Goal: Transaction & Acquisition: Book appointment/travel/reservation

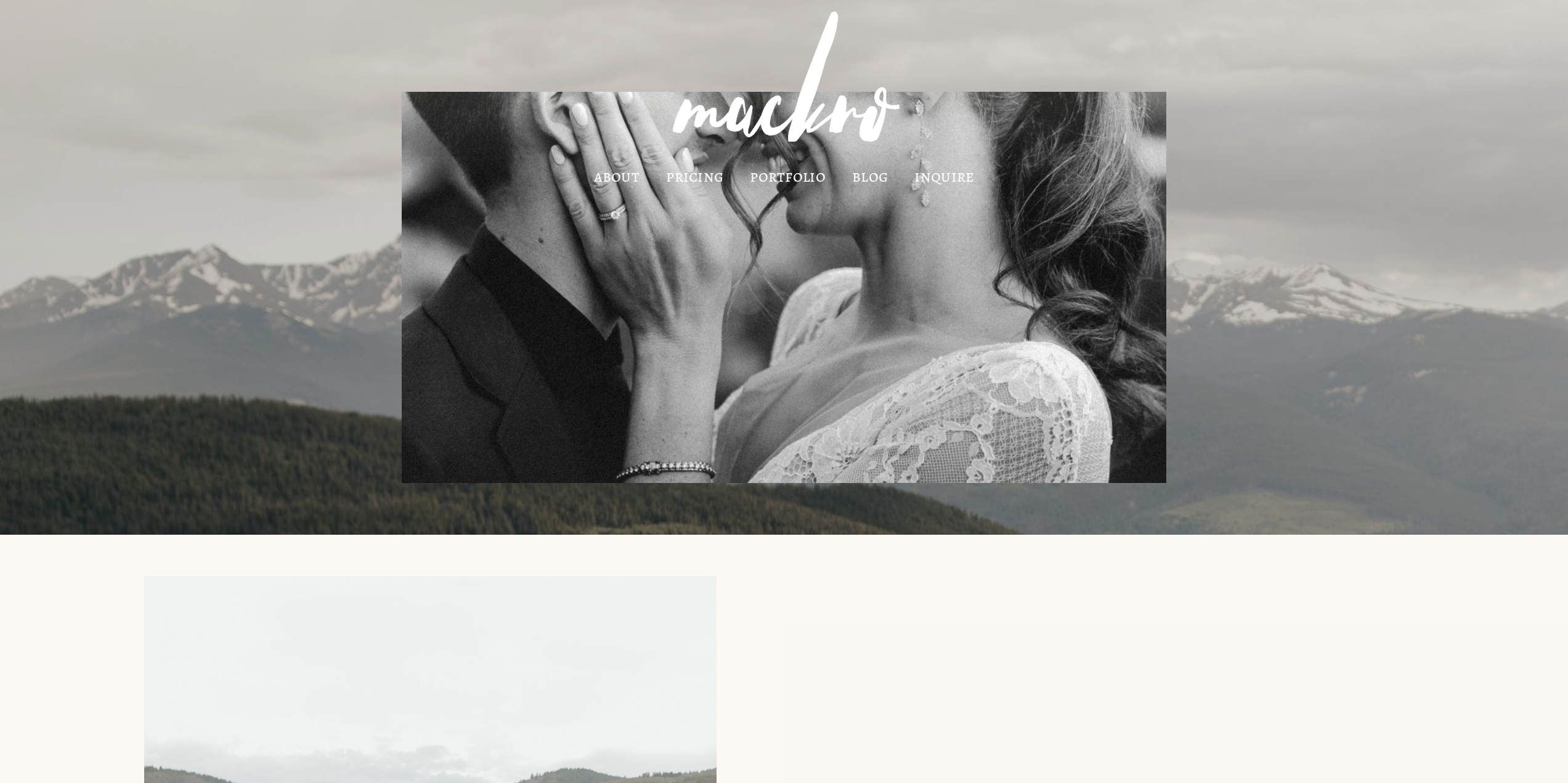
click at [689, 181] on link "pricing" at bounding box center [694, 176] width 57 height 12
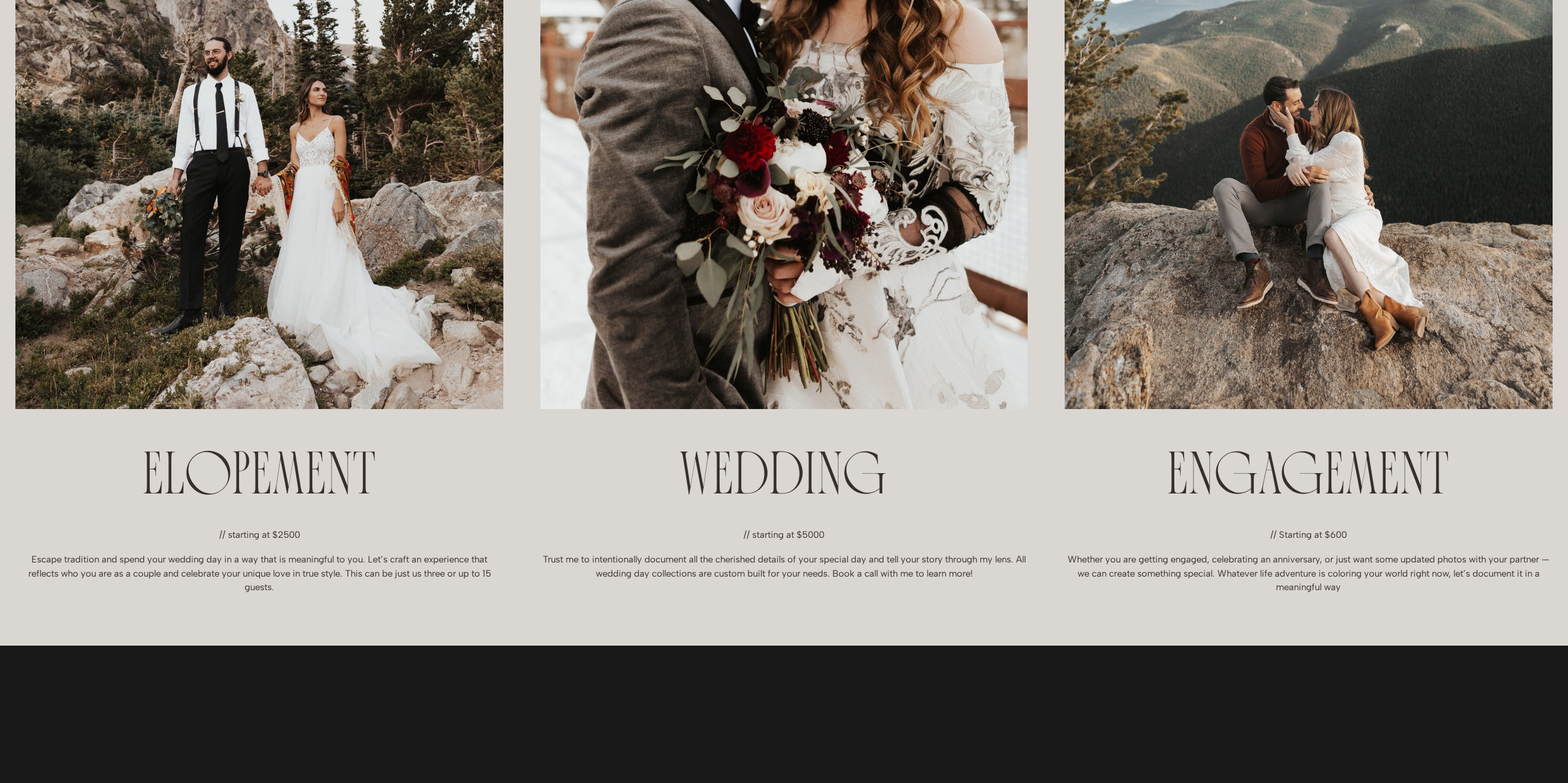
scroll to position [739, 0]
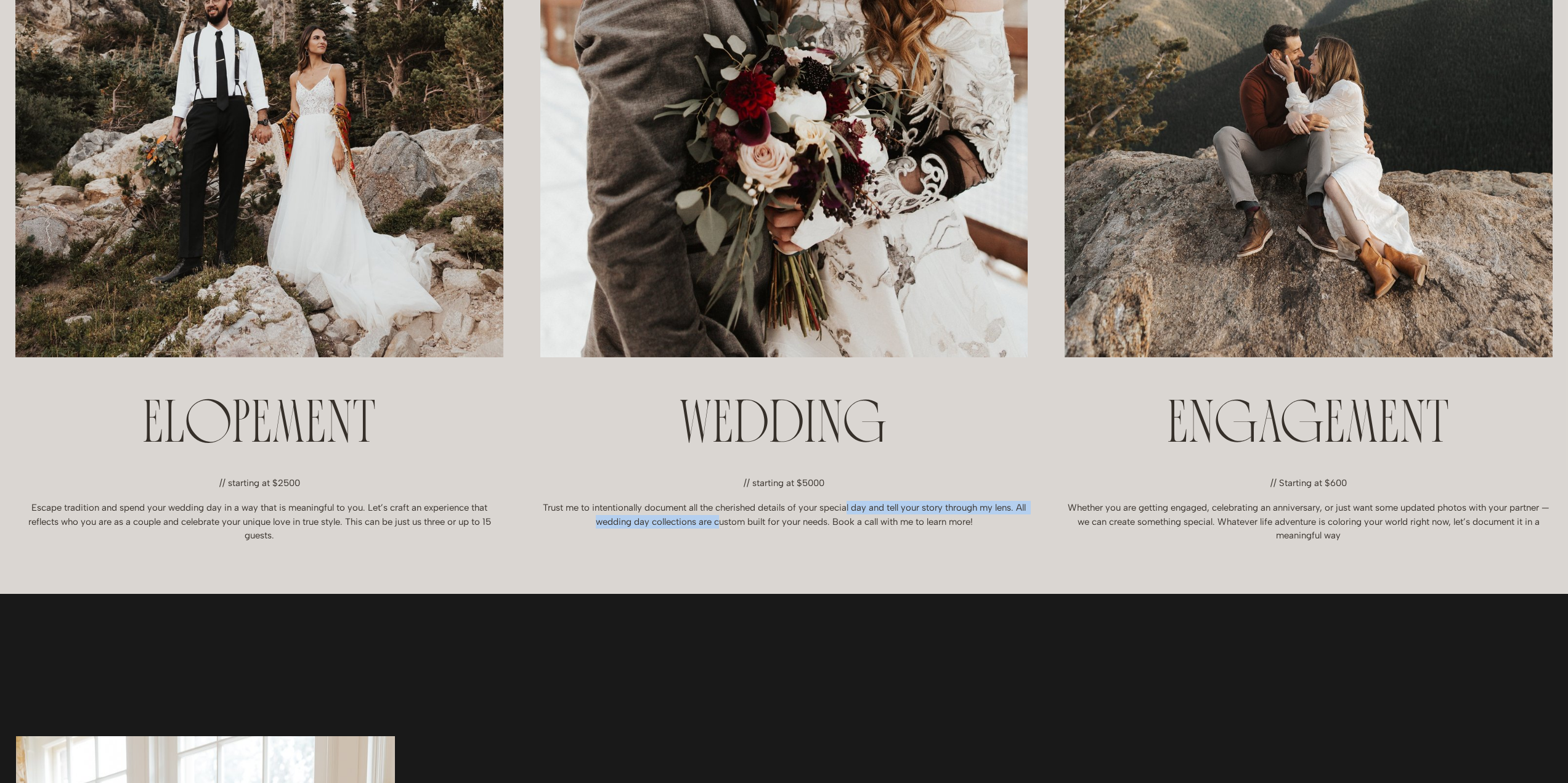
drag, startPoint x: 854, startPoint y: 492, endPoint x: 723, endPoint y: 530, distance: 136.4
click at [723, 530] on ul "ELOPEMENT // starting at $2500 Escape tradition and spend your wedding day in a…" at bounding box center [784, 84] width 1568 height 916
click at [723, 530] on ul "ELOPEMENT // starting at $2500 Escape tradition and spend your wedding day in a…" at bounding box center [784, 84] width 1568 height 916
drag, startPoint x: 569, startPoint y: 495, endPoint x: 552, endPoint y: 505, distance: 19.7
click at [555, 504] on div "// starting at $5000 Trust me to intentionally document all the cherished detai…" at bounding box center [783, 502] width 487 height 52
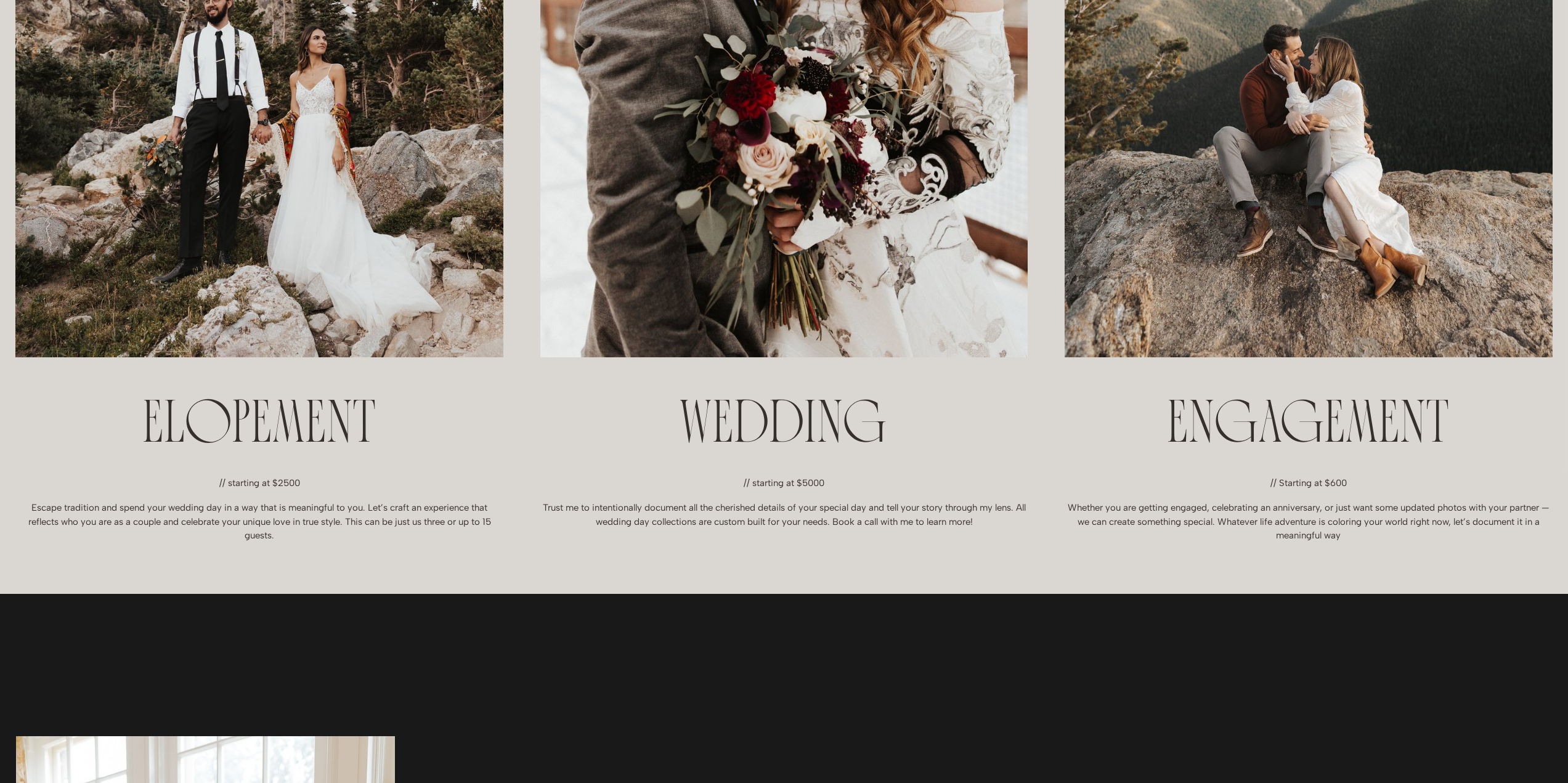
click at [538, 510] on ul "ELOPEMENT // starting at $2500 Escape tradition and spend your wedding day in a…" at bounding box center [784, 84] width 1568 height 916
drag, startPoint x: 536, startPoint y: 501, endPoint x: 953, endPoint y: 489, distance: 417.2
click at [950, 489] on ul "ELOPEMENT // starting at $2500 Escape tradition and spend your wedding day in a…" at bounding box center [784, 84] width 1568 height 916
click at [954, 508] on p "Trust me to intentionally document all the cherished details of your special da…" at bounding box center [783, 514] width 487 height 27
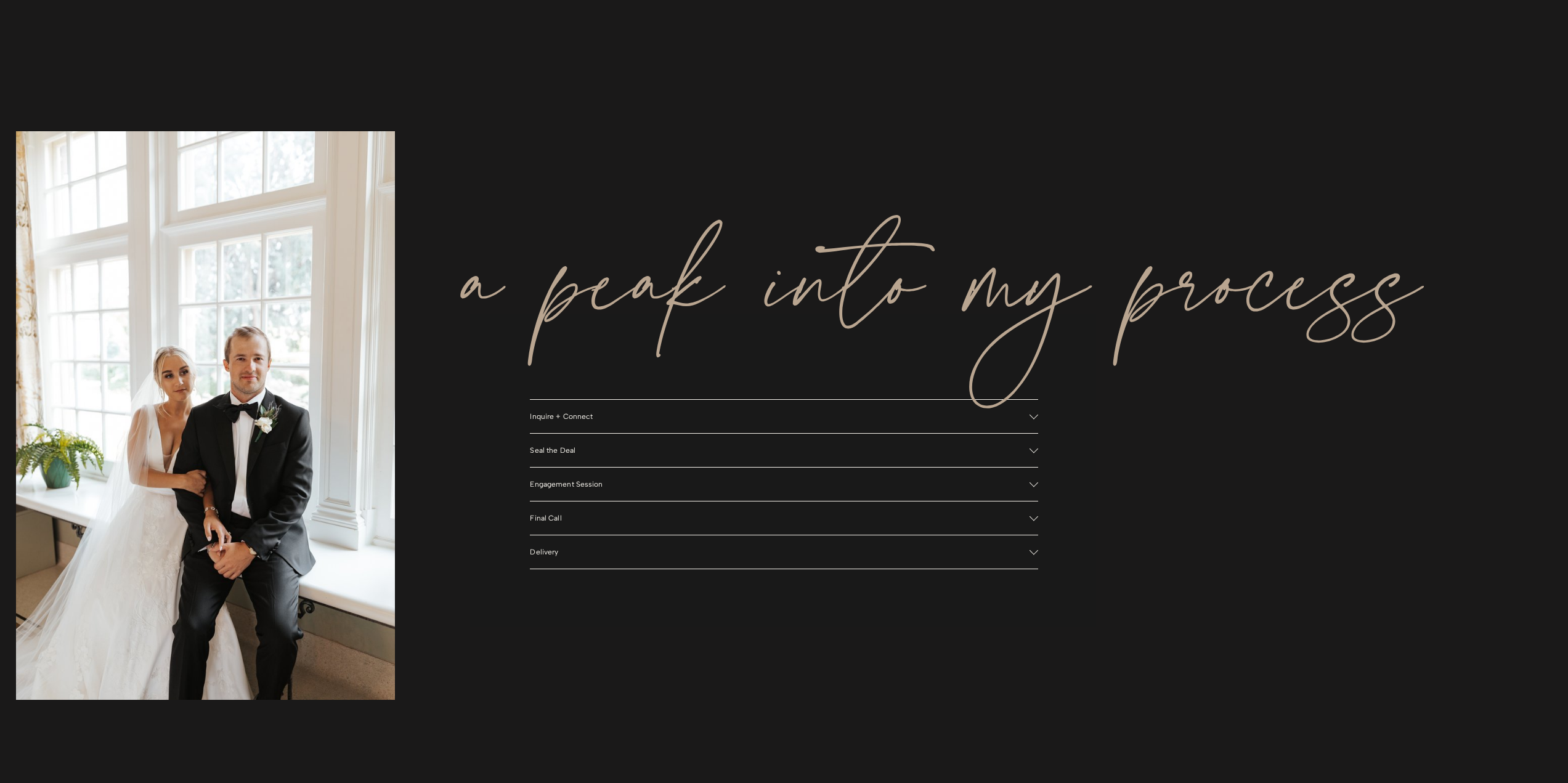
scroll to position [1417, 0]
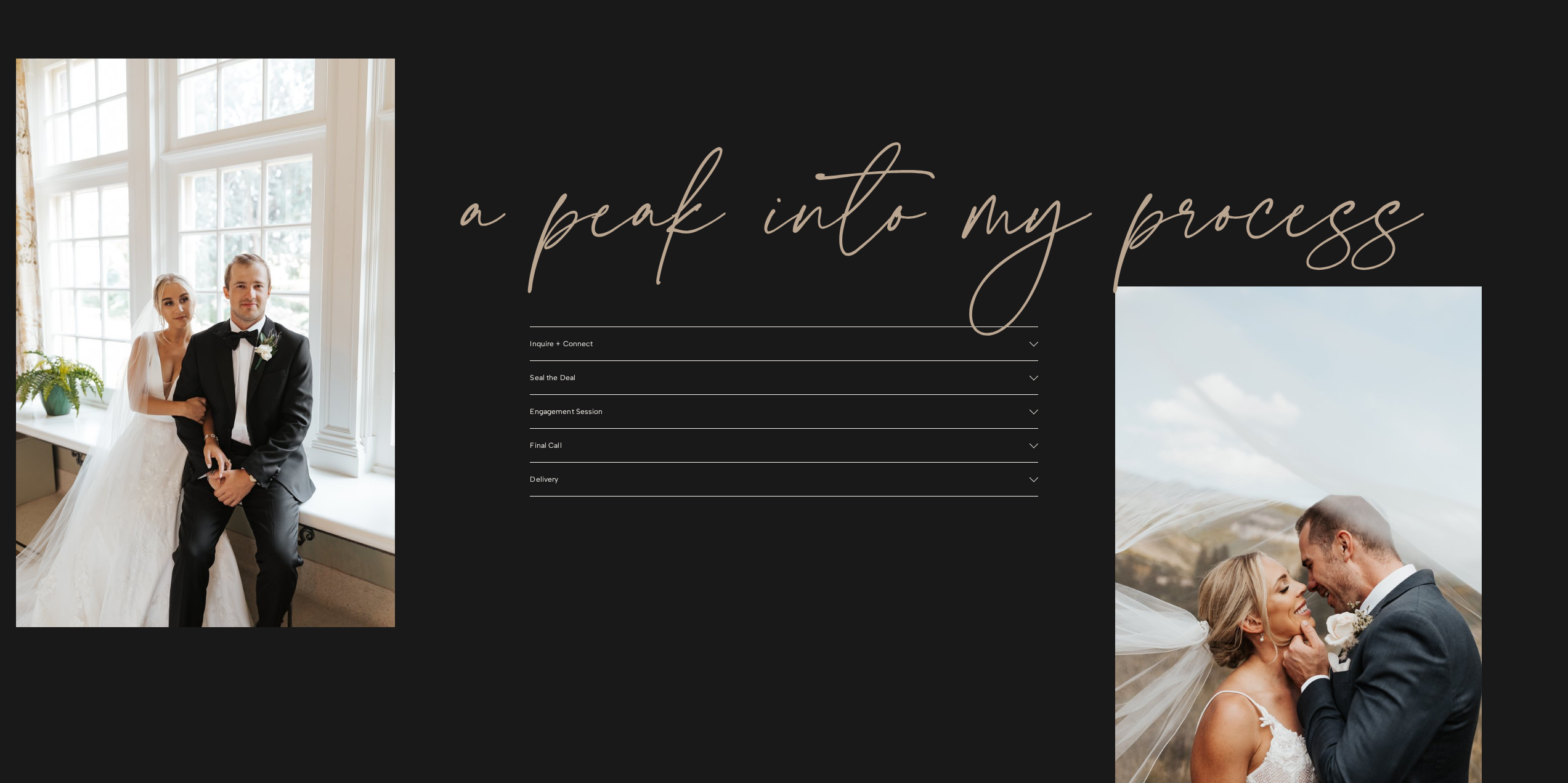
drag, startPoint x: 612, startPoint y: 342, endPoint x: 604, endPoint y: 350, distance: 11.3
click at [611, 342] on span "Inquire + Connect" at bounding box center [779, 344] width 499 height 9
click at [573, 437] on button "Seal the Deal" at bounding box center [783, 442] width 507 height 33
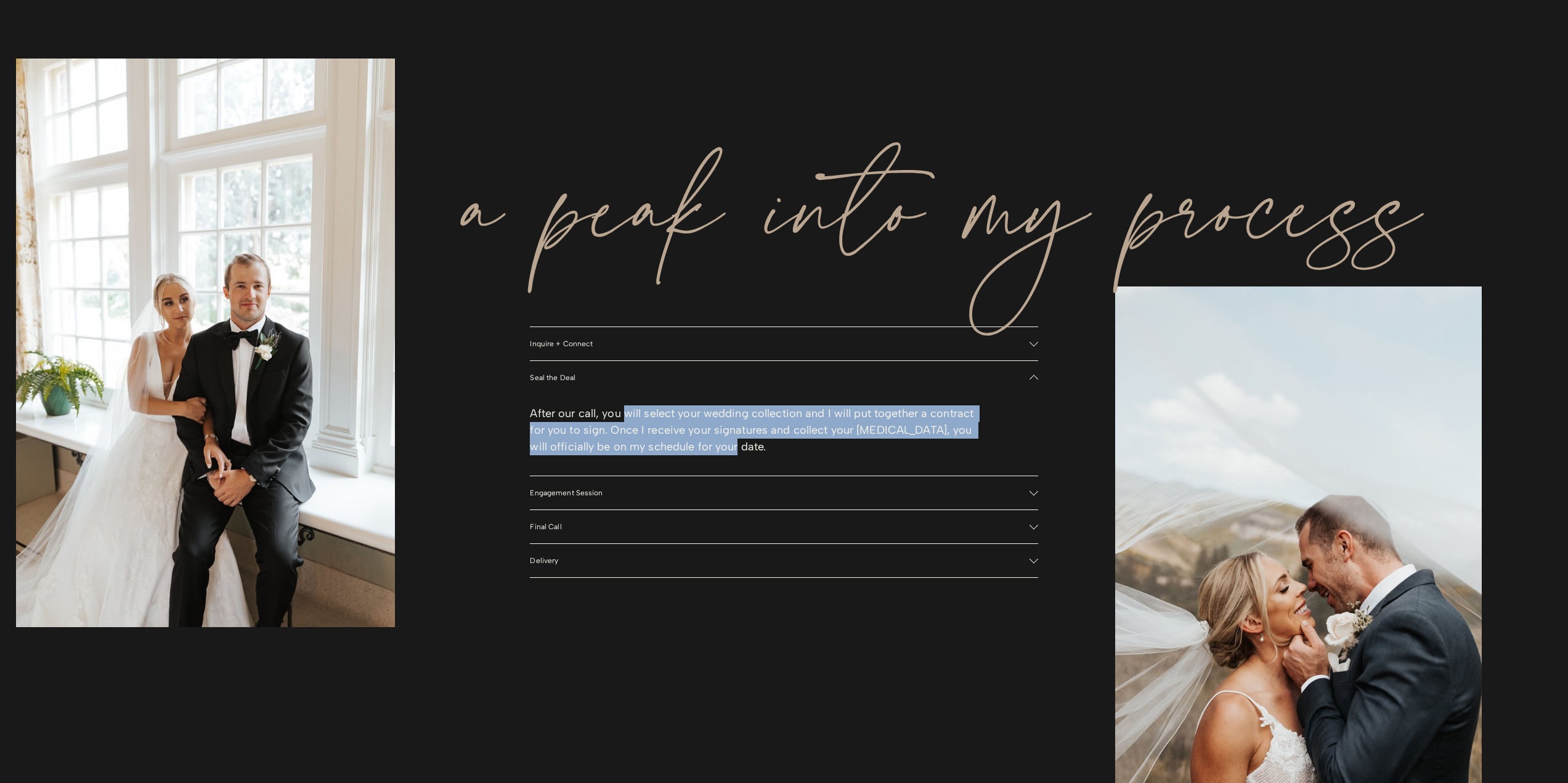
drag, startPoint x: 628, startPoint y: 407, endPoint x: 914, endPoint y: 452, distance: 289.5
click at [914, 452] on div "After our call, you will select your wedding collection and I will put together…" at bounding box center [783, 435] width 507 height 81
click at [914, 452] on p "After our call, you will select your wedding collection and I will put together…" at bounding box center [758, 430] width 457 height 50
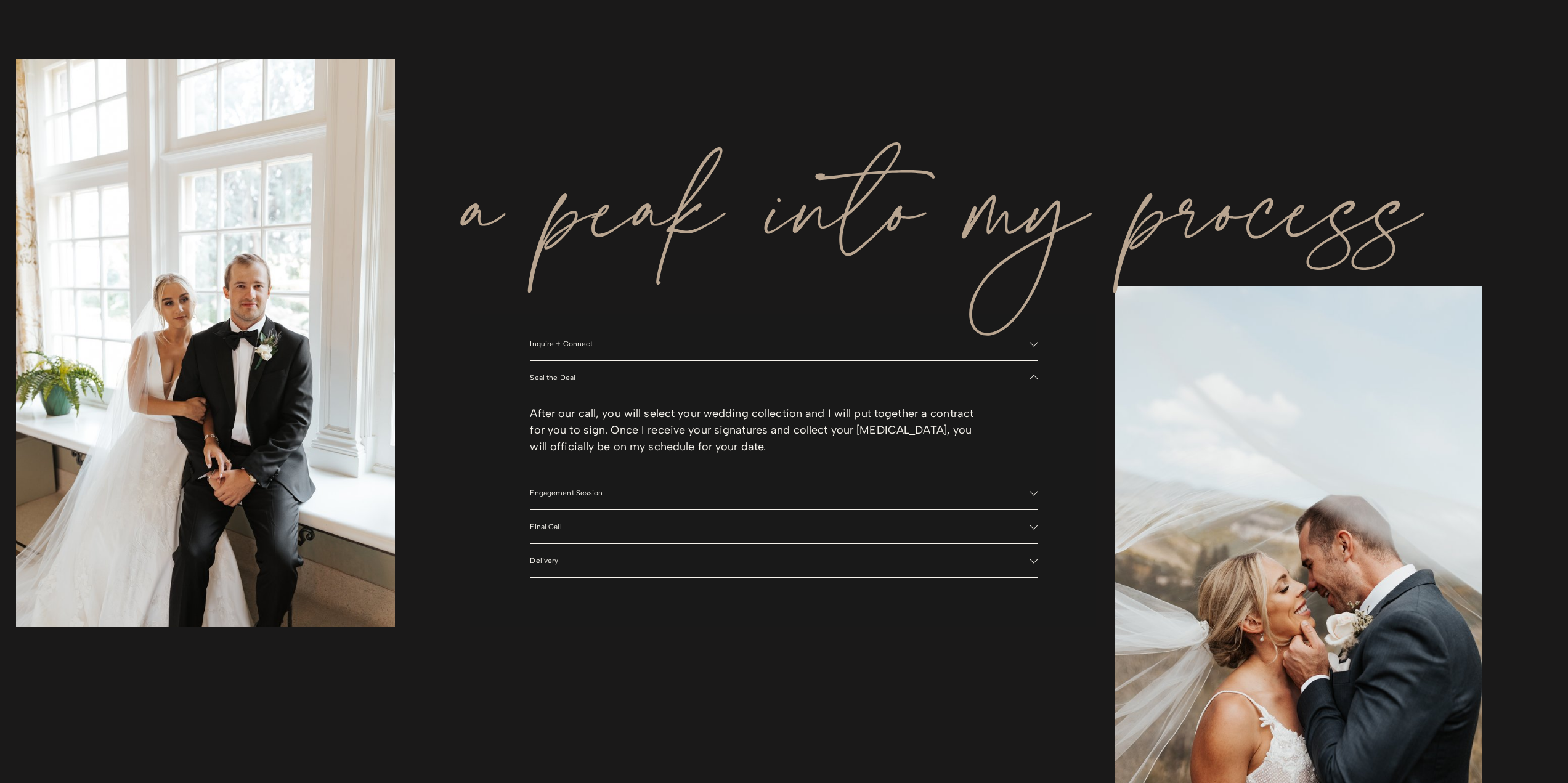
click at [840, 488] on button "Engagement Session" at bounding box center [783, 492] width 507 height 33
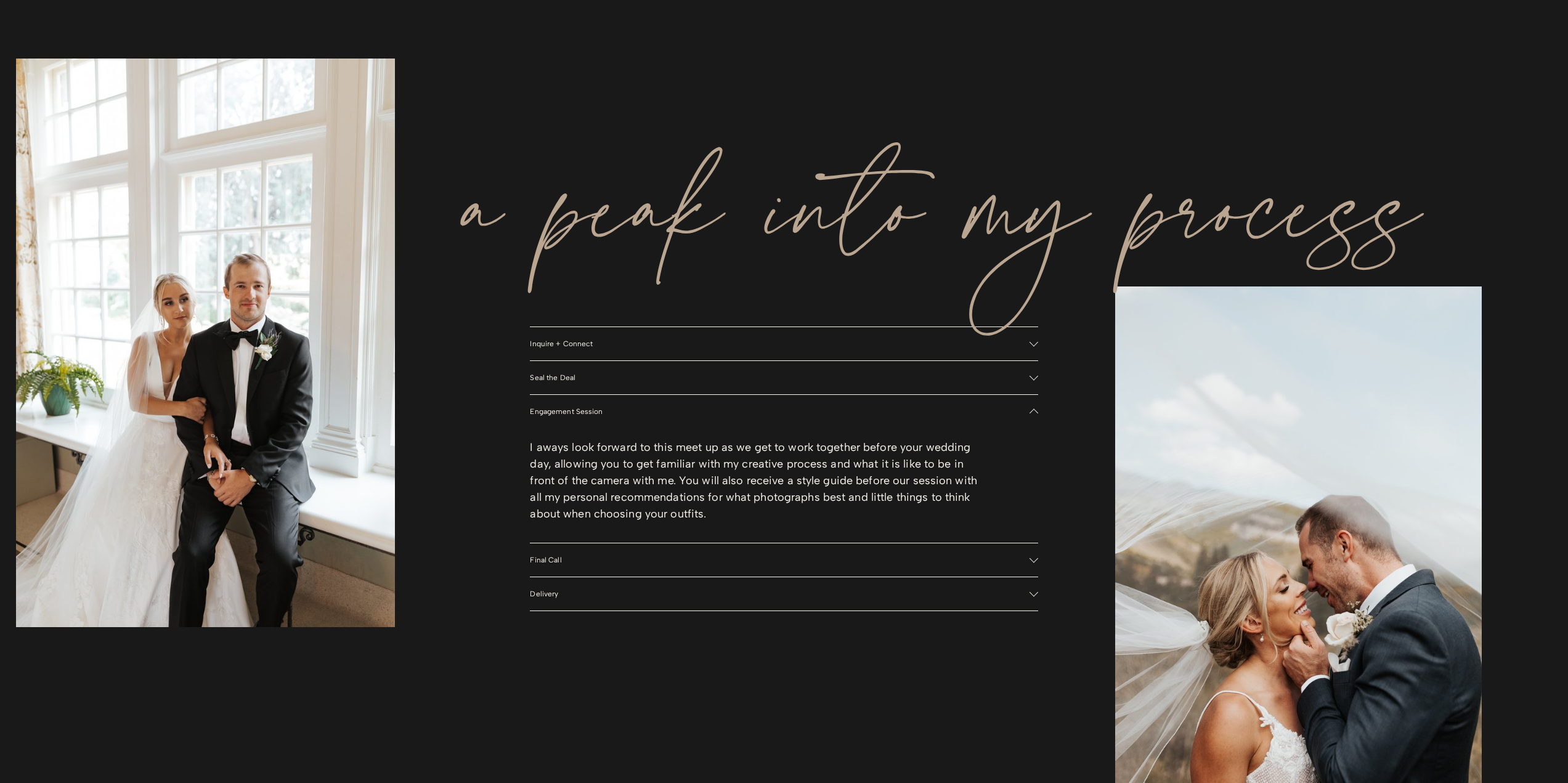
drag, startPoint x: 473, startPoint y: 441, endPoint x: 884, endPoint y: 518, distance: 418.2
click at [884, 518] on div "a peak into my process Inquire + Connect Reach out and I will get back to you w…" at bounding box center [784, 402] width 1568 height 868
click at [884, 518] on p "I aways look forward to this meet up as we get to work together before your wed…" at bounding box center [758, 481] width 457 height 83
drag, startPoint x: 850, startPoint y: 512, endPoint x: 470, endPoint y: 456, distance: 384.1
click at [470, 456] on div "a peak into my process Inquire + Connect Reach out and I will get back to you w…" at bounding box center [784, 402] width 1568 height 868
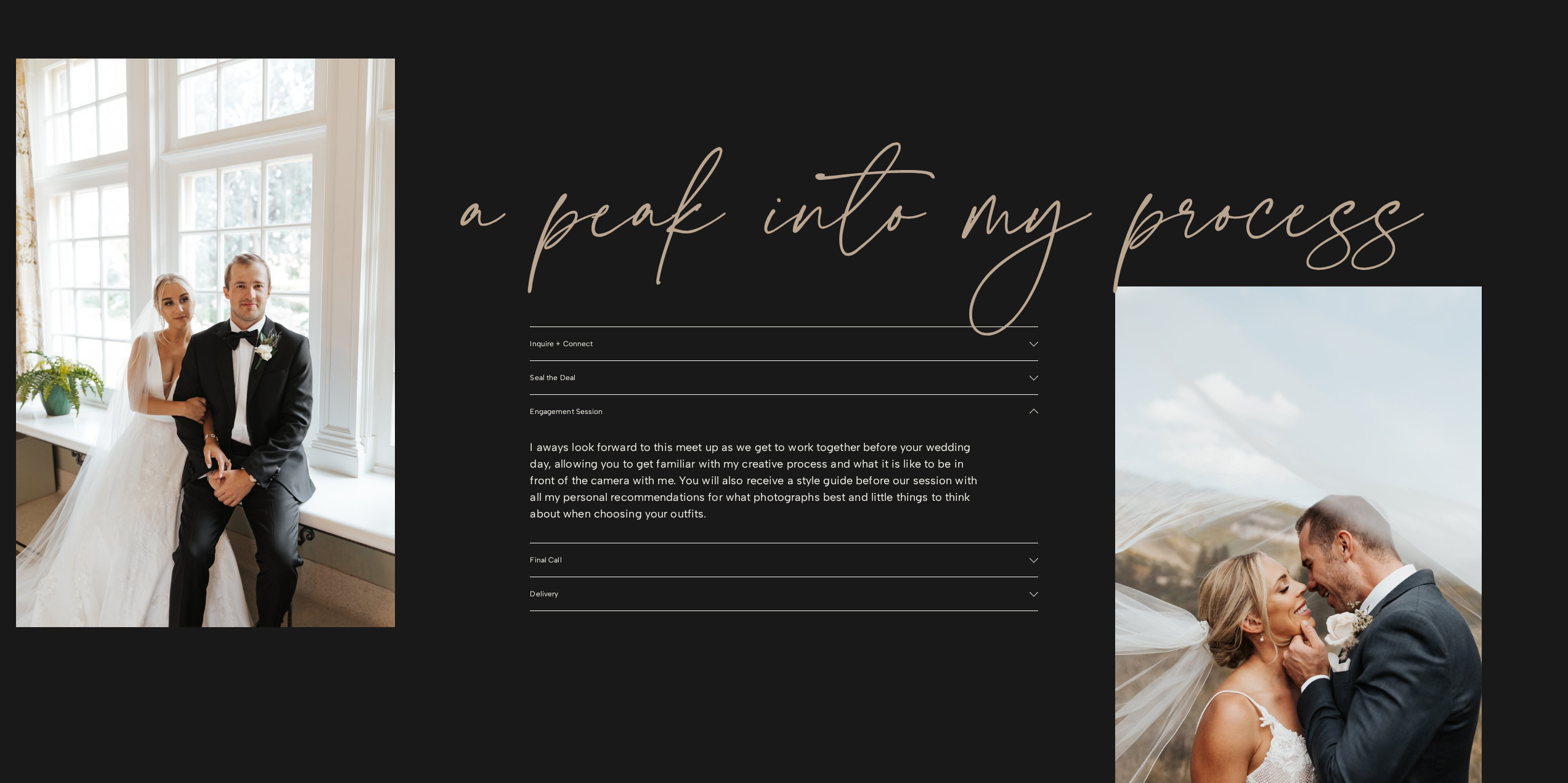
click at [701, 525] on div "I aways look forward to this meet up as we get to work together before your wed…" at bounding box center [758, 485] width 457 height 92
click at [695, 511] on p "I aways look forward to this meet up as we get to work together before your wed…" at bounding box center [758, 481] width 457 height 83
click at [567, 569] on button "Final Call" at bounding box center [783, 560] width 507 height 33
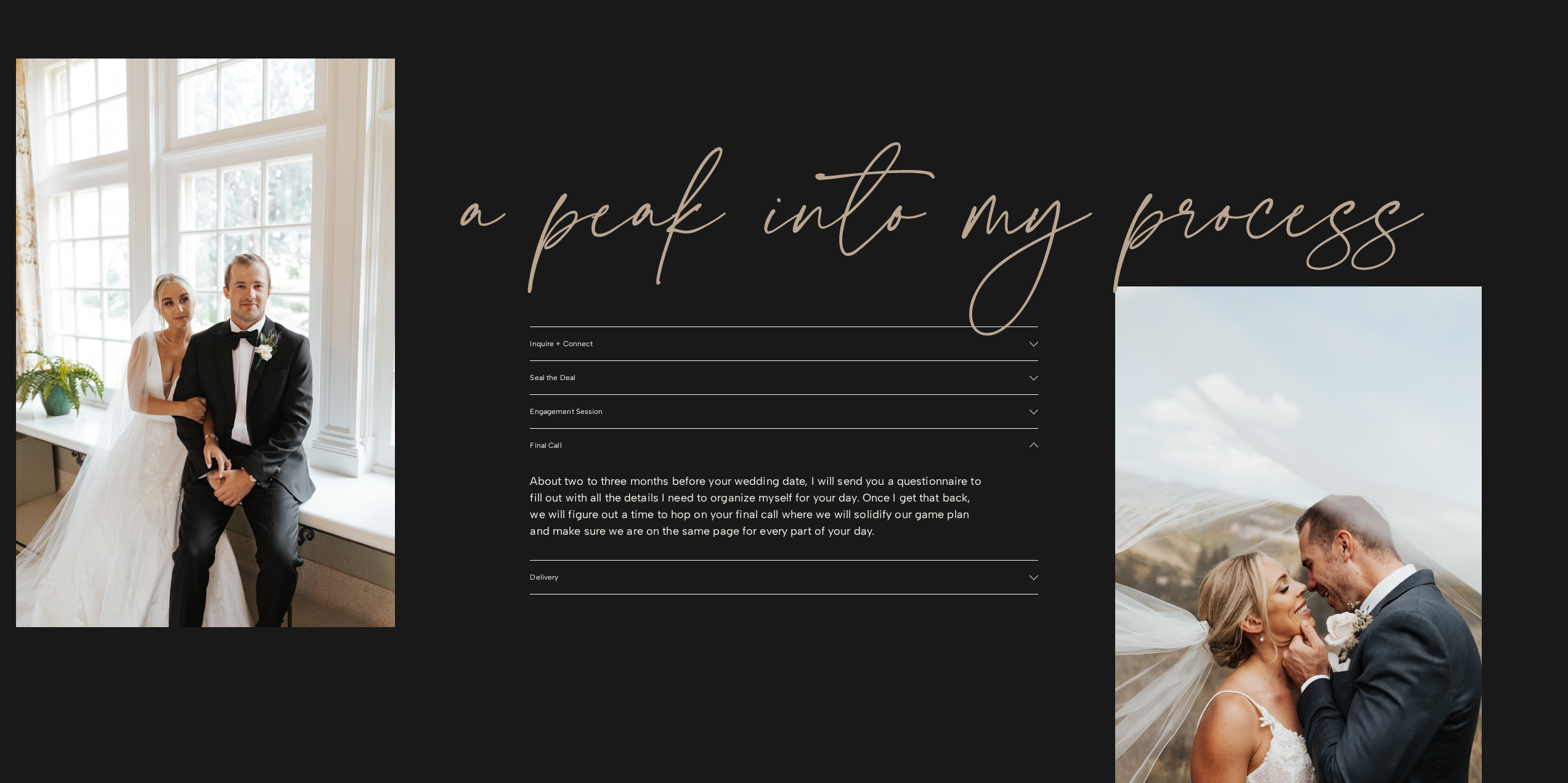
drag, startPoint x: 541, startPoint y: 479, endPoint x: 987, endPoint y: 534, distance: 449.4
click at [992, 534] on div "About two to three months before your wedding date, I will send you a questionn…" at bounding box center [783, 511] width 507 height 98
click at [669, 580] on span "Delivery" at bounding box center [779, 577] width 499 height 9
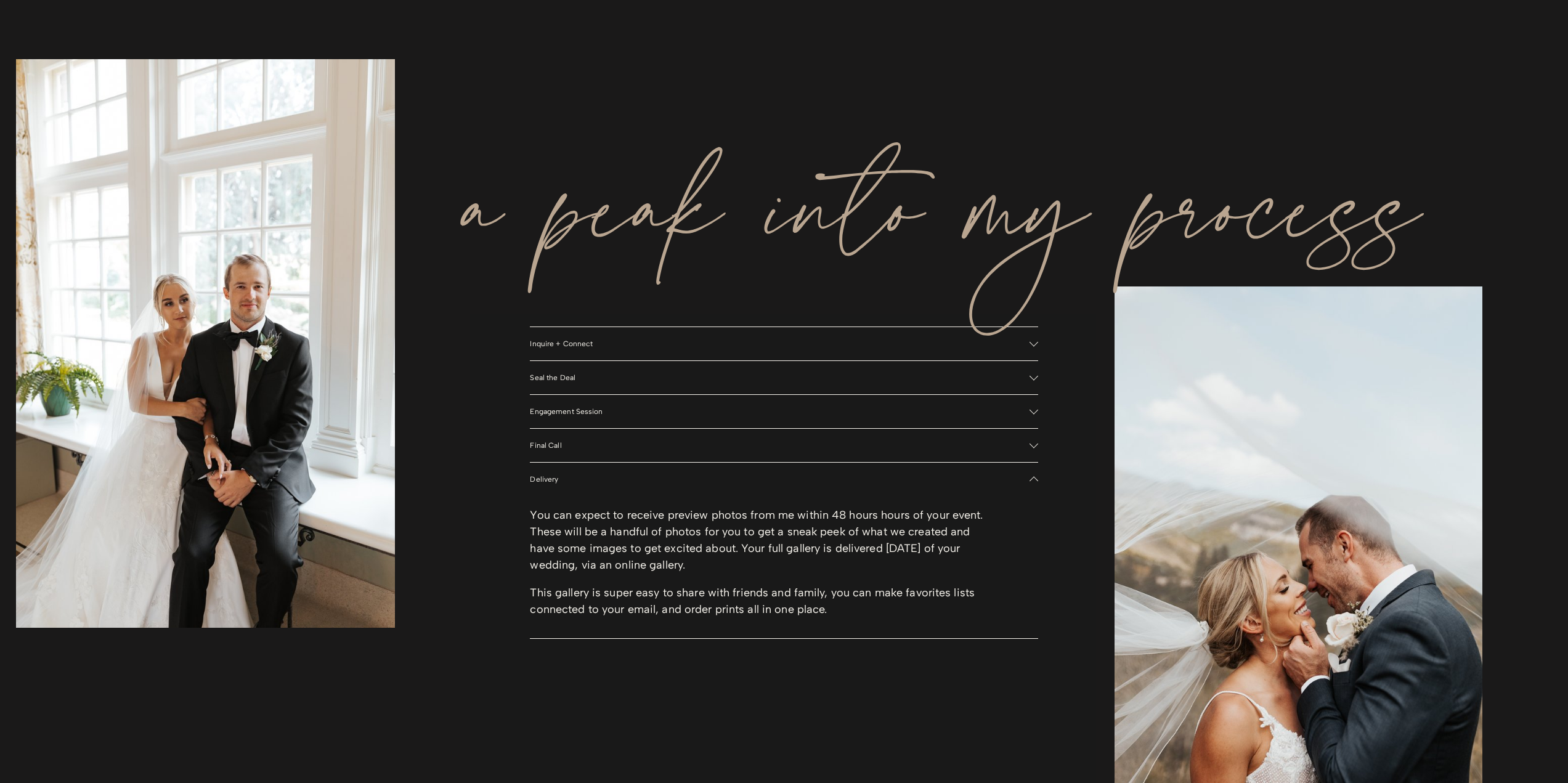
drag, startPoint x: 462, startPoint y: 509, endPoint x: 920, endPoint y: 614, distance: 469.9
click at [920, 614] on div "a peak into my process Inquire + Connect Reach out and I will get back to you w…" at bounding box center [784, 403] width 1568 height 870
click at [920, 614] on p "This gallery is super easy to share with friends and family, you can make favor…" at bounding box center [758, 600] width 457 height 33
drag, startPoint x: 879, startPoint y: 611, endPoint x: 950, endPoint y: 557, distance: 89.2
click at [950, 557] on div "You can expect to receive preview photos from me within 48 hours hours of your …" at bounding box center [758, 566] width 457 height 120
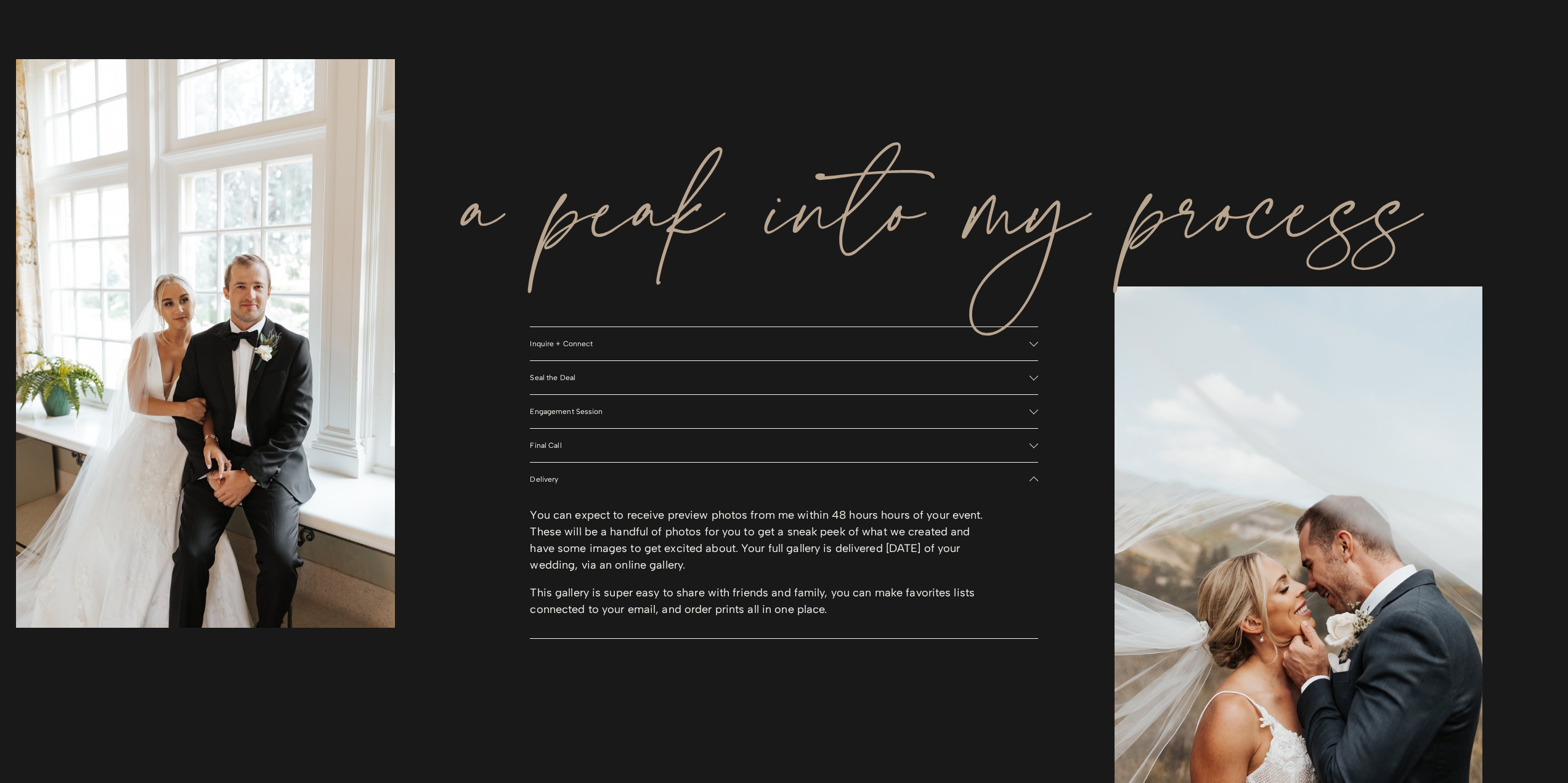
click at [940, 556] on p "You can expect to receive preview photos from me within 48 hours hours of your …" at bounding box center [758, 540] width 457 height 67
drag, startPoint x: 896, startPoint y: 552, endPoint x: 865, endPoint y: 605, distance: 61.4
click at [865, 605] on div "You can expect to receive preview photos from me within 48 hours hours of your …" at bounding box center [758, 566] width 457 height 120
click at [865, 605] on p "This gallery is super easy to share with friends and family, you can make favor…" at bounding box center [758, 600] width 457 height 33
click at [863, 605] on p "This gallery is super easy to share with friends and family, you can make favor…" at bounding box center [758, 600] width 457 height 33
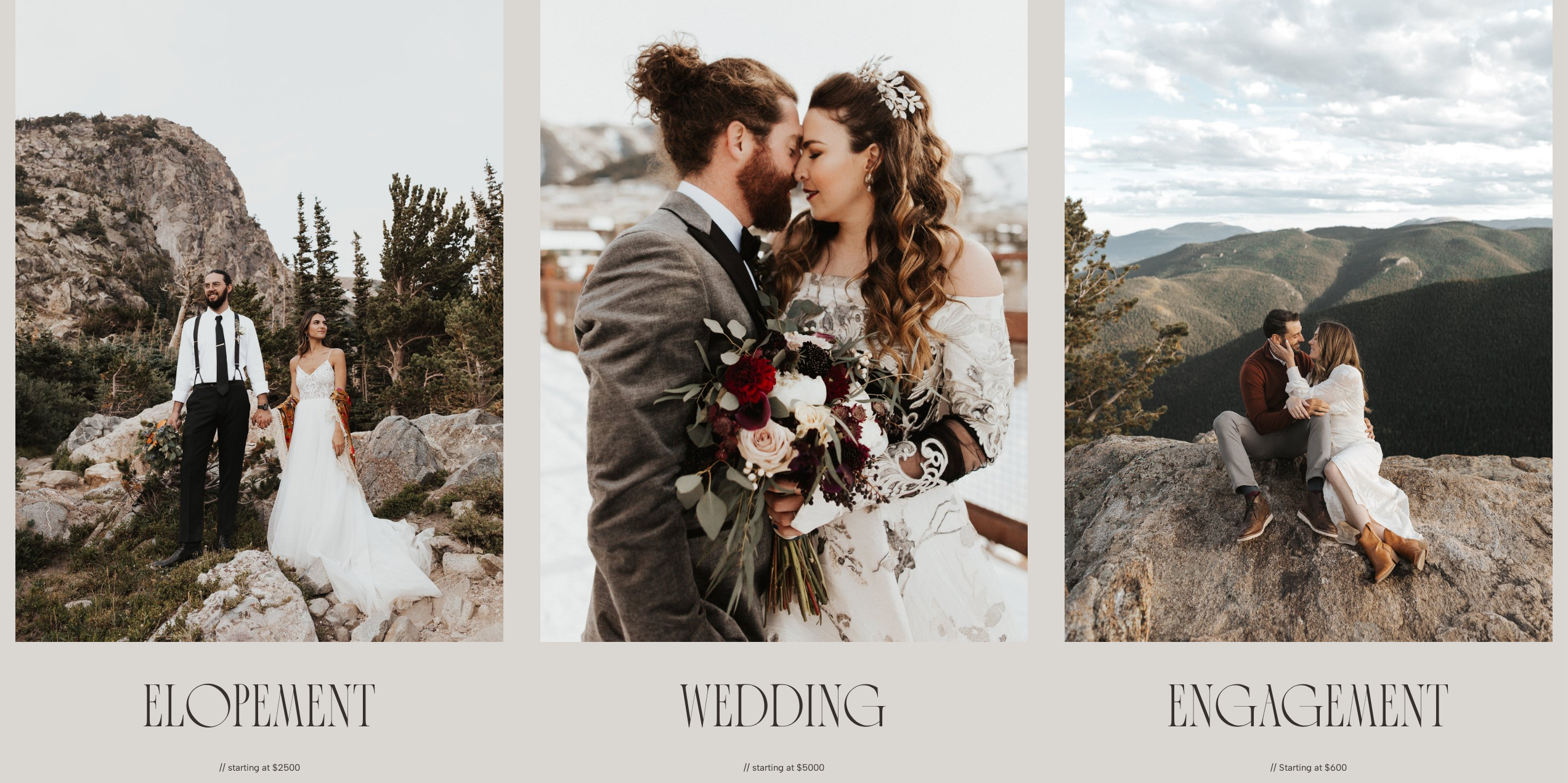
scroll to position [428, 0]
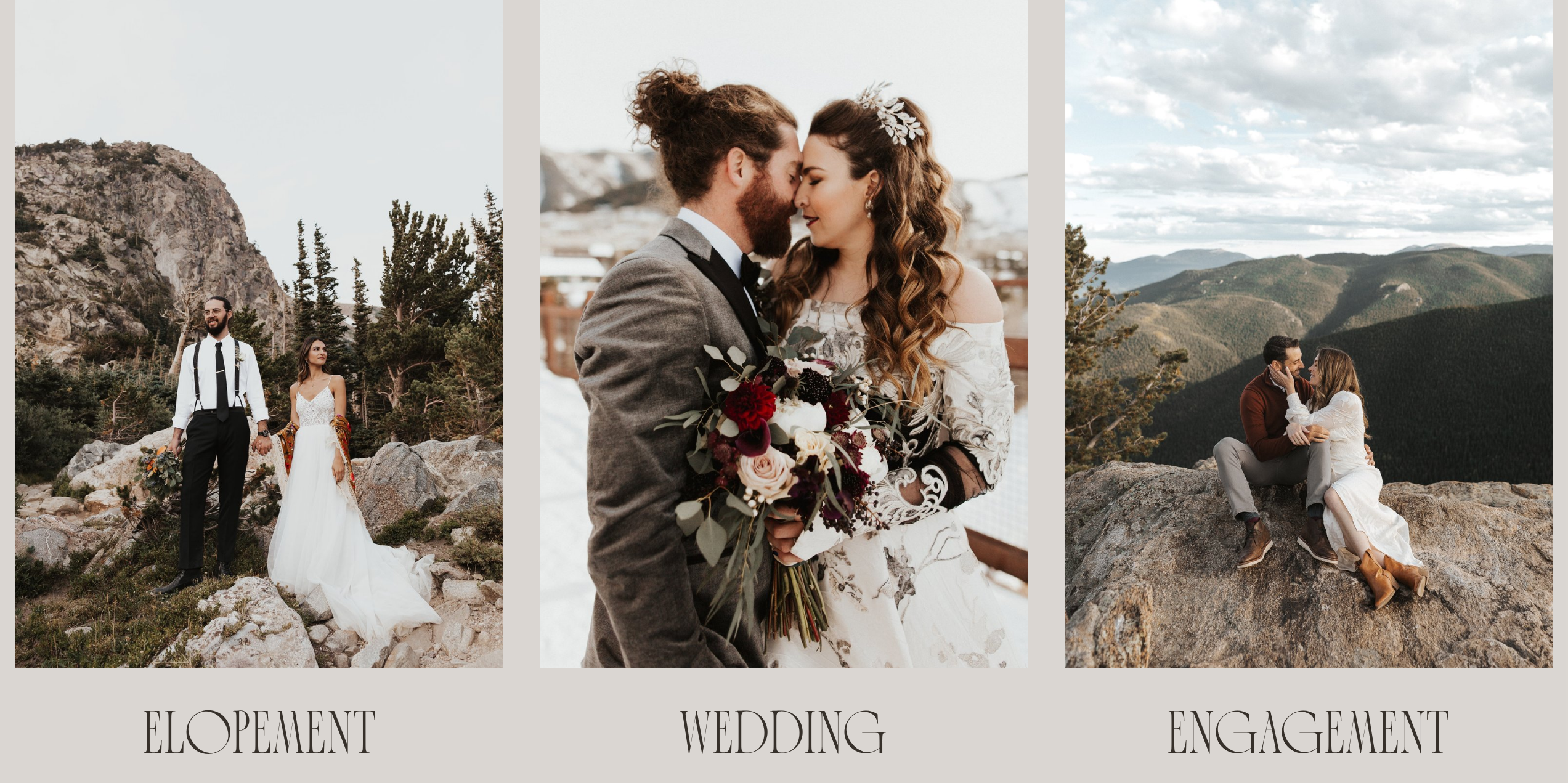
click at [804, 503] on img at bounding box center [783, 302] width 487 height 731
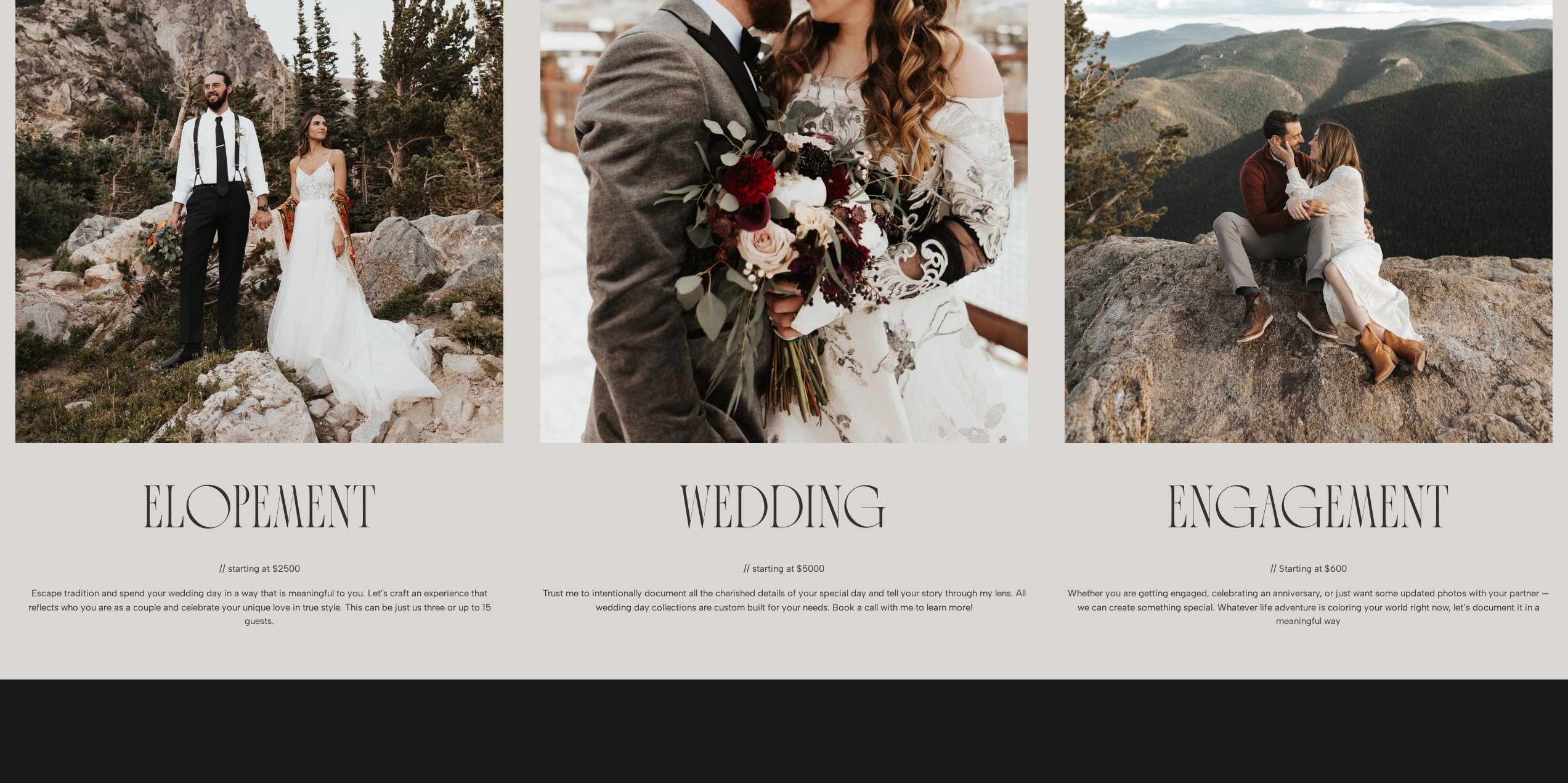
scroll to position [551, 0]
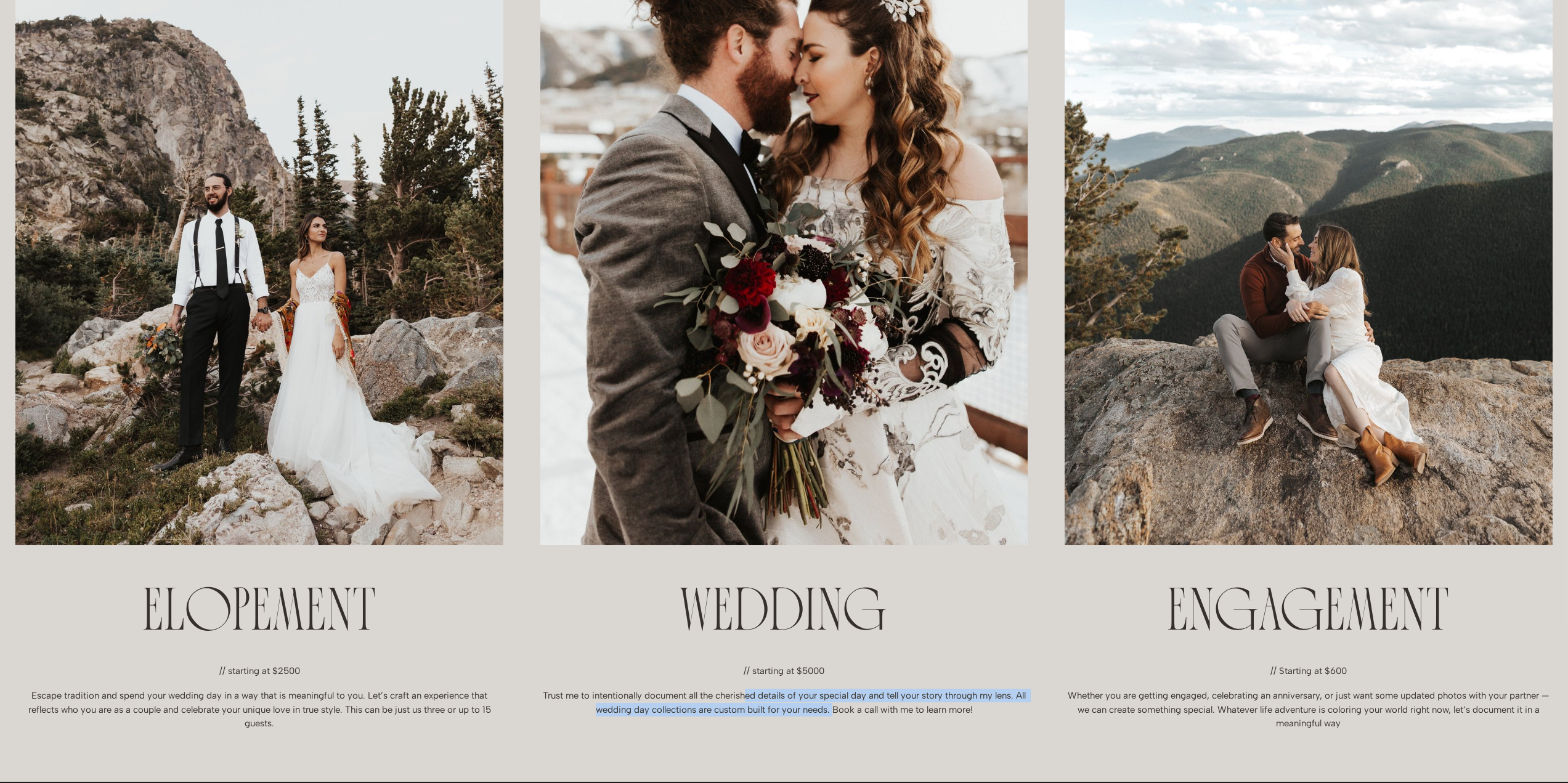
drag, startPoint x: 754, startPoint y: 691, endPoint x: 839, endPoint y: 716, distance: 88.6
click at [839, 716] on p "Trust me to intentionally document all the cherished details of your special da…" at bounding box center [783, 702] width 487 height 27
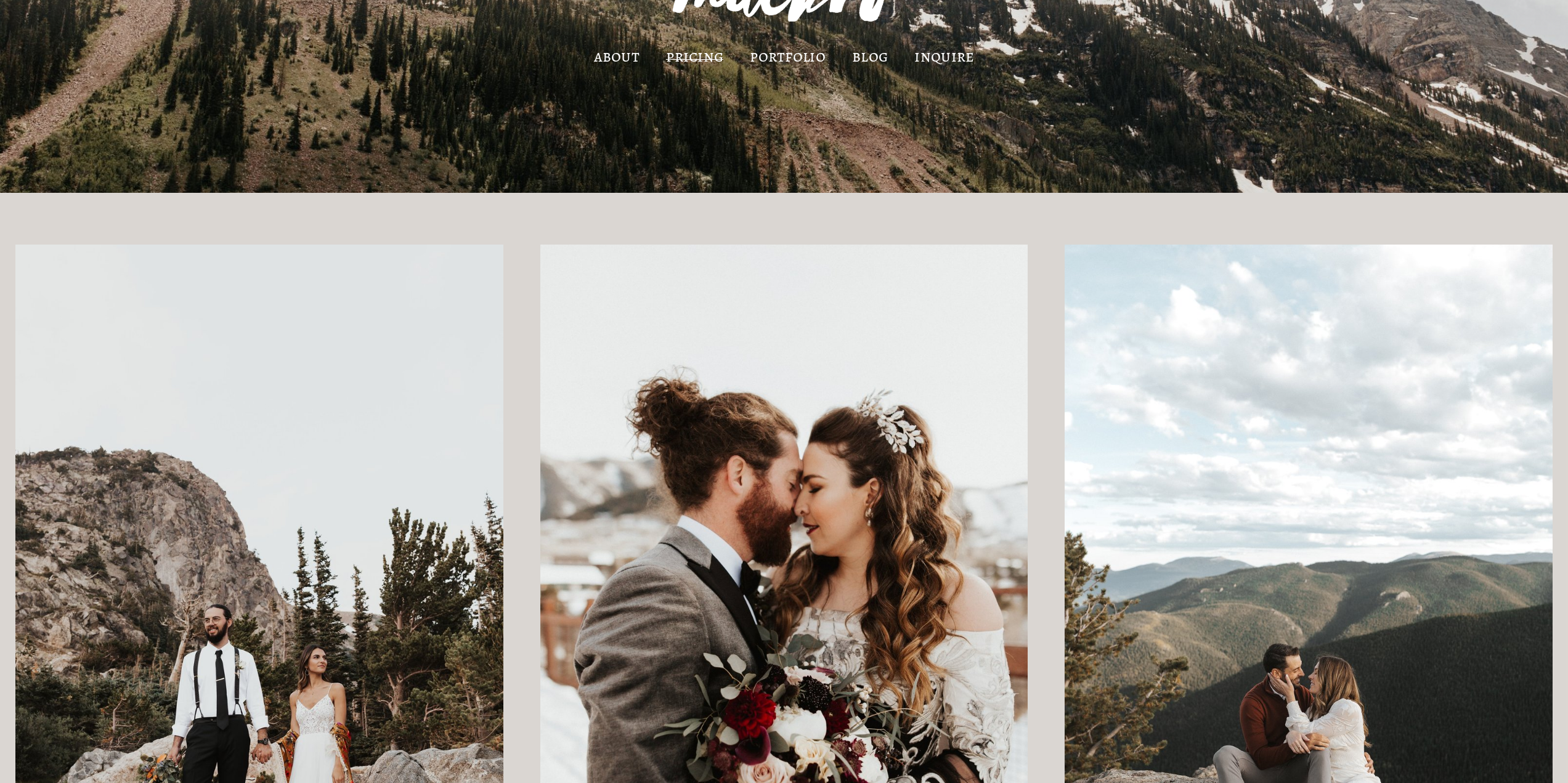
scroll to position [0, 0]
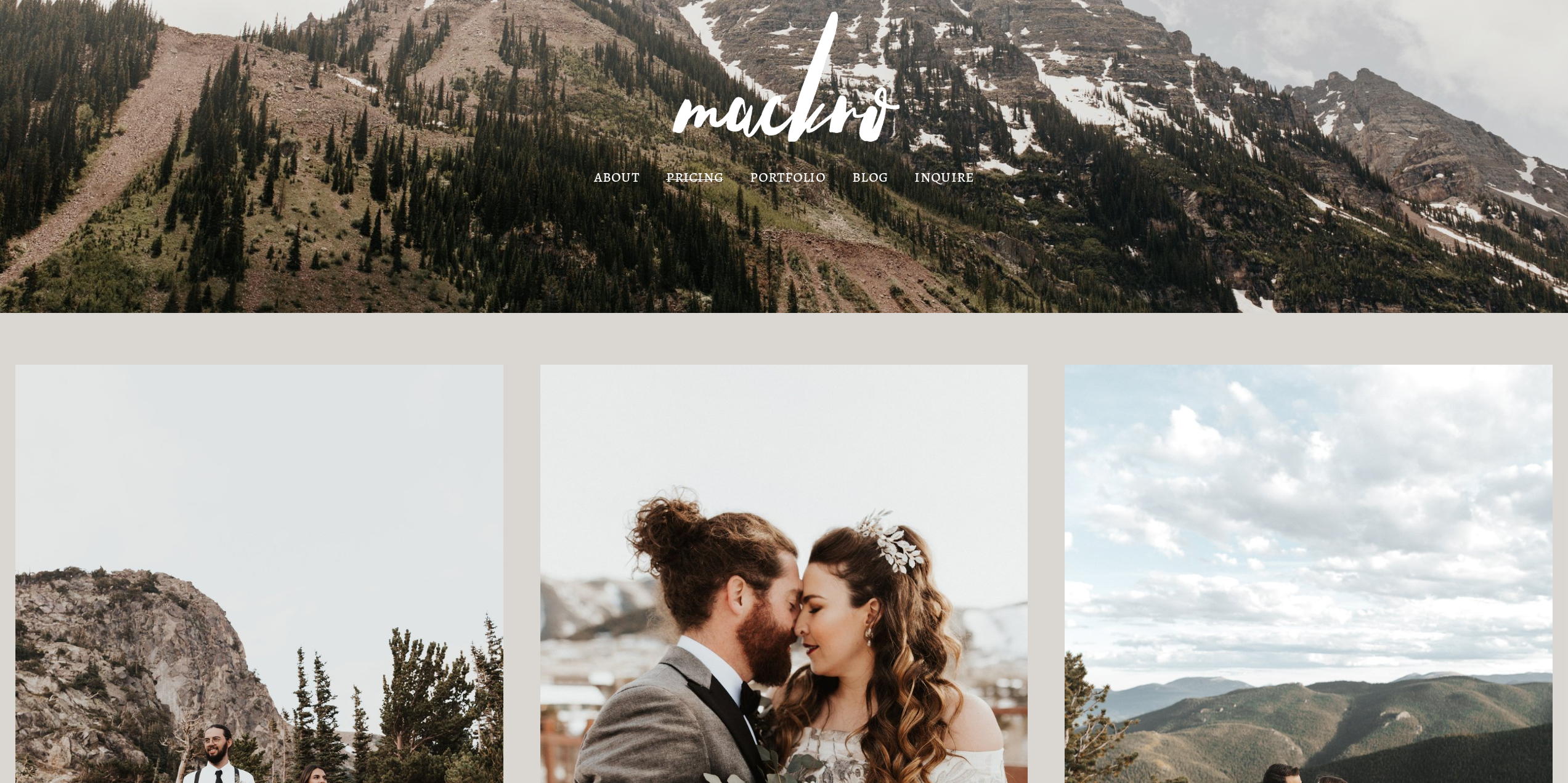
click at [804, 179] on link "portfolio" at bounding box center [788, 176] width 75 height 12
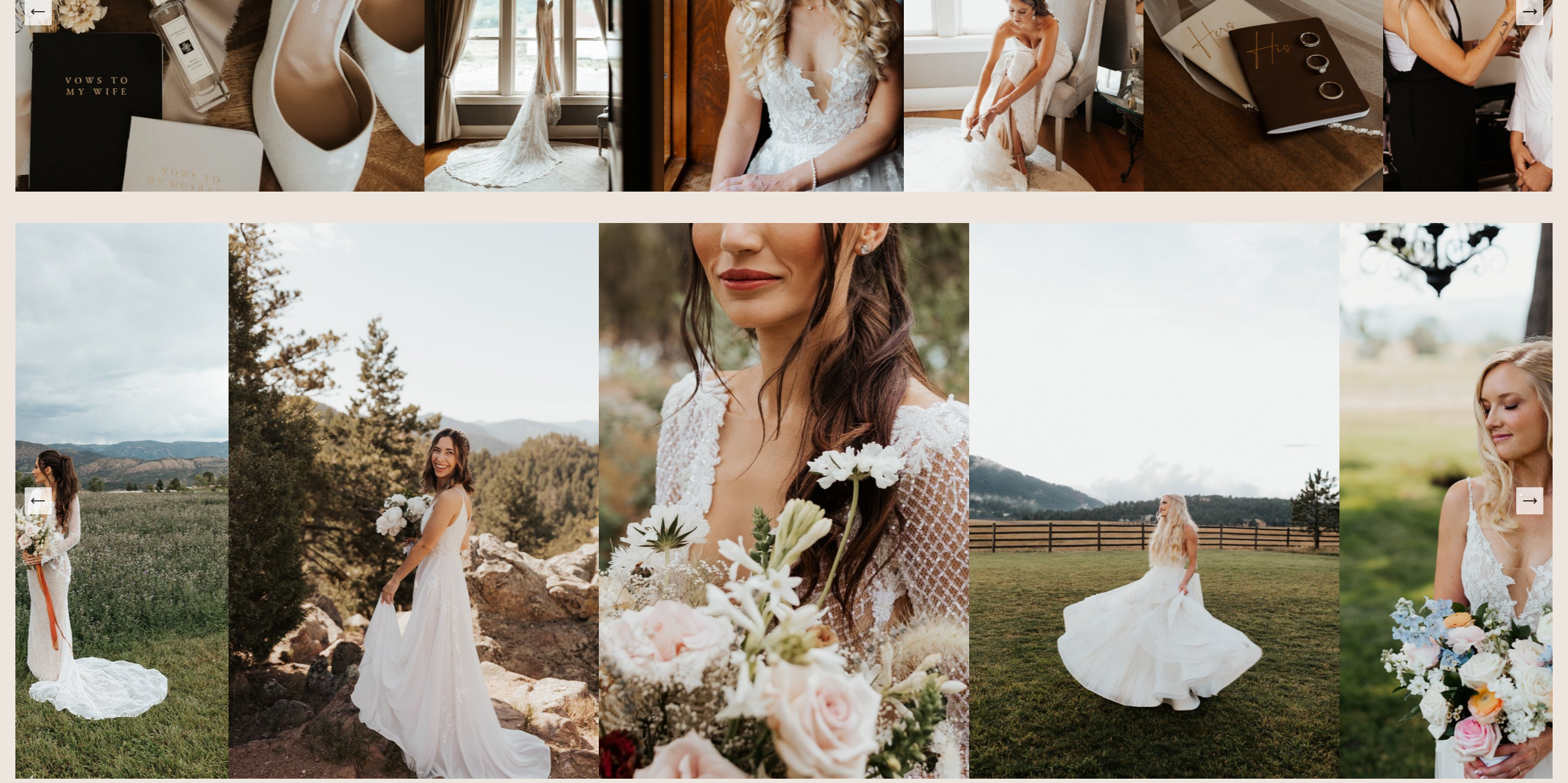
scroll to position [1355, 0]
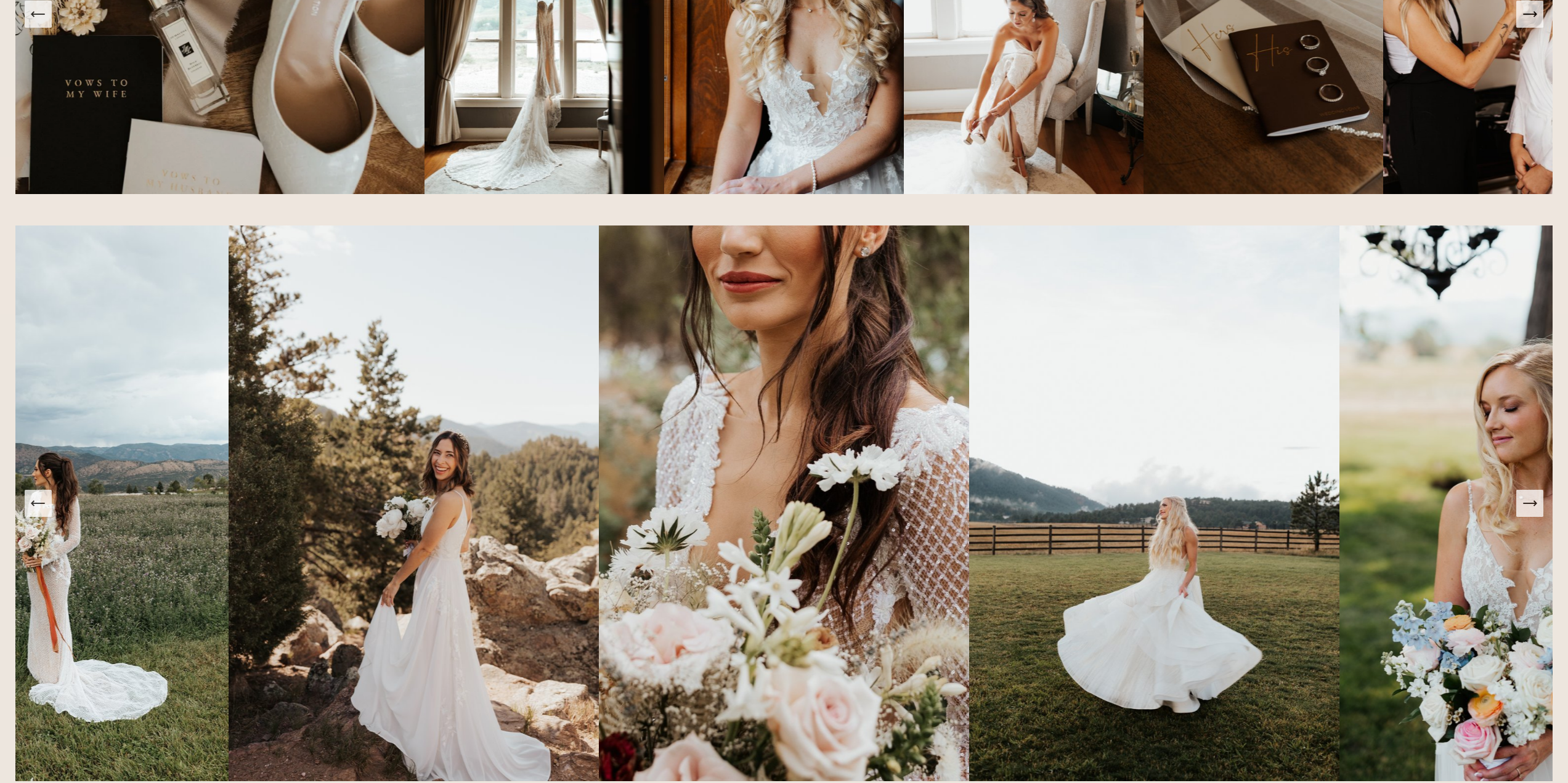
click at [1535, 503] on icon "Next Slide" at bounding box center [1529, 503] width 13 height 0
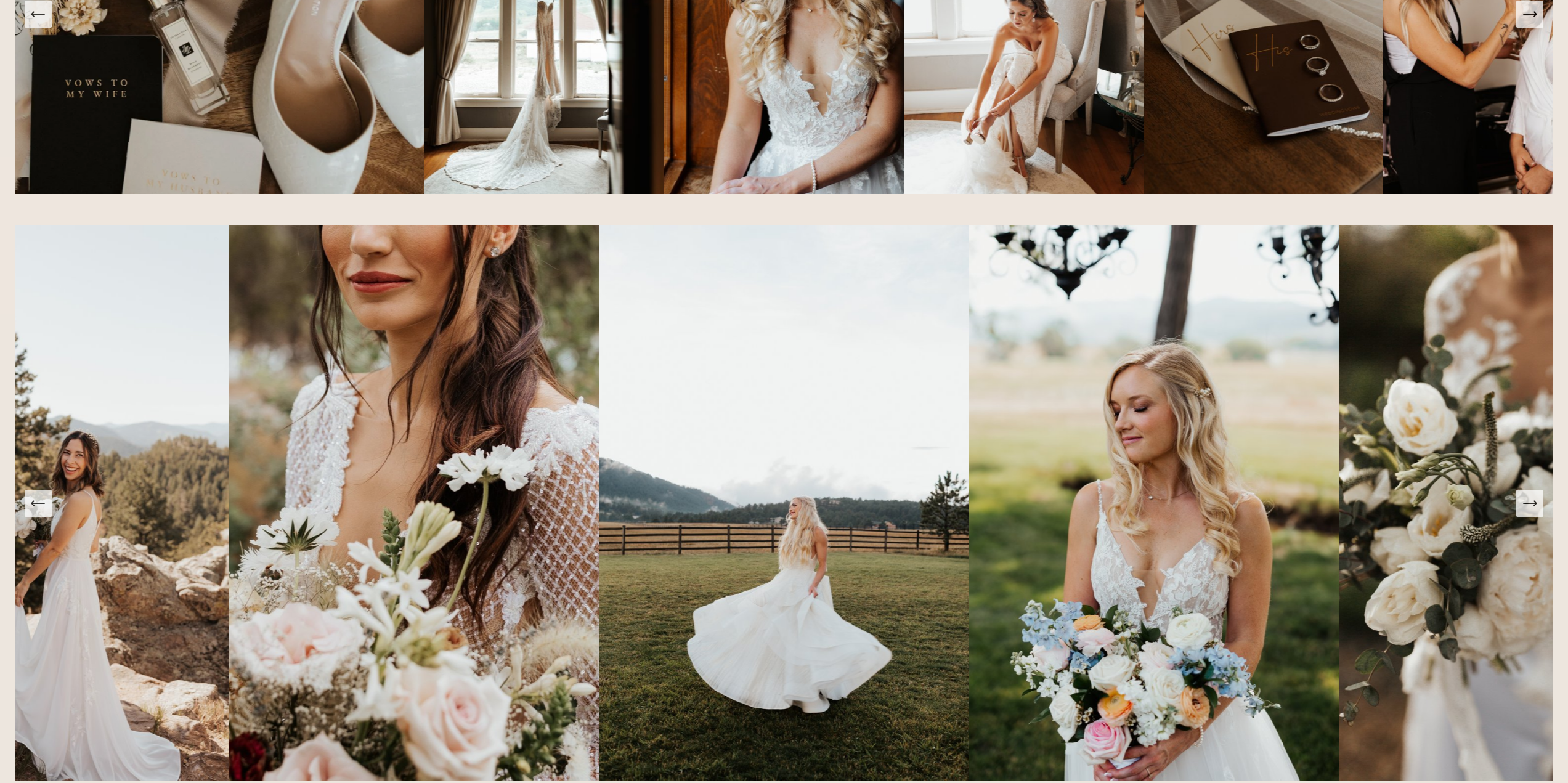
click at [1530, 503] on icon "Next Slide" at bounding box center [1529, 503] width 13 height 0
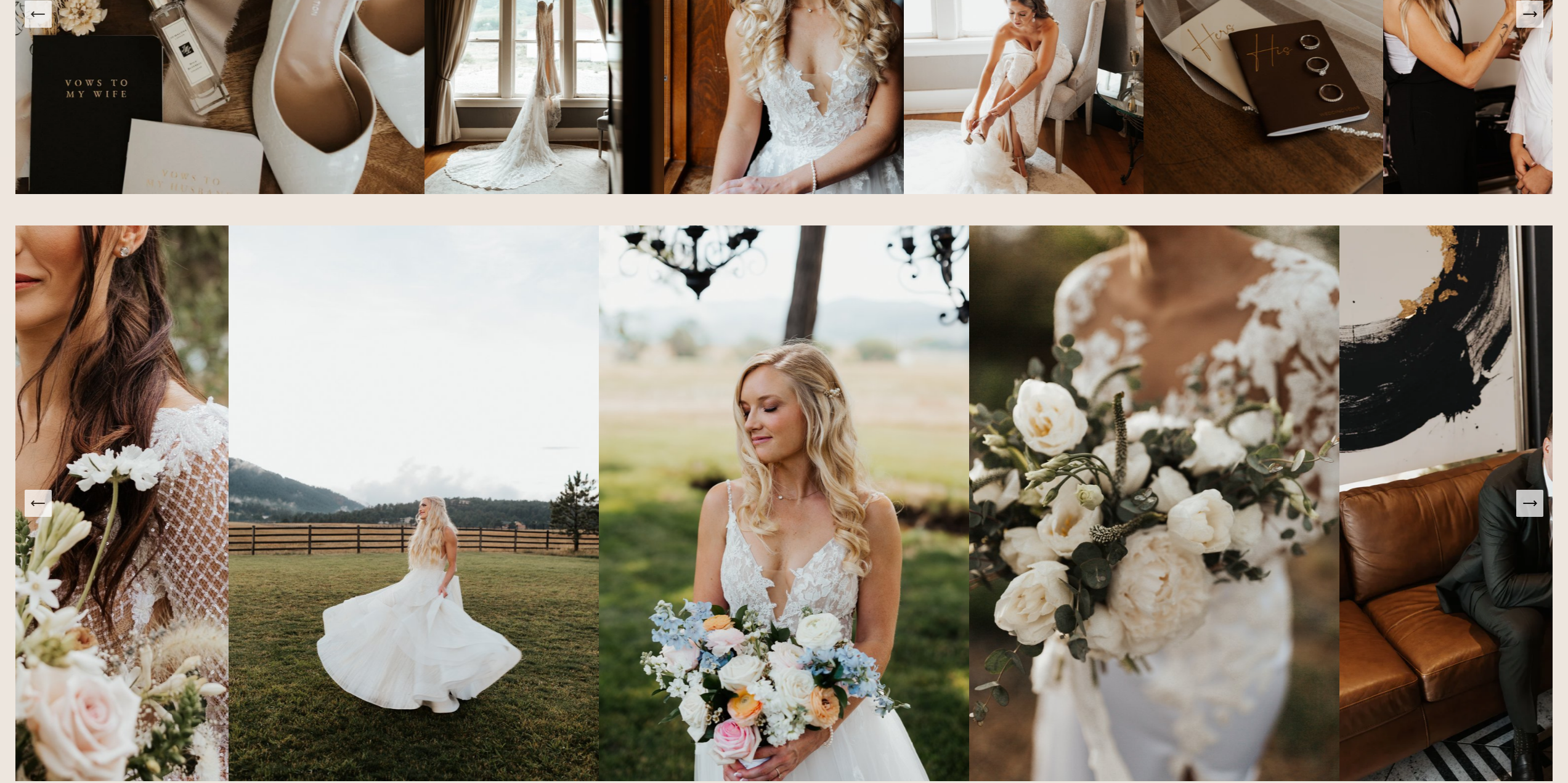
click at [1530, 503] on icon "Next Slide" at bounding box center [1529, 503] width 13 height 0
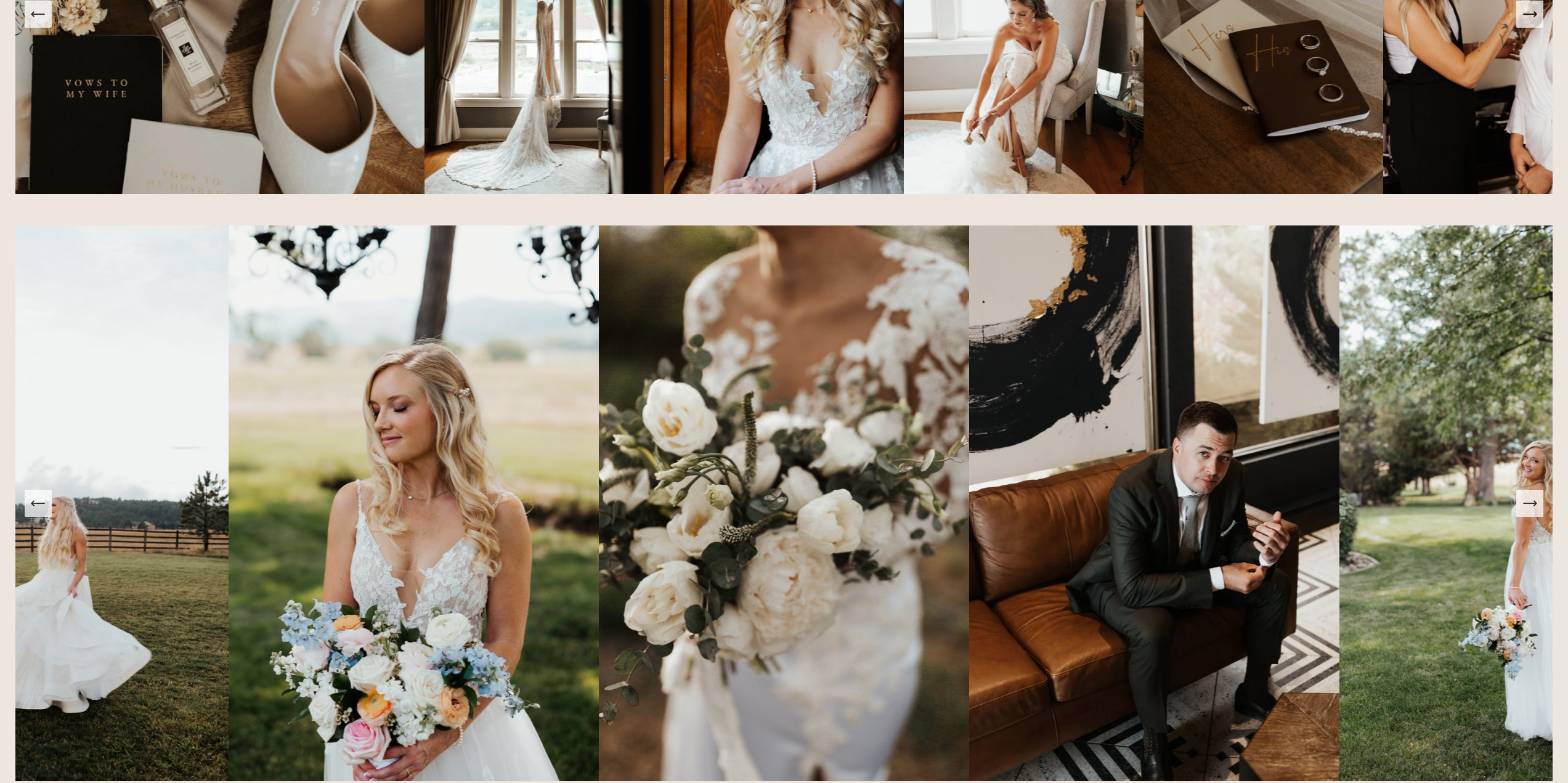
click at [1530, 503] on icon "Next Slide" at bounding box center [1529, 503] width 13 height 0
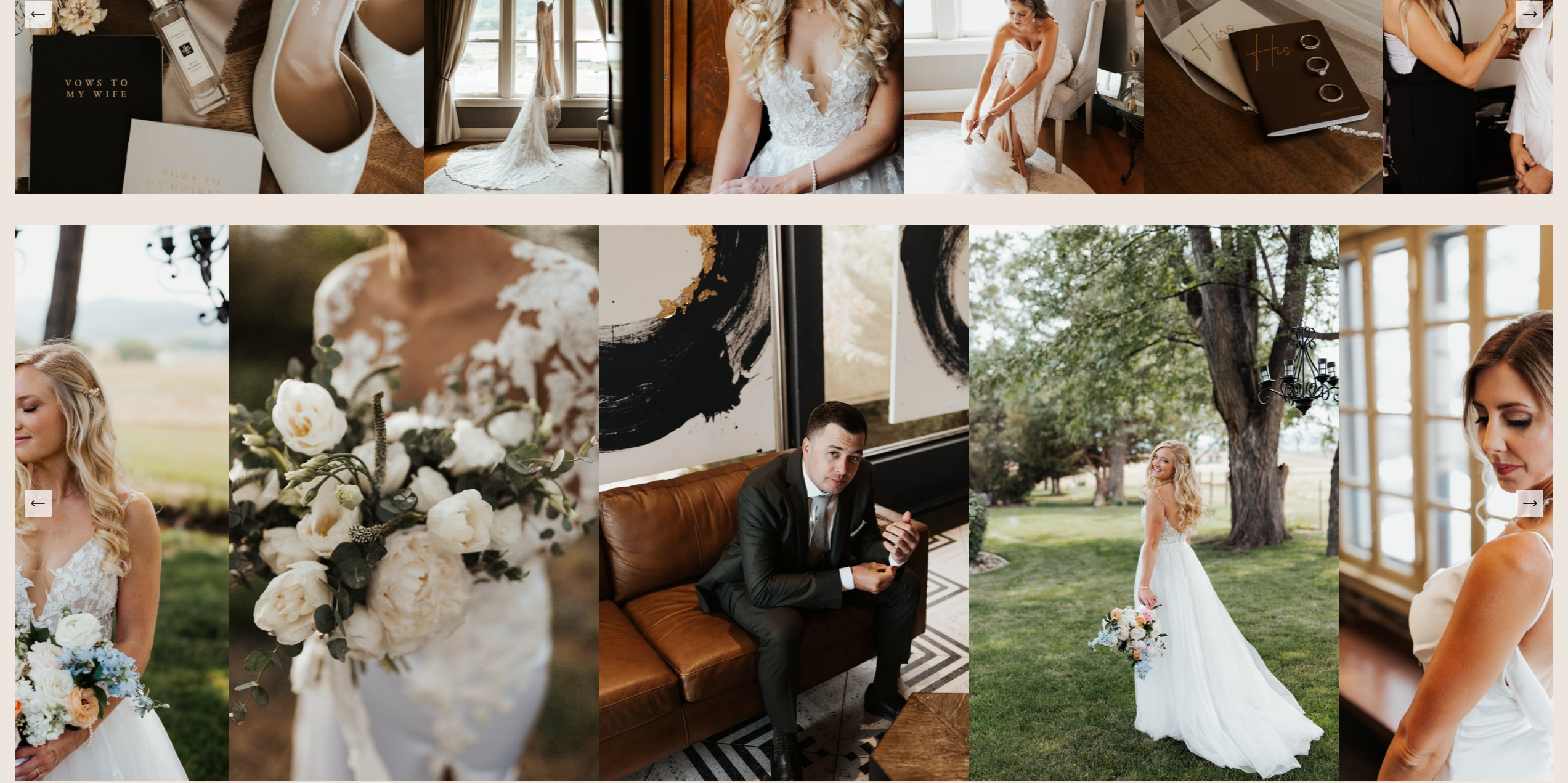
click at [1530, 503] on icon "Next Slide" at bounding box center [1529, 503] width 13 height 0
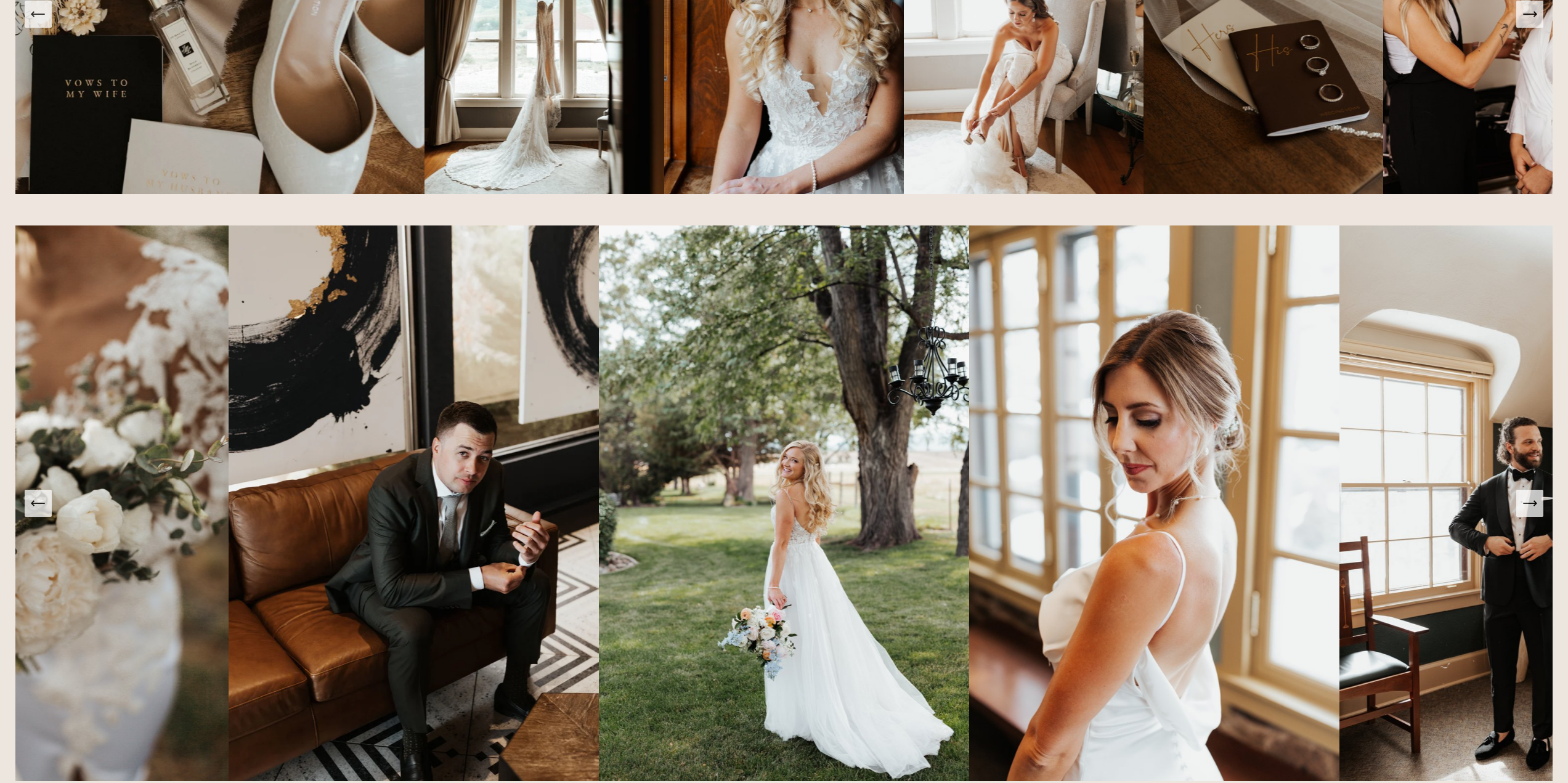
click at [1530, 503] on icon "Next Slide" at bounding box center [1529, 503] width 13 height 0
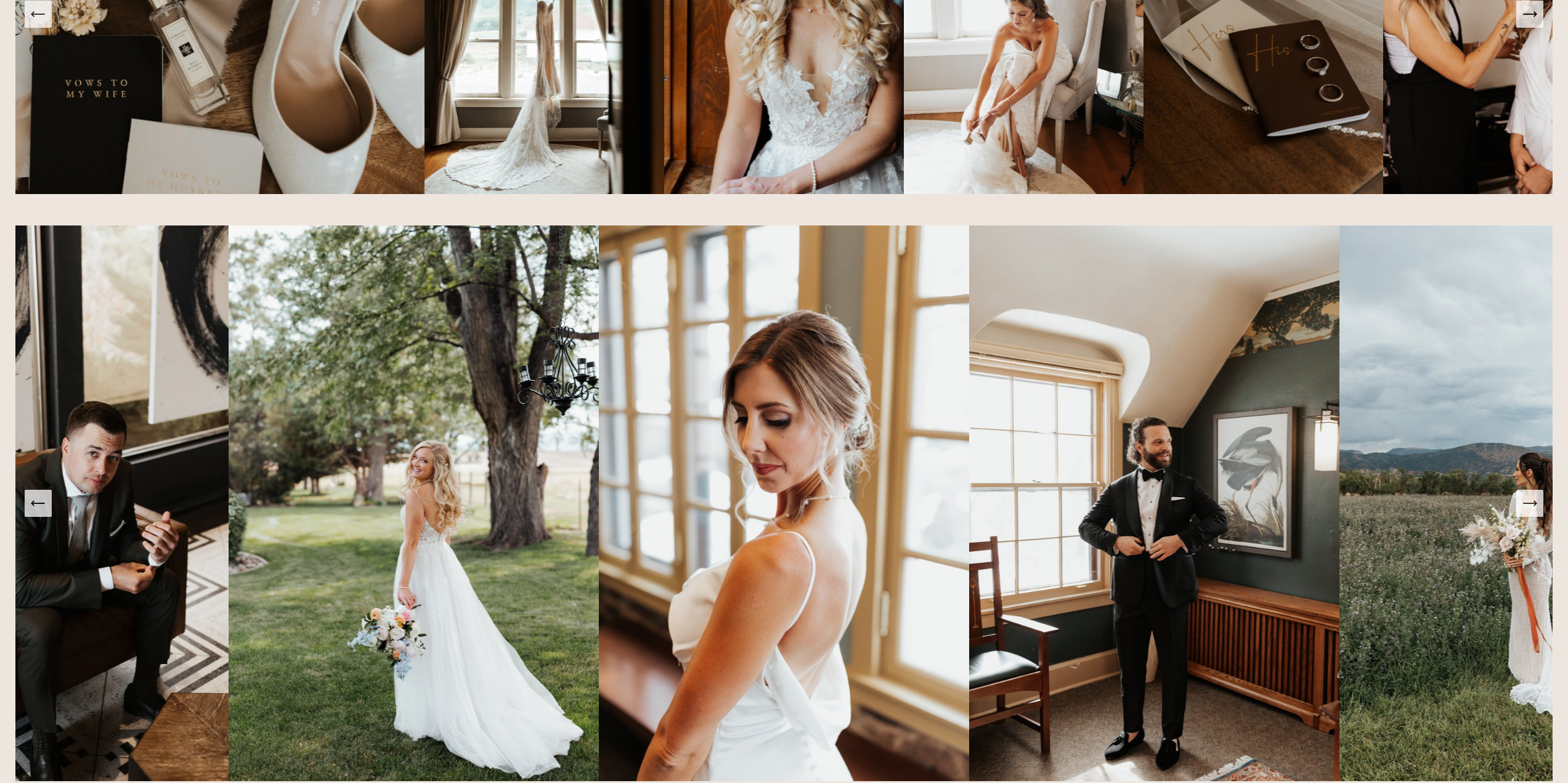
click at [1530, 503] on icon "Next Slide" at bounding box center [1529, 503] width 13 height 0
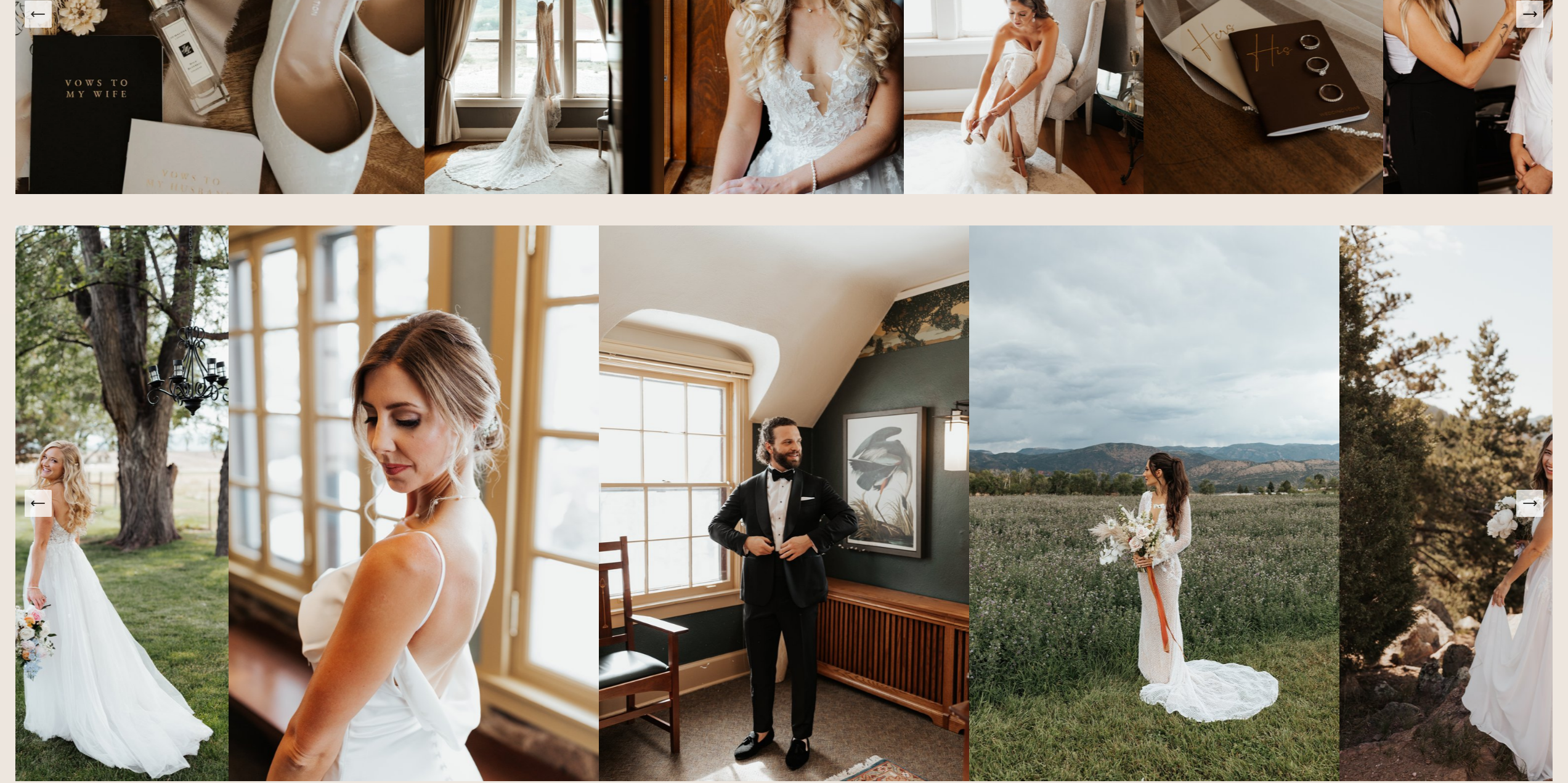
click at [1530, 503] on icon "Next Slide" at bounding box center [1529, 503] width 13 height 0
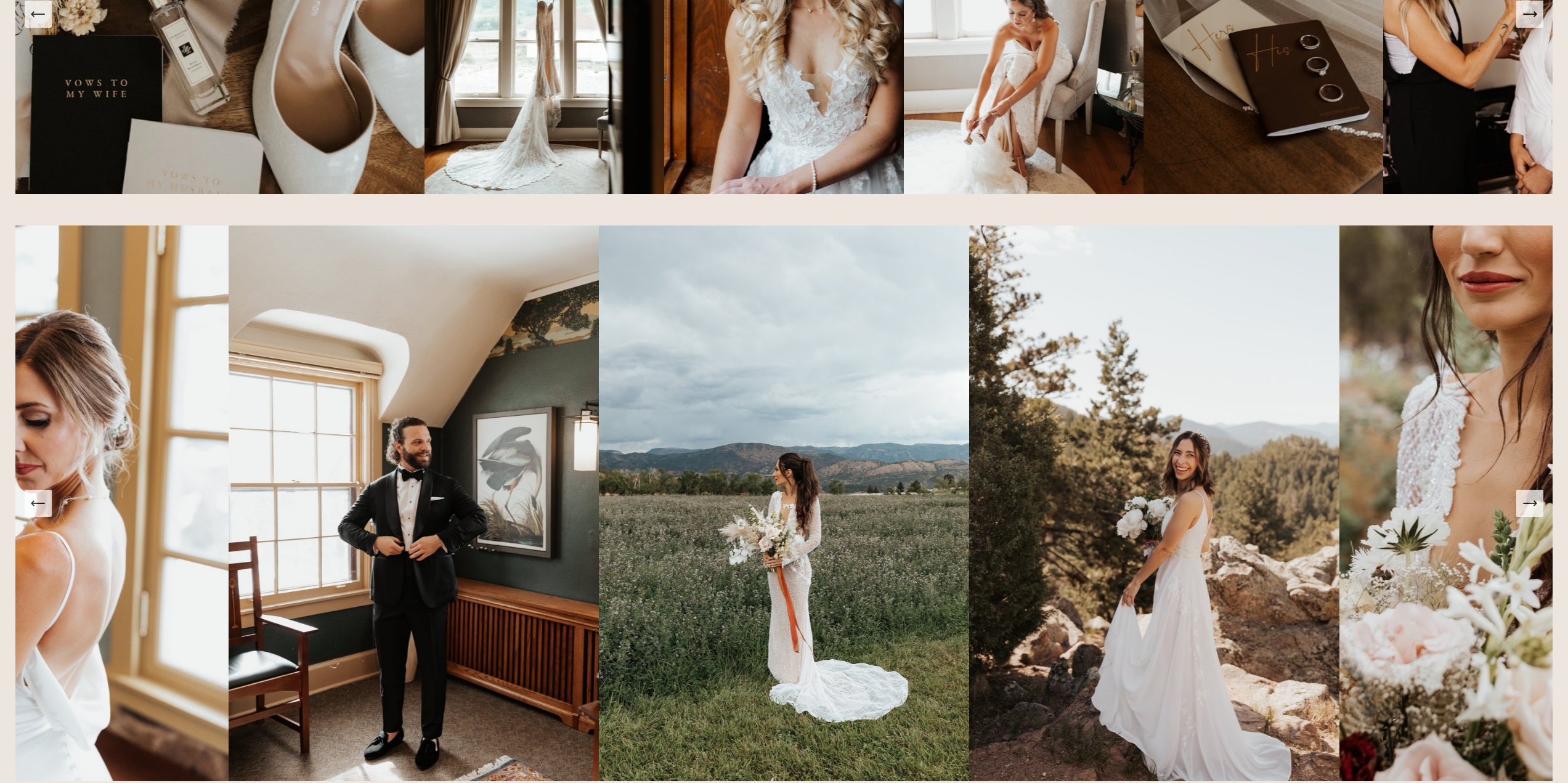
click at [1530, 503] on icon "Next Slide" at bounding box center [1529, 503] width 13 height 0
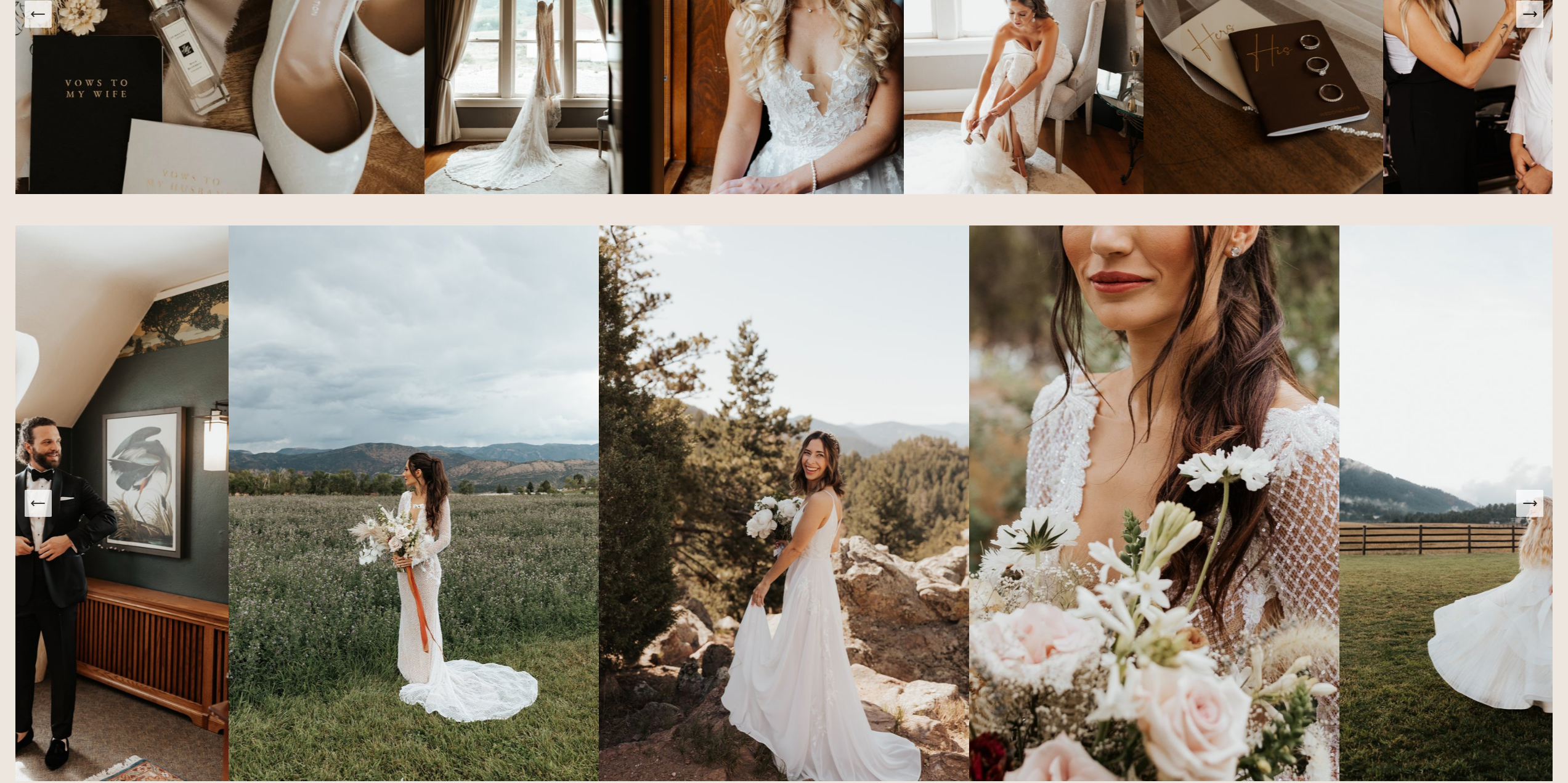
click at [1530, 503] on icon "Next Slide" at bounding box center [1529, 503] width 13 height 0
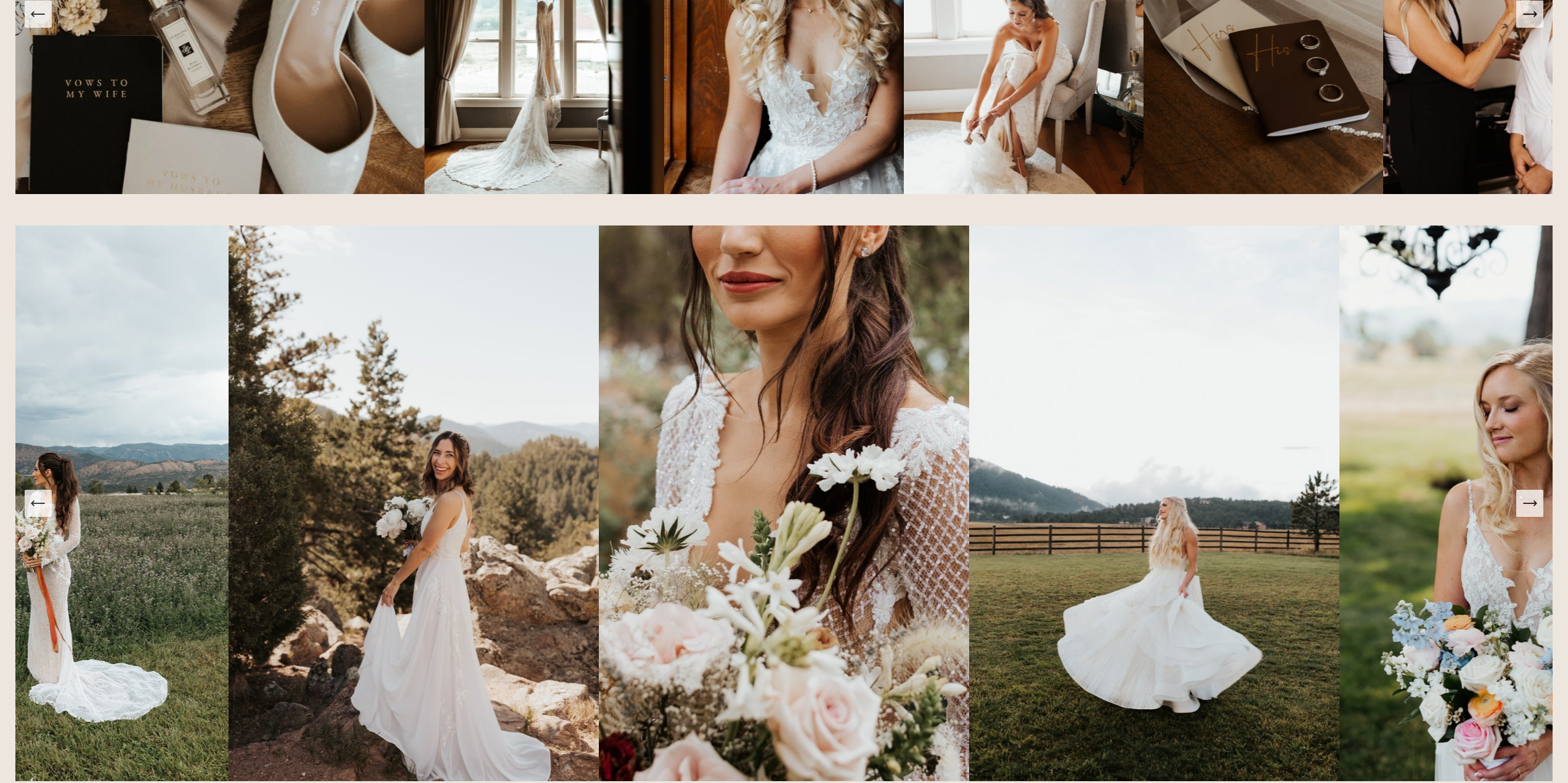
click at [1530, 503] on icon "Next Slide" at bounding box center [1529, 503] width 13 height 0
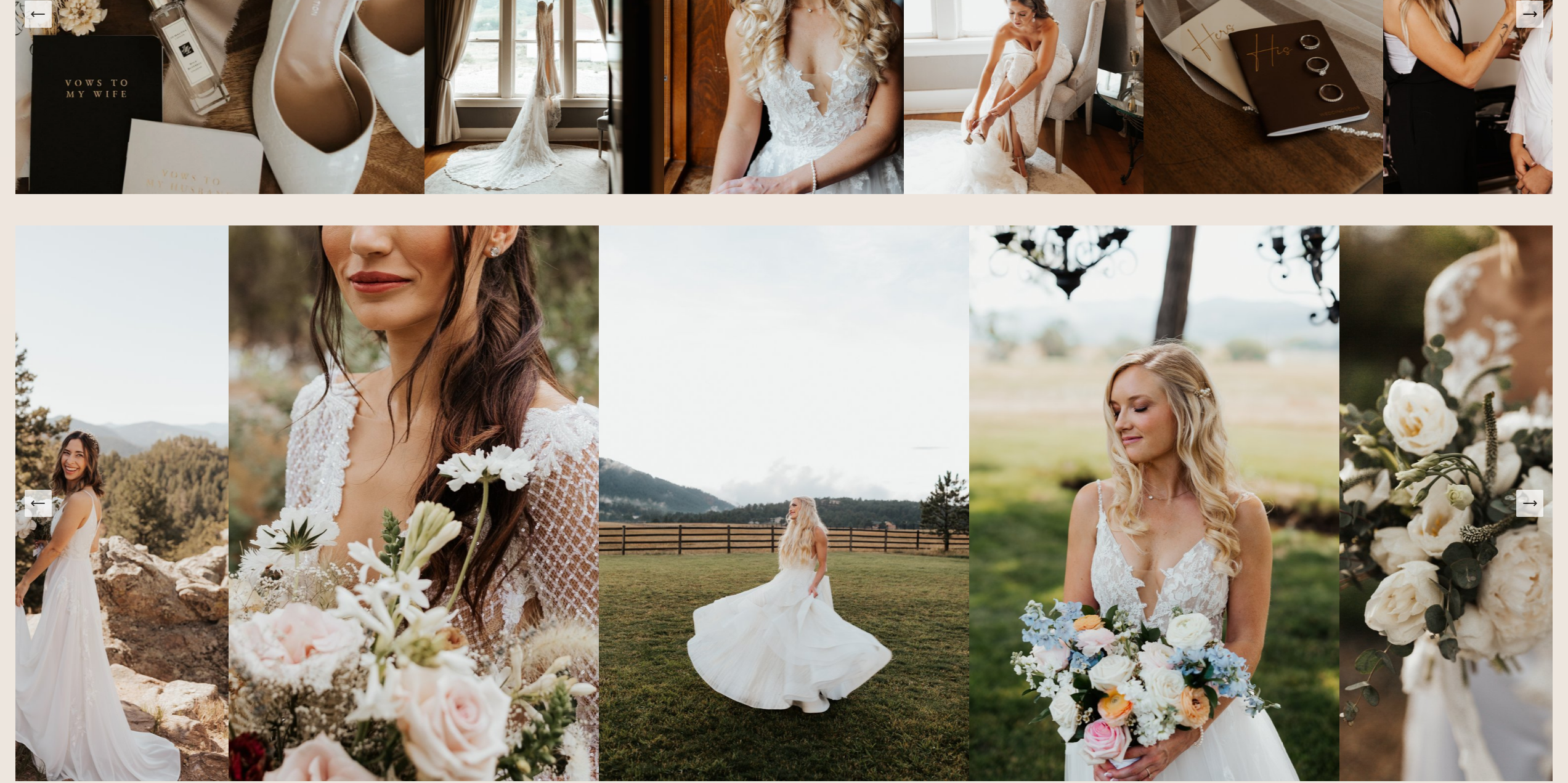
click at [1530, 503] on icon "Next Slide" at bounding box center [1529, 503] width 13 height 0
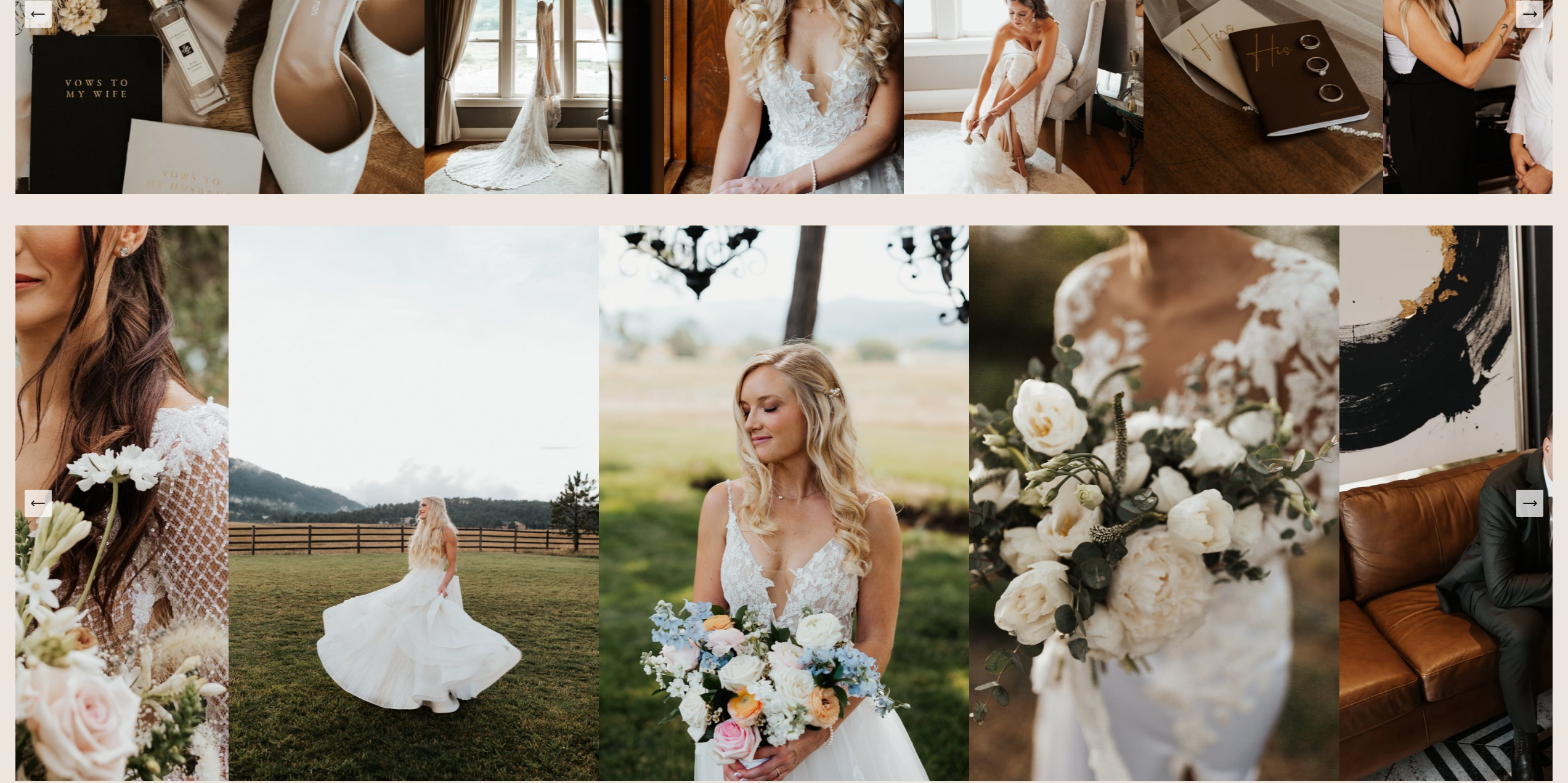
click at [1530, 503] on icon "Next Slide" at bounding box center [1529, 503] width 13 height 0
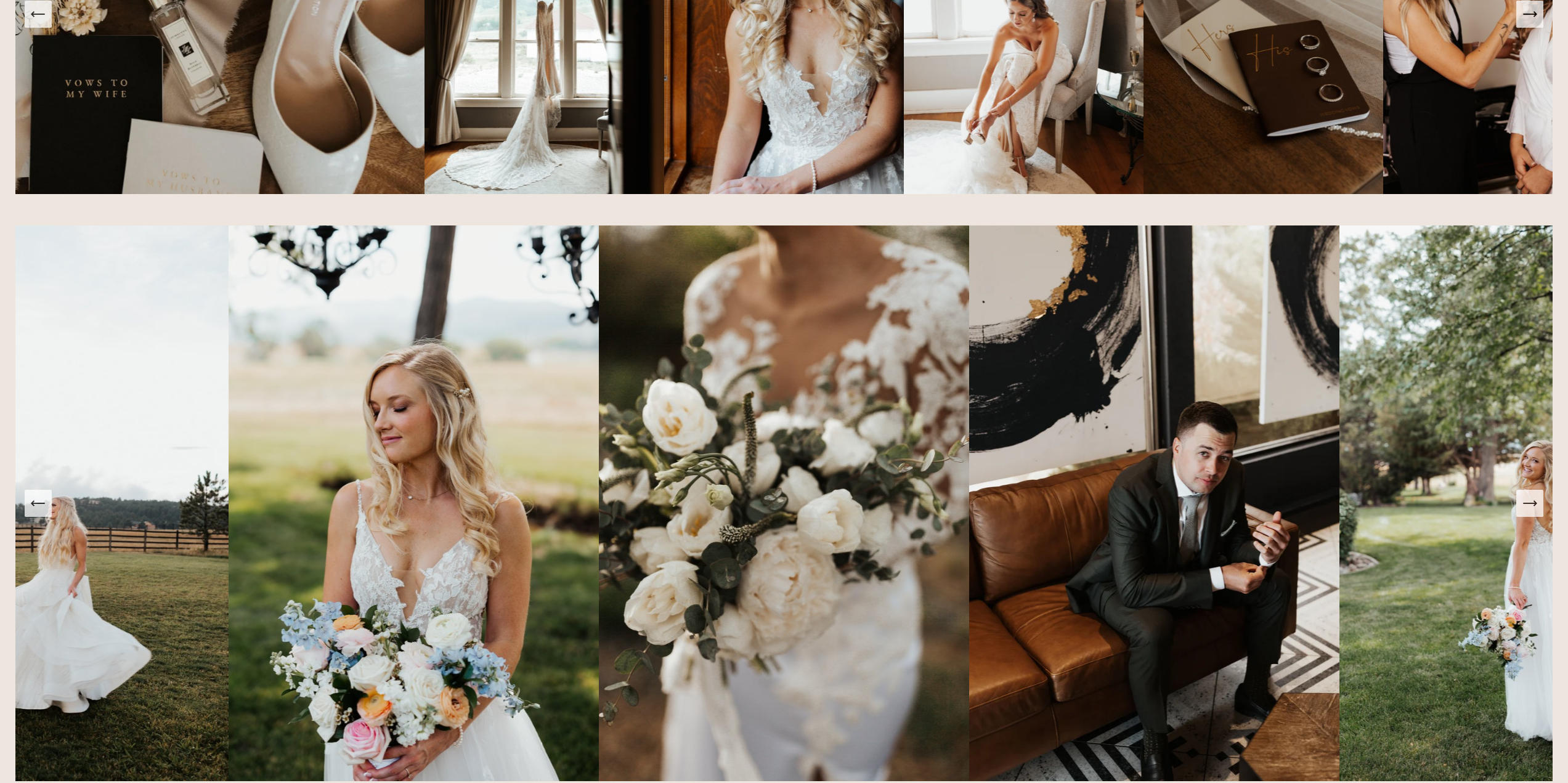
click at [1530, 503] on icon "Next Slide" at bounding box center [1529, 503] width 13 height 0
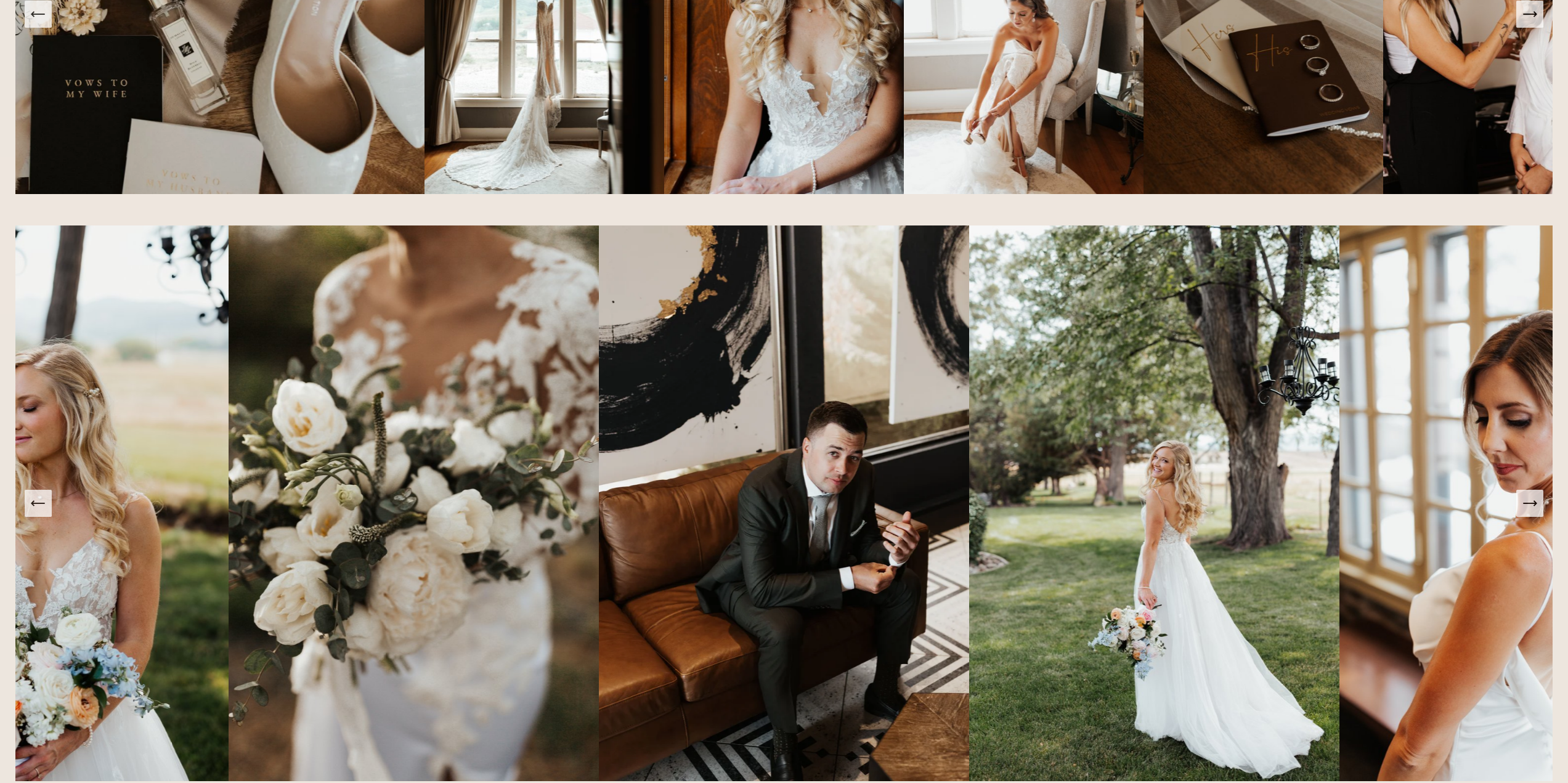
click at [1530, 503] on icon "Next Slide" at bounding box center [1529, 503] width 13 height 0
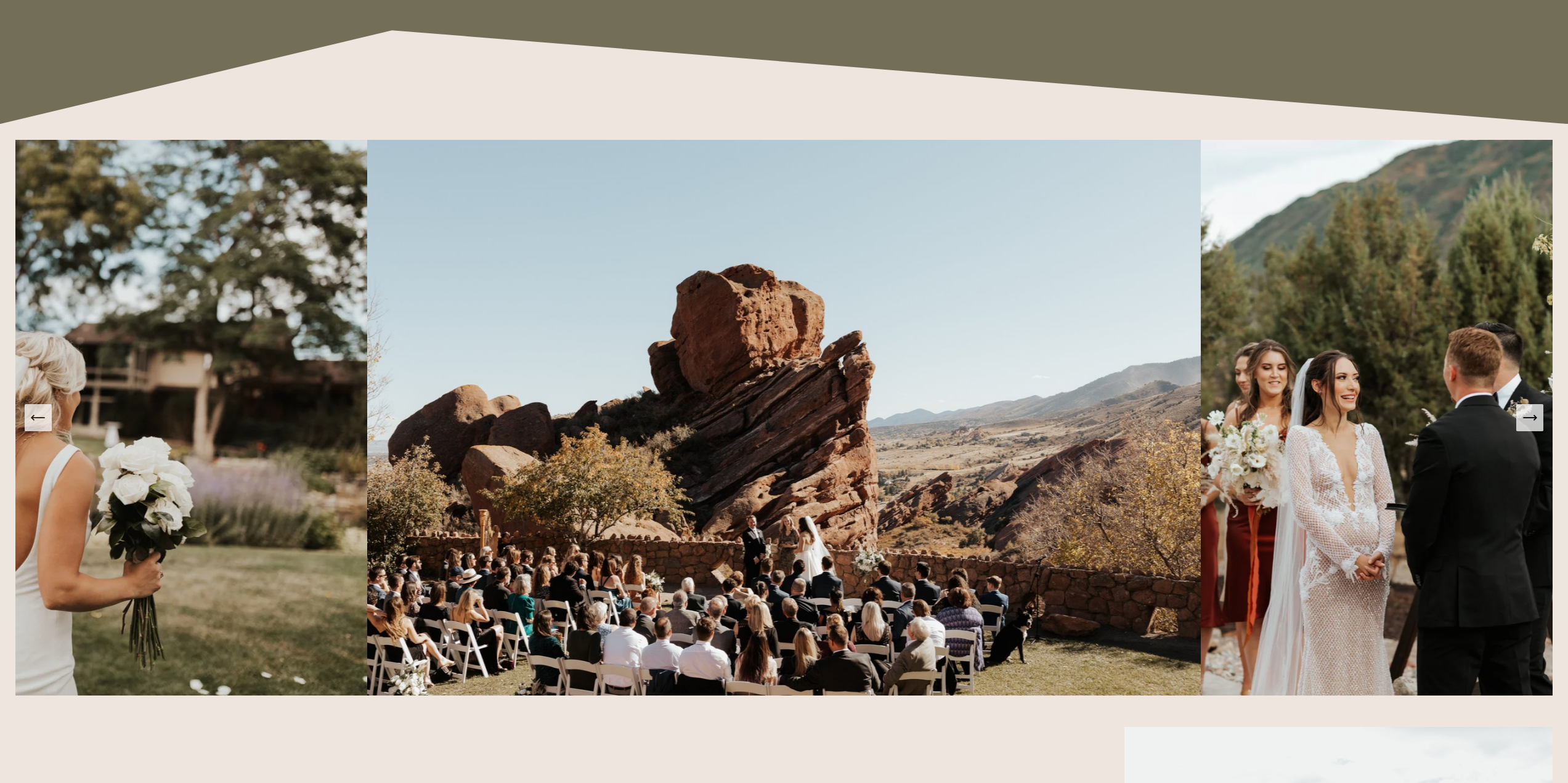
scroll to position [2155, 0]
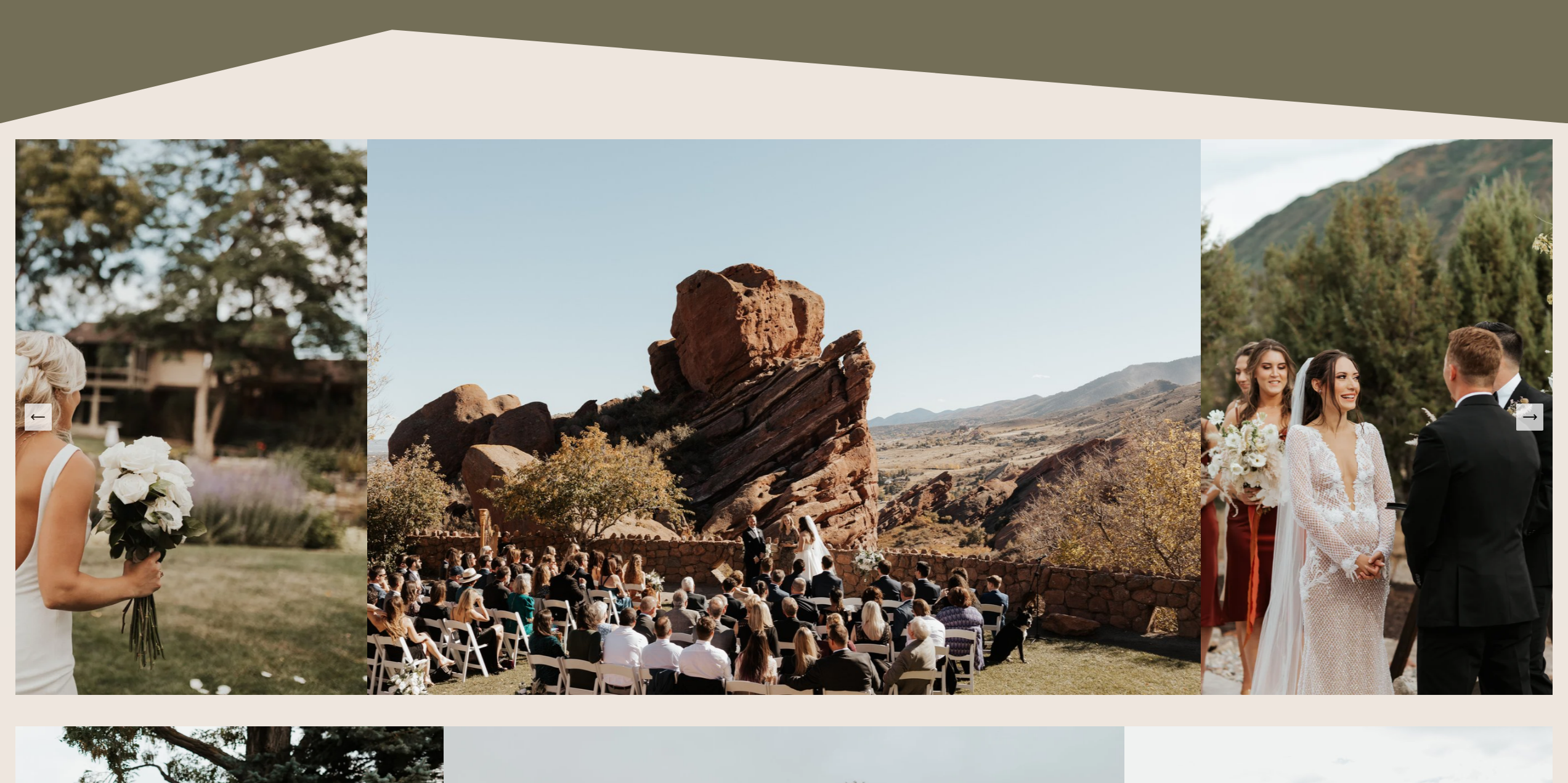
click at [1532, 422] on icon "Next Slide" at bounding box center [1529, 416] width 17 height 17
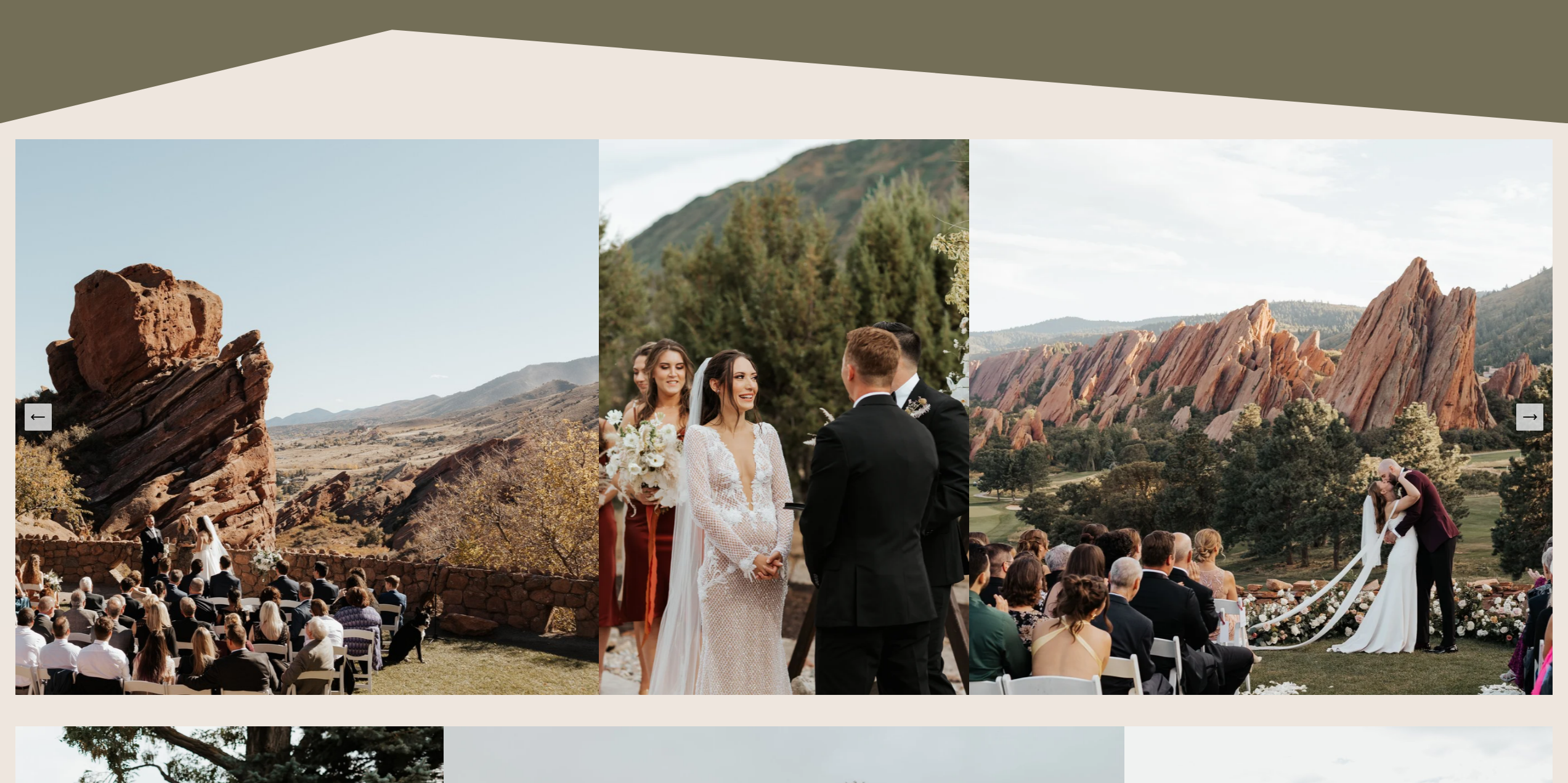
click at [1532, 422] on icon "Next Slide" at bounding box center [1529, 416] width 17 height 17
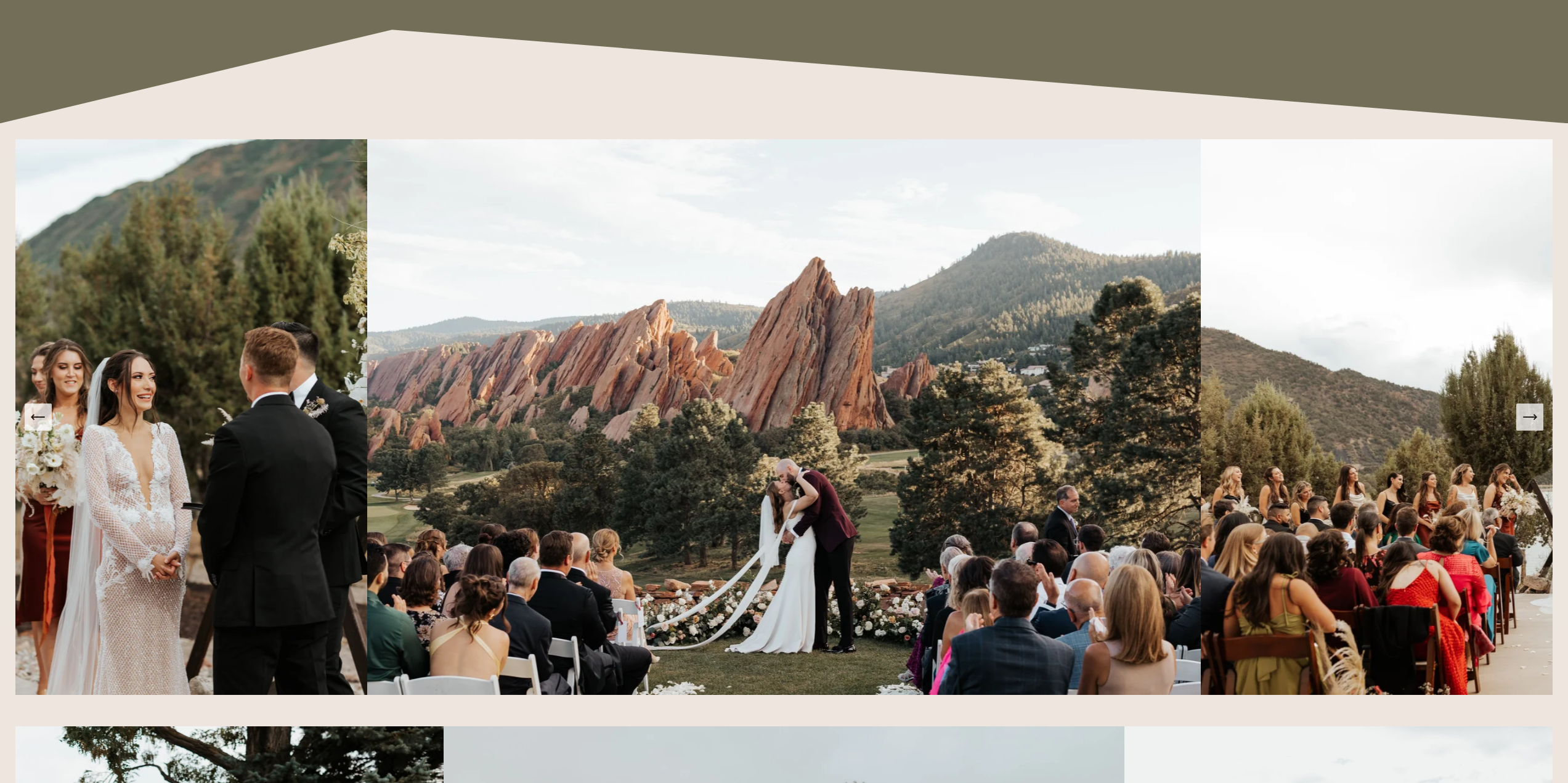
click at [1532, 422] on icon "Next Slide" at bounding box center [1529, 416] width 17 height 17
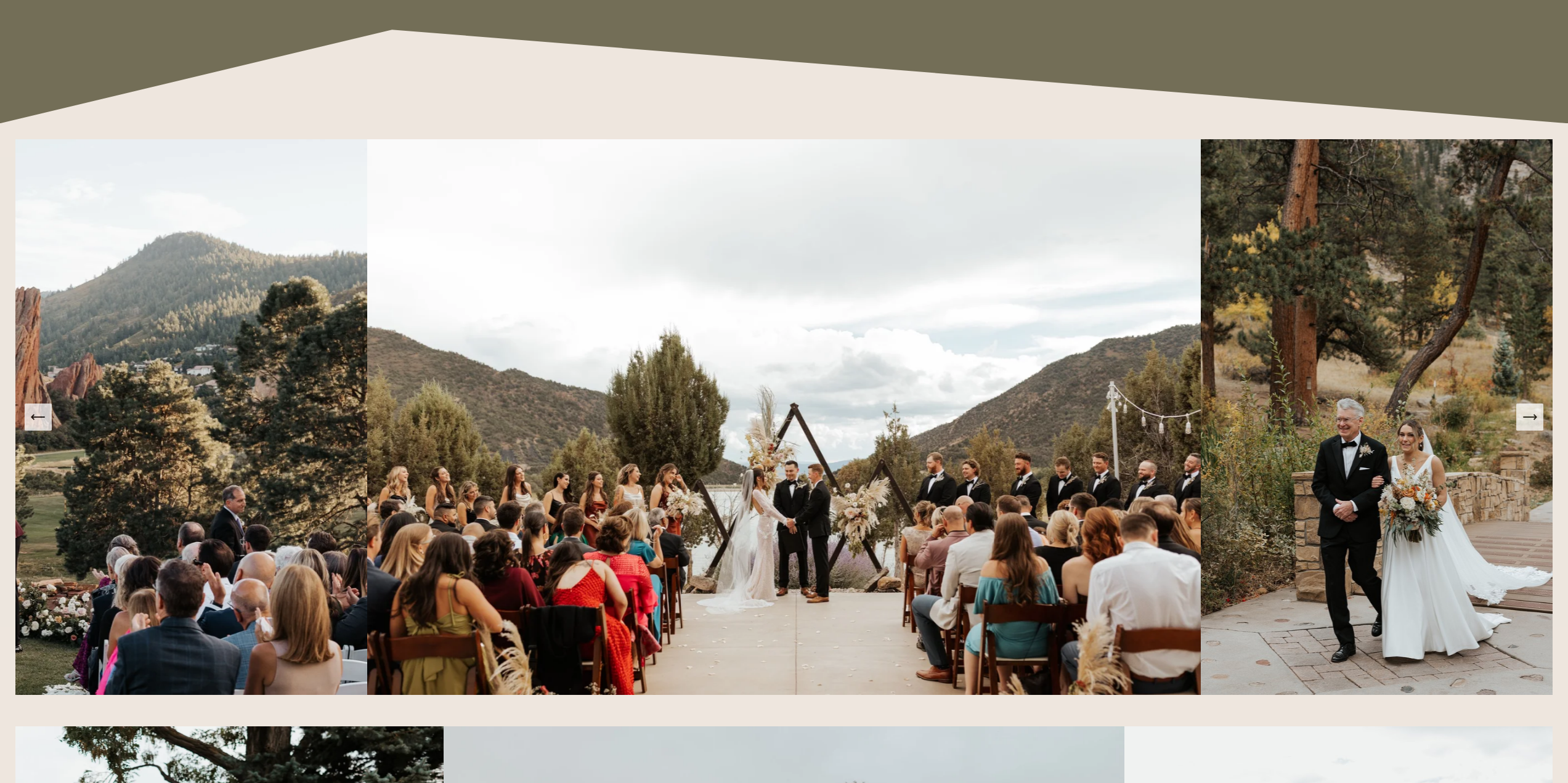
click at [1532, 422] on icon "Next Slide" at bounding box center [1529, 416] width 17 height 17
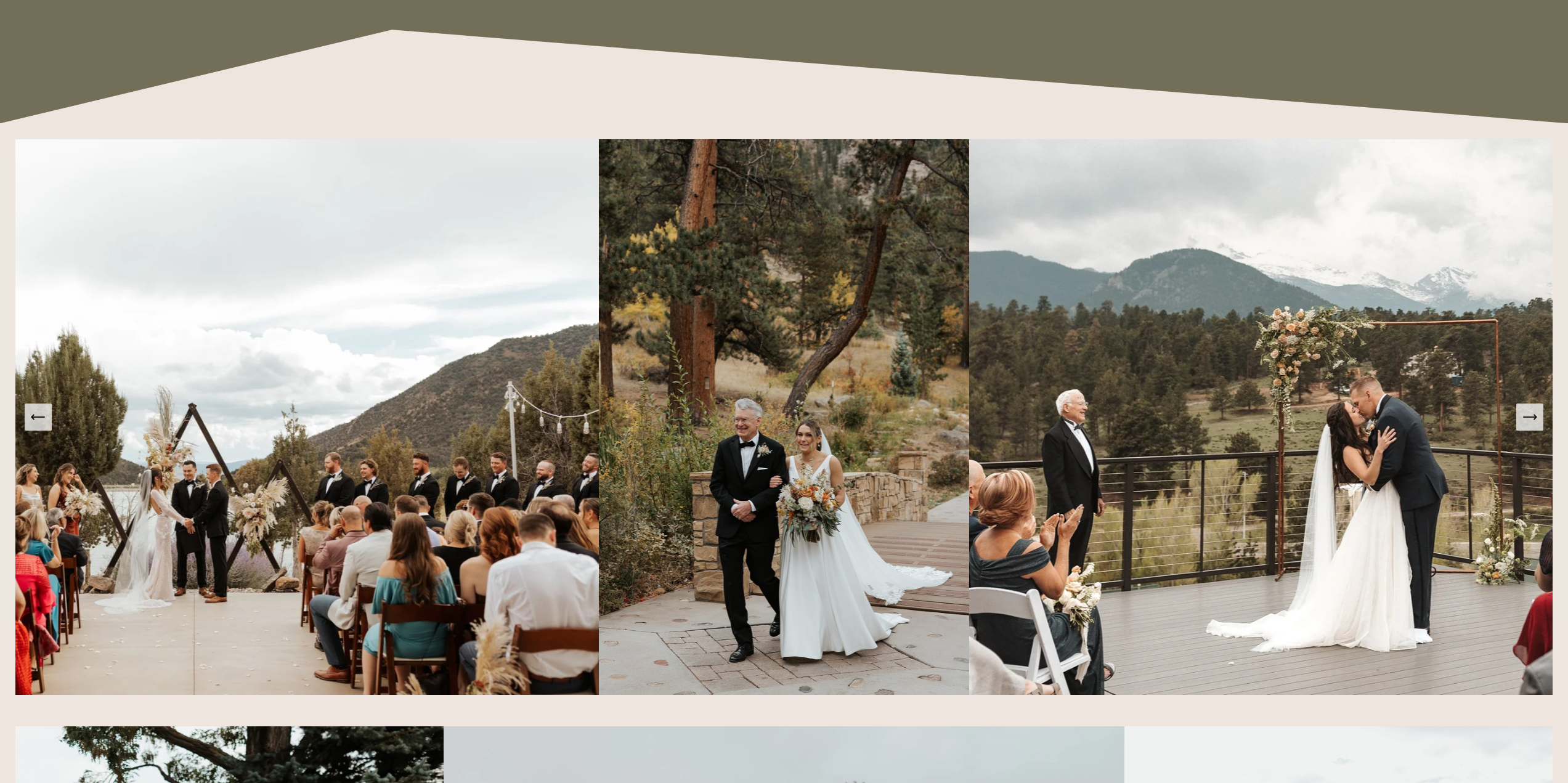
click at [1532, 422] on icon "Next Slide" at bounding box center [1529, 416] width 17 height 17
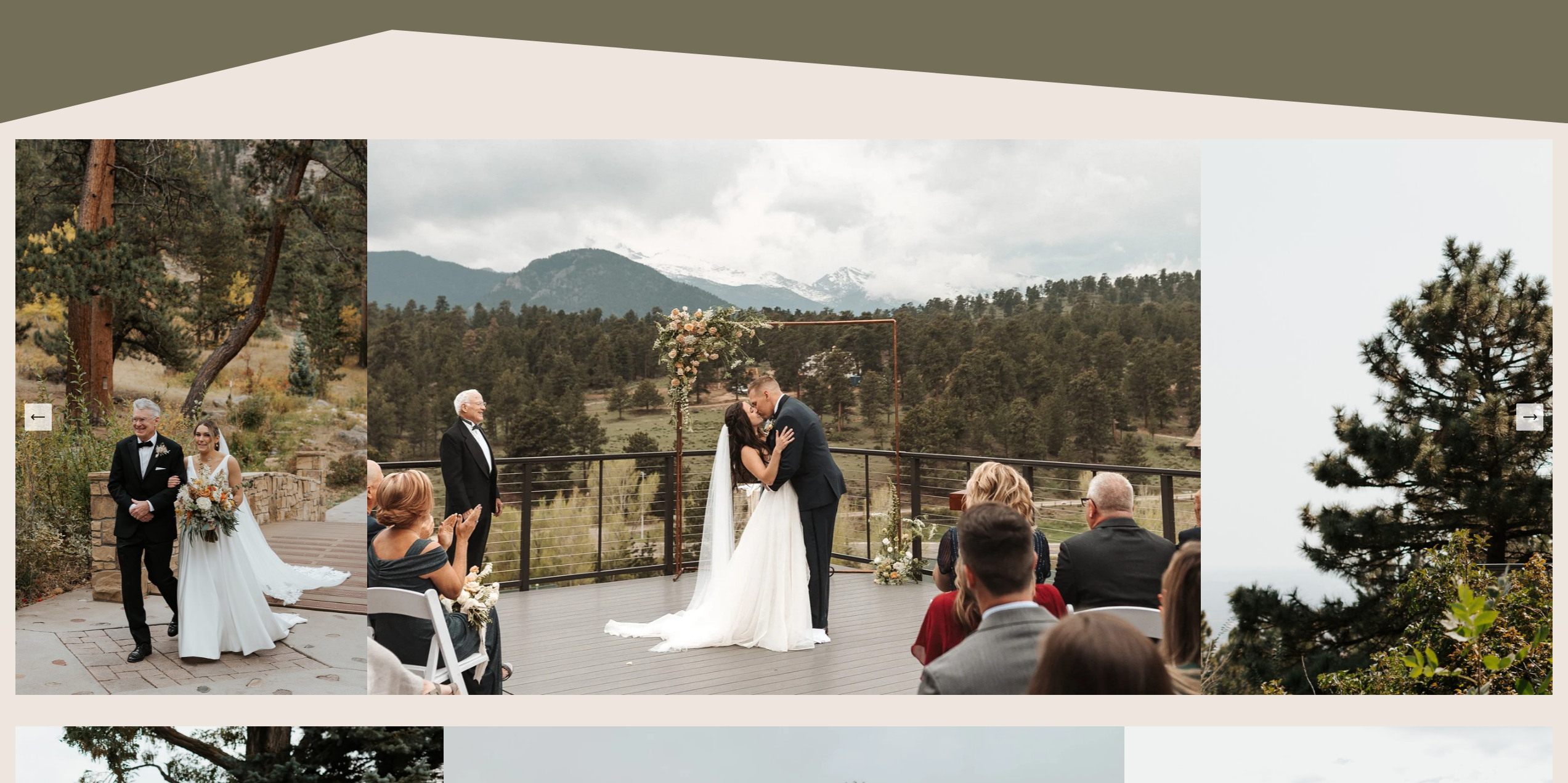
click at [1532, 422] on icon "Next Slide" at bounding box center [1529, 416] width 17 height 17
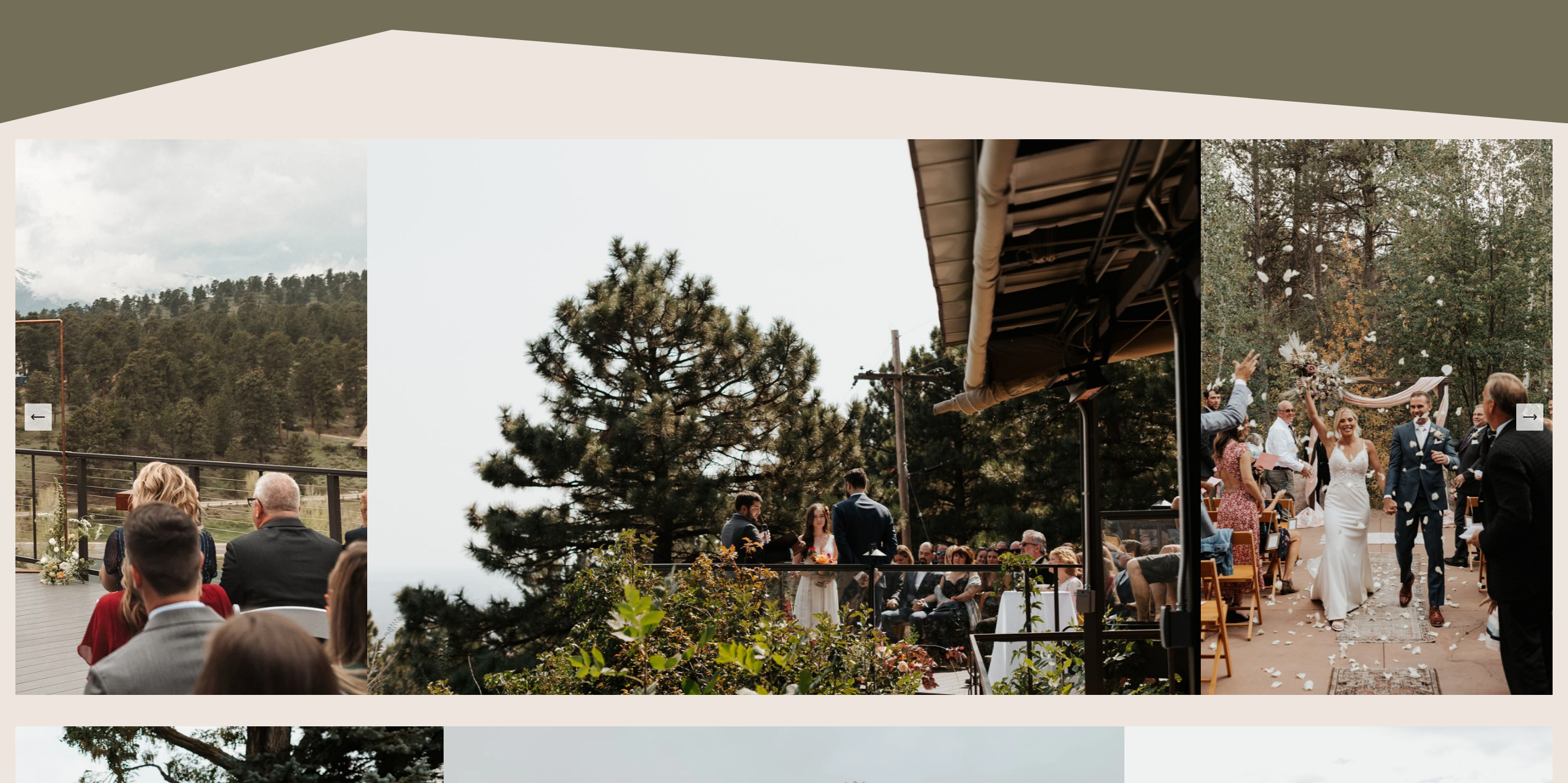
click at [1532, 422] on icon "Next Slide" at bounding box center [1529, 416] width 17 height 17
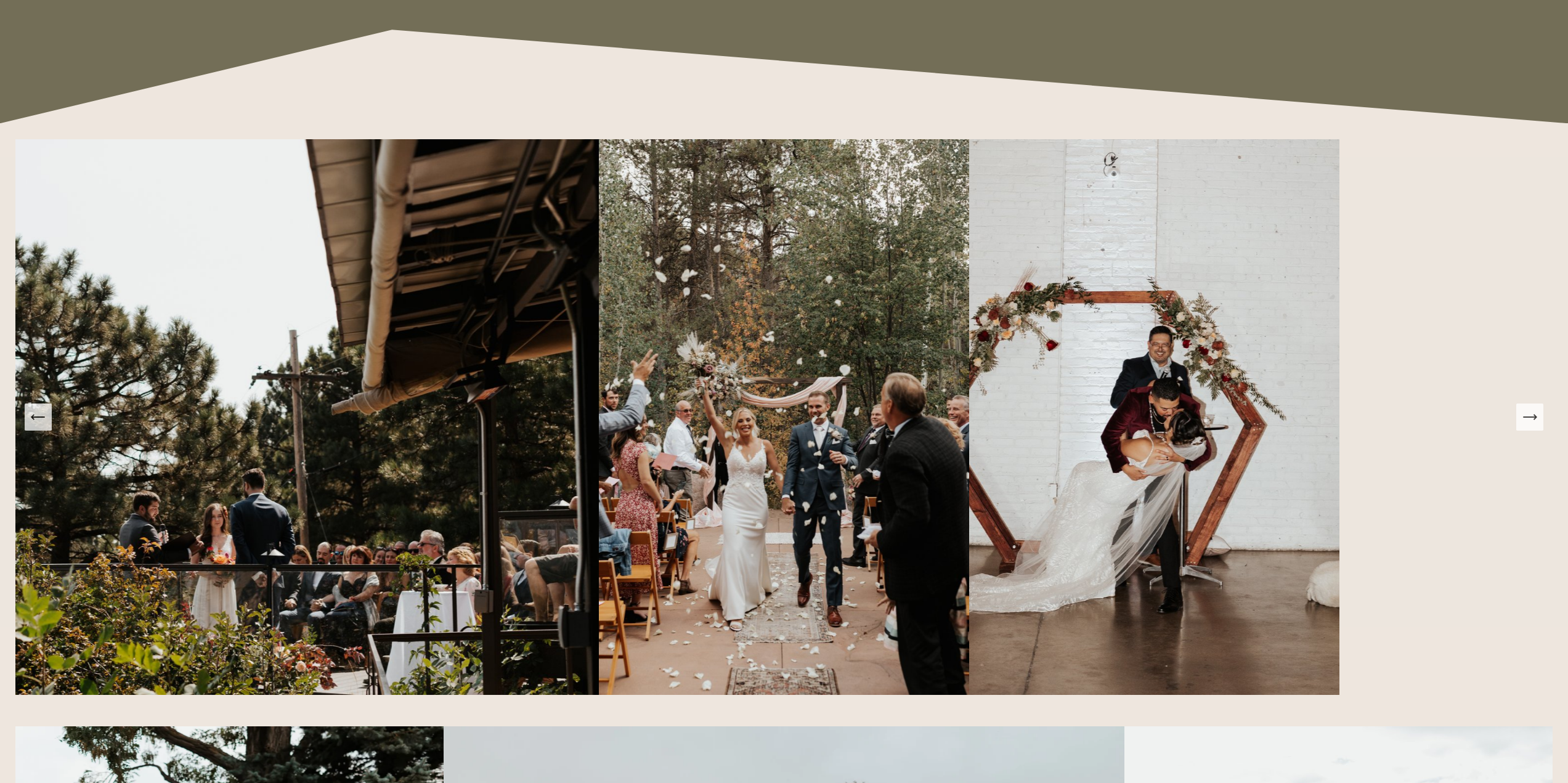
click at [1532, 422] on icon "Next Slide" at bounding box center [1529, 416] width 17 height 17
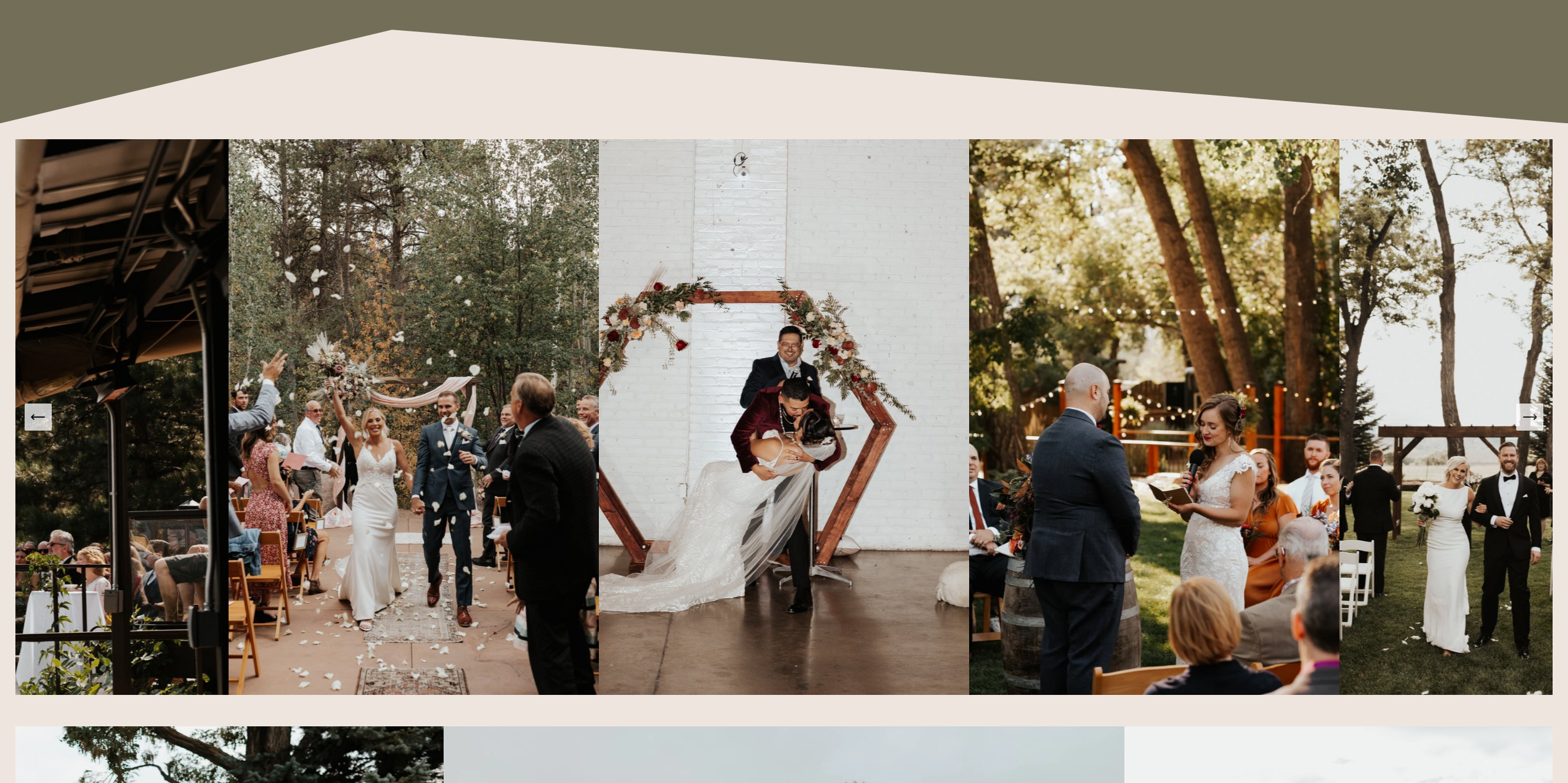
click at [1532, 422] on icon "Next Slide" at bounding box center [1529, 416] width 17 height 17
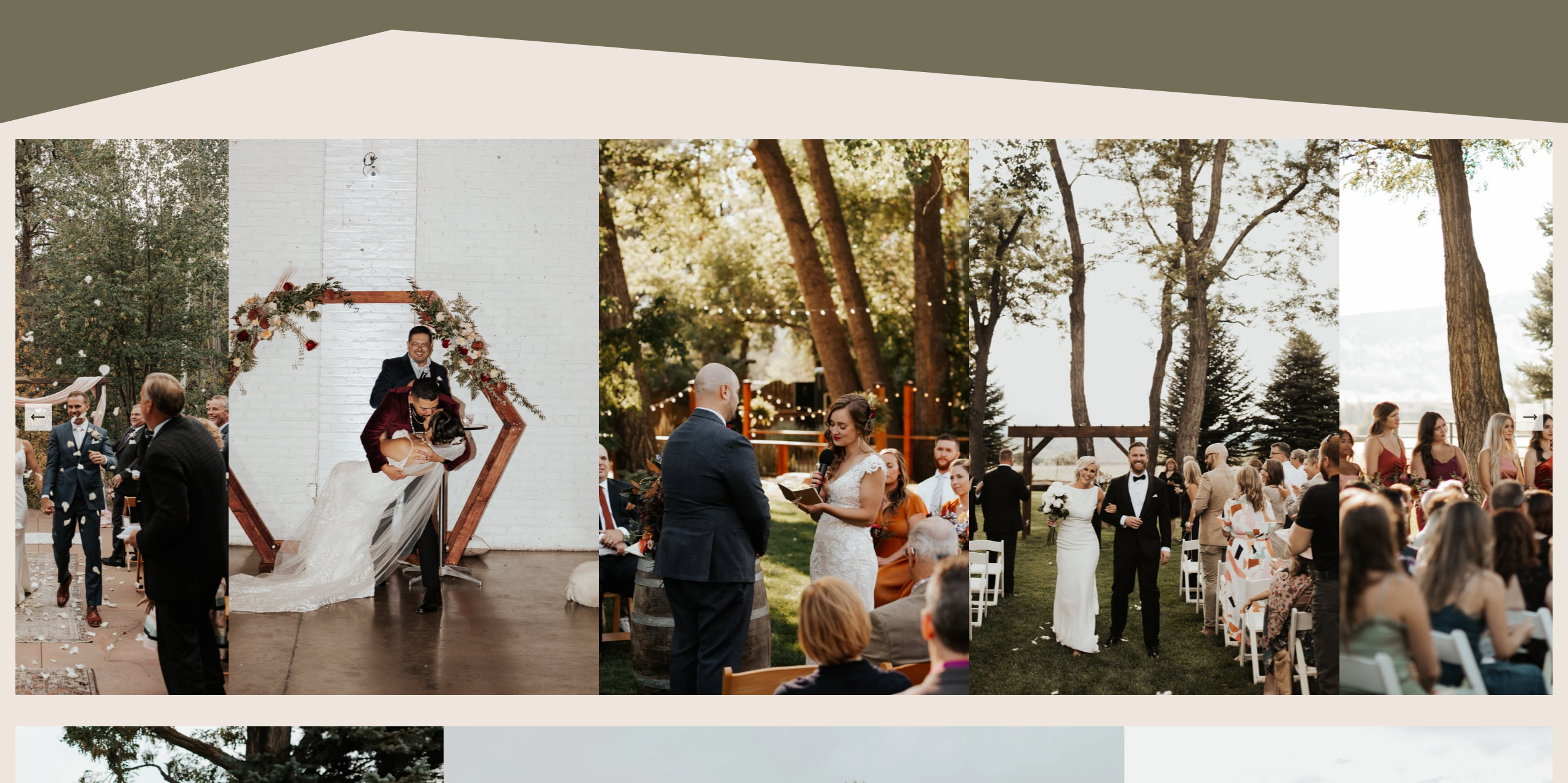
click at [1532, 422] on icon "Next Slide" at bounding box center [1529, 416] width 17 height 17
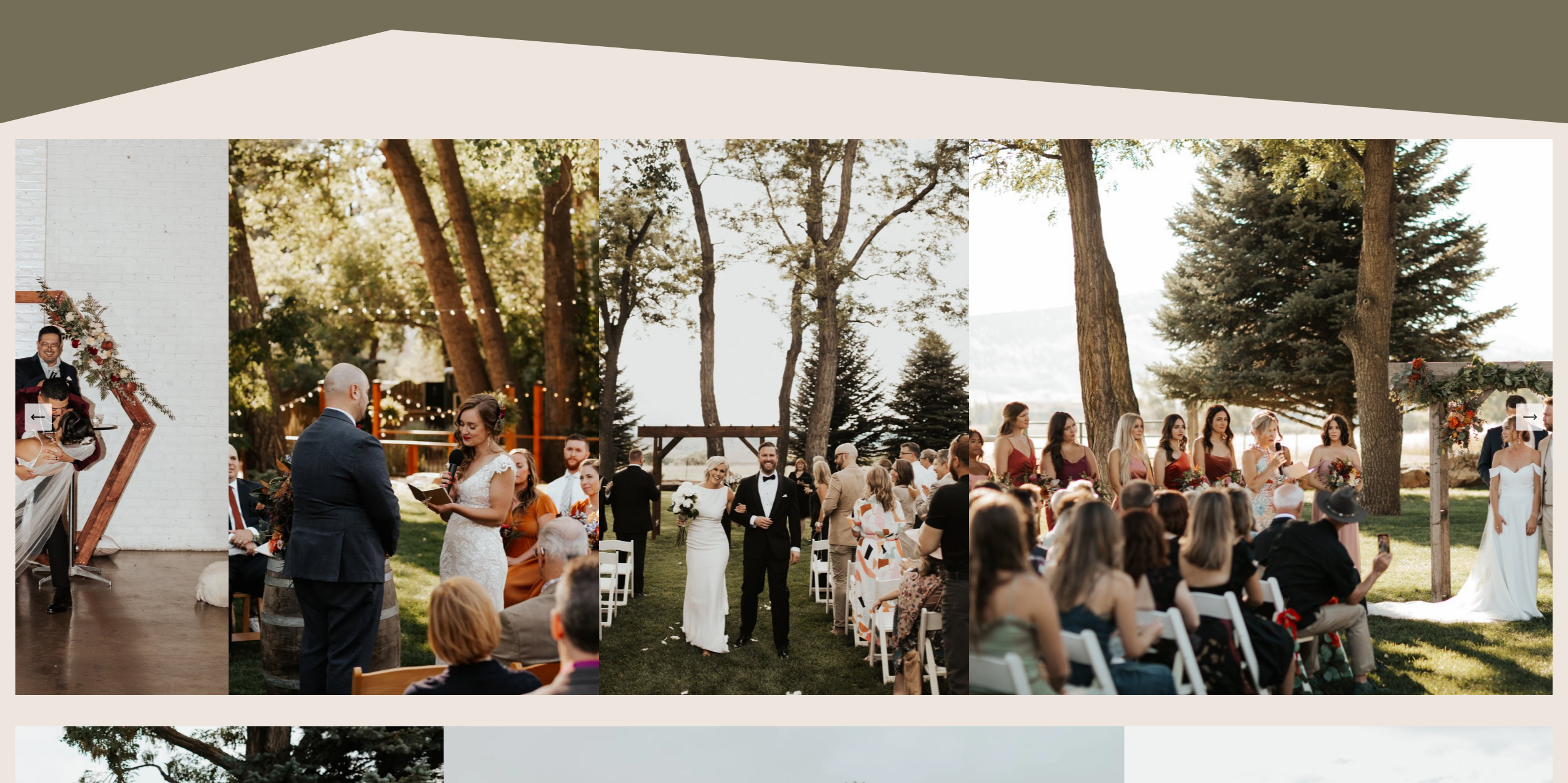
click at [1532, 422] on icon "Next Slide" at bounding box center [1529, 416] width 17 height 17
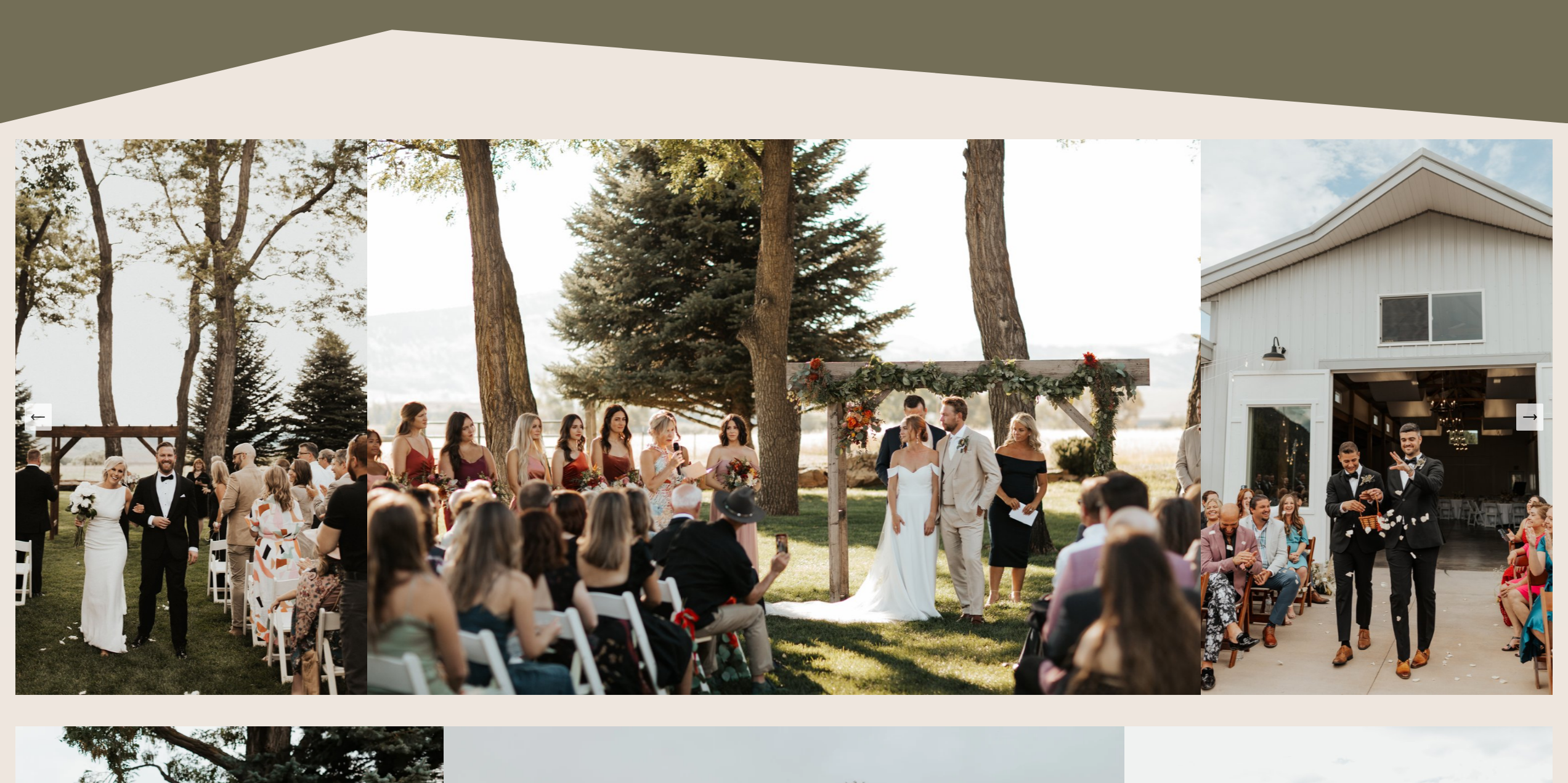
click at [1532, 422] on icon "Next Slide" at bounding box center [1529, 416] width 17 height 17
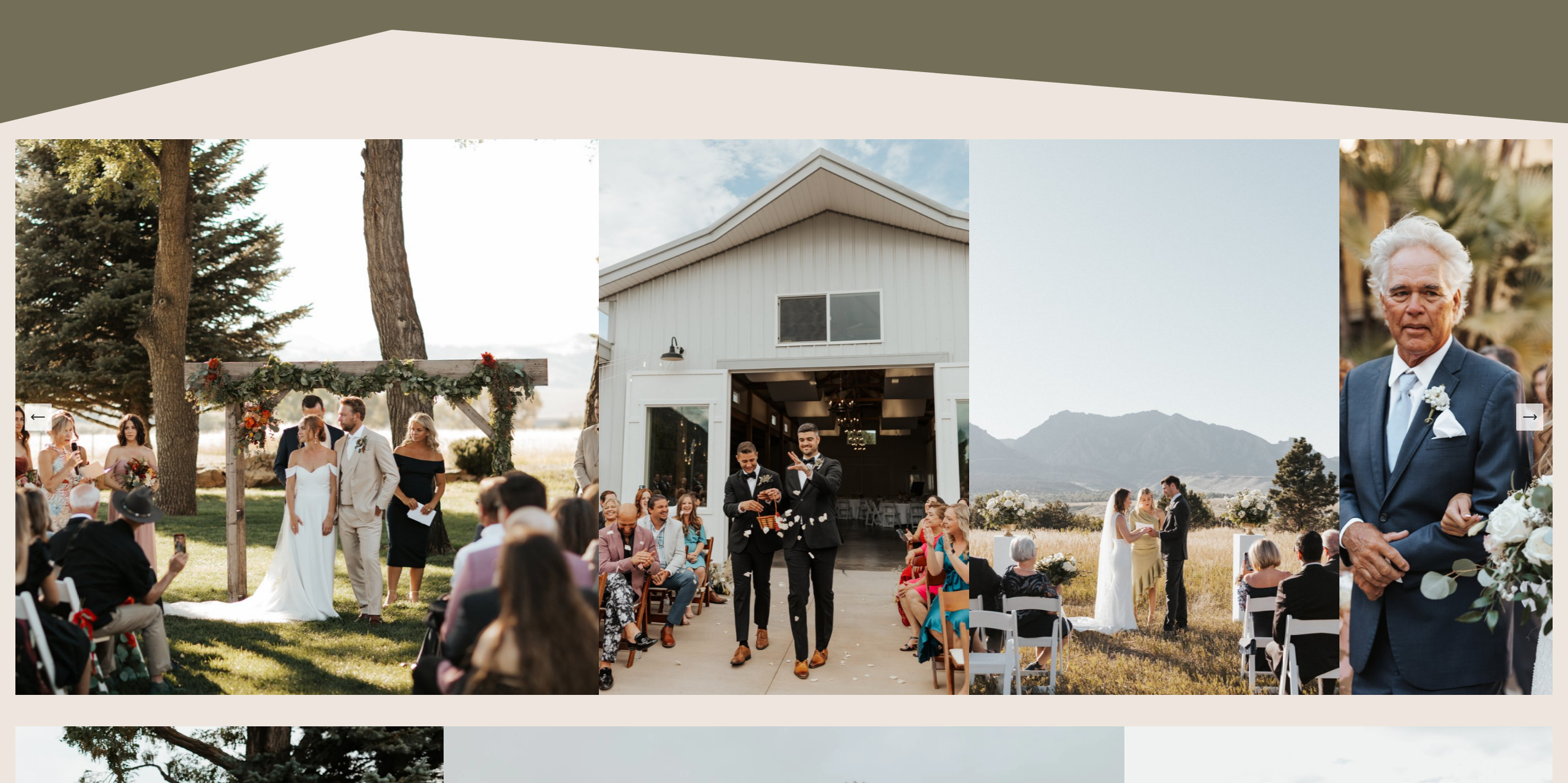
click at [1532, 422] on icon "Next Slide" at bounding box center [1529, 416] width 17 height 17
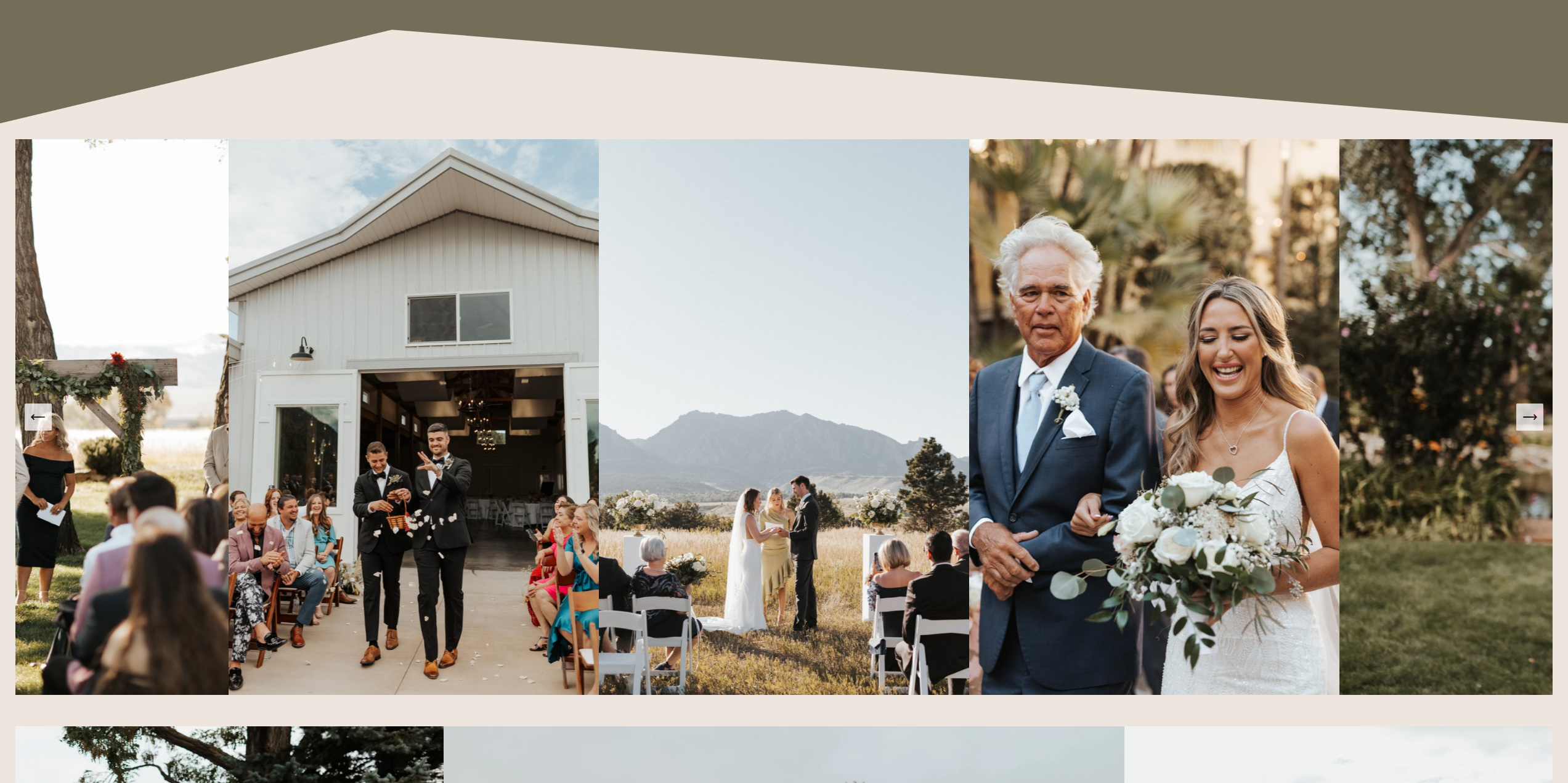
click at [1532, 422] on icon "Next Slide" at bounding box center [1529, 416] width 17 height 17
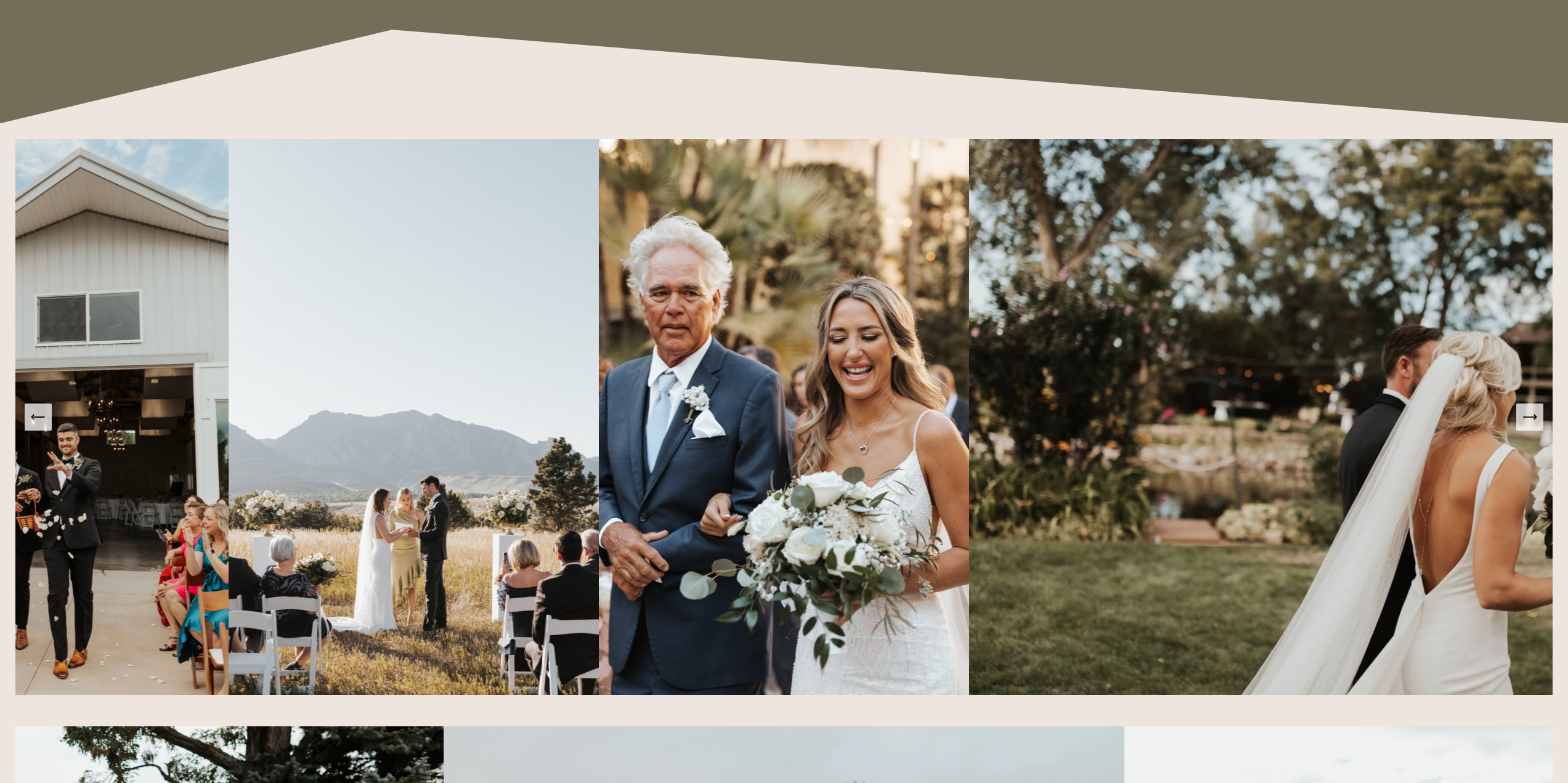
click at [1532, 422] on icon "Next Slide" at bounding box center [1529, 416] width 17 height 17
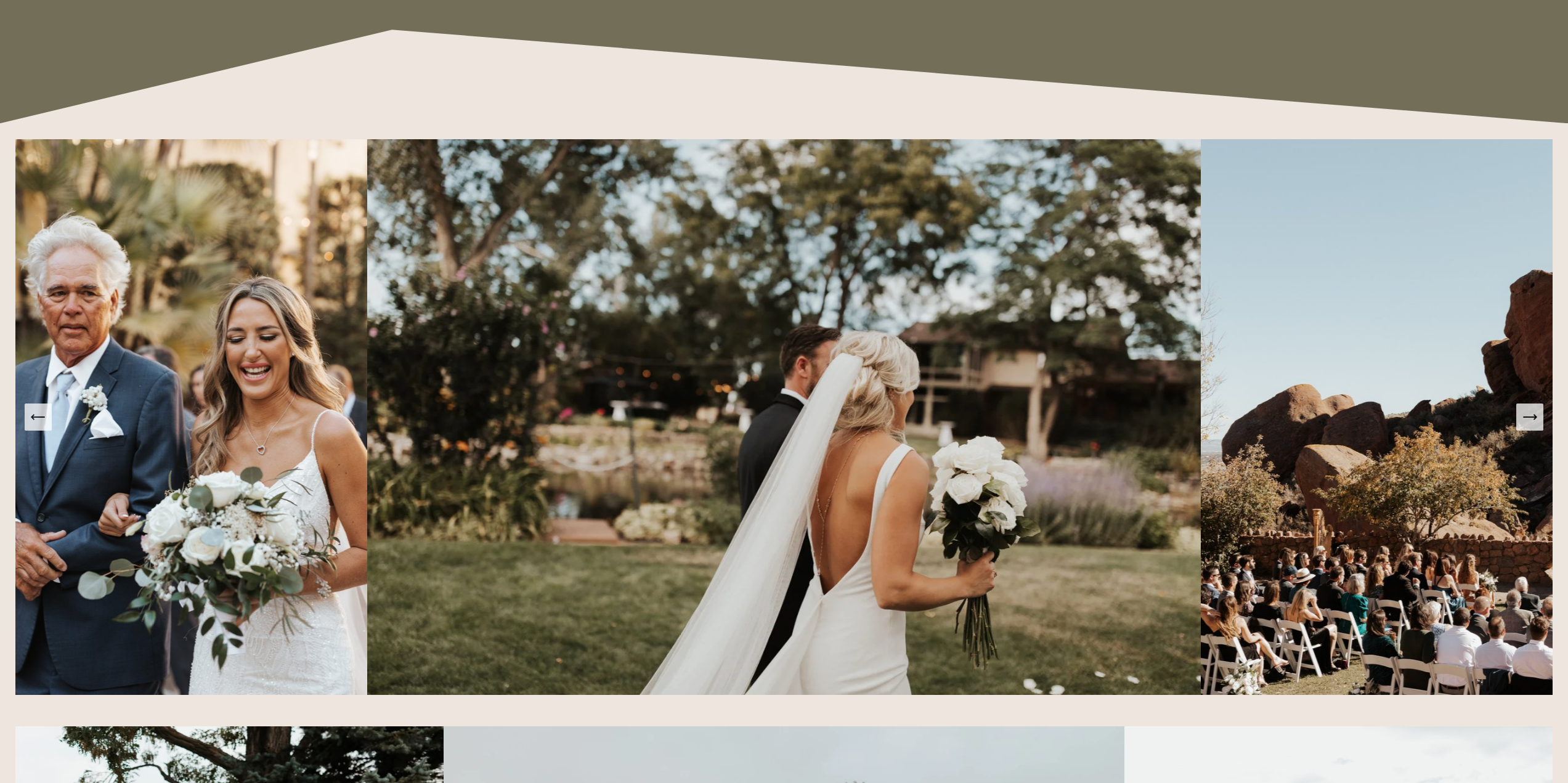
click at [1532, 422] on icon "Next Slide" at bounding box center [1529, 416] width 17 height 17
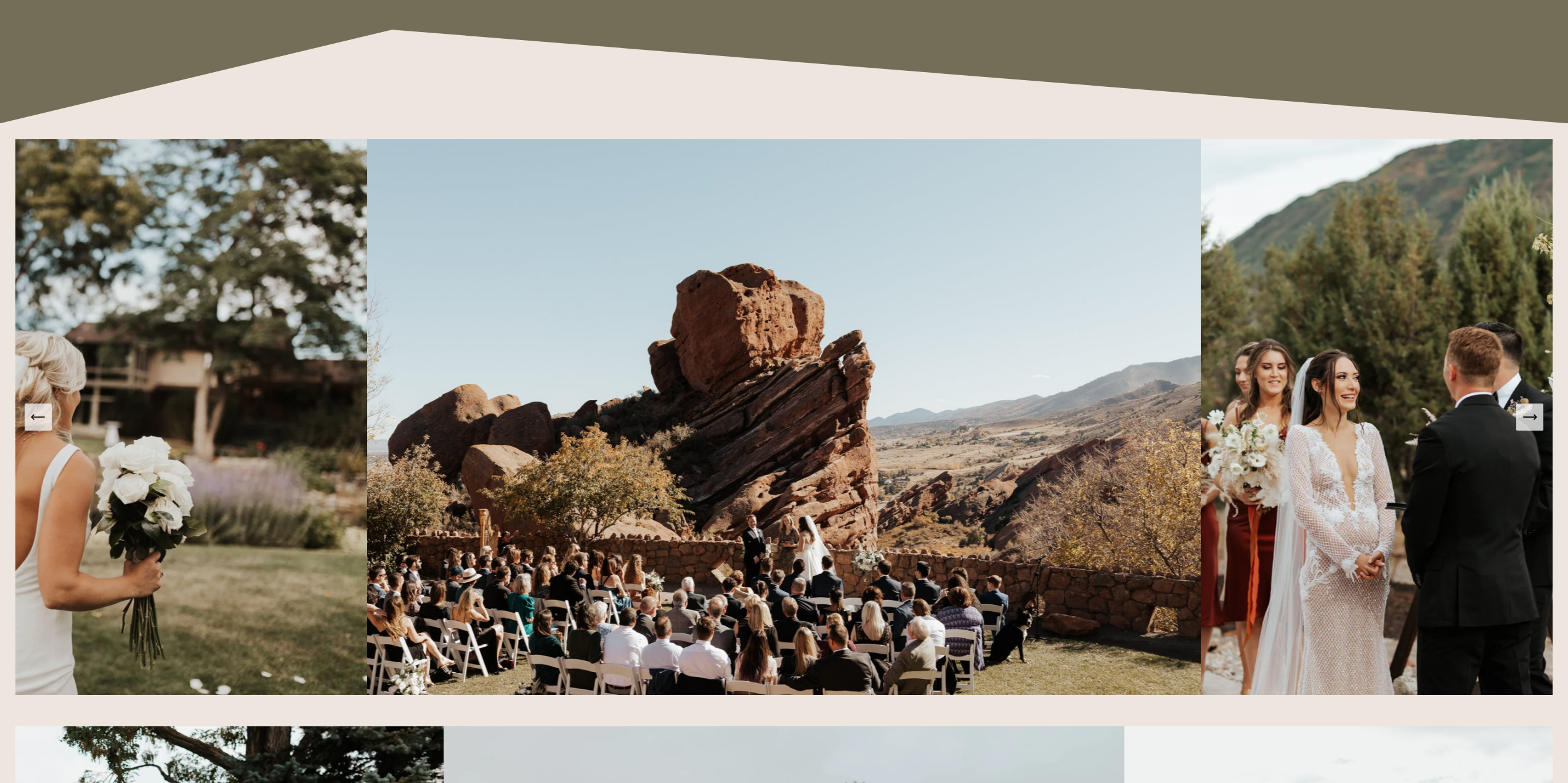
click at [1532, 422] on icon "Next Slide" at bounding box center [1529, 416] width 17 height 17
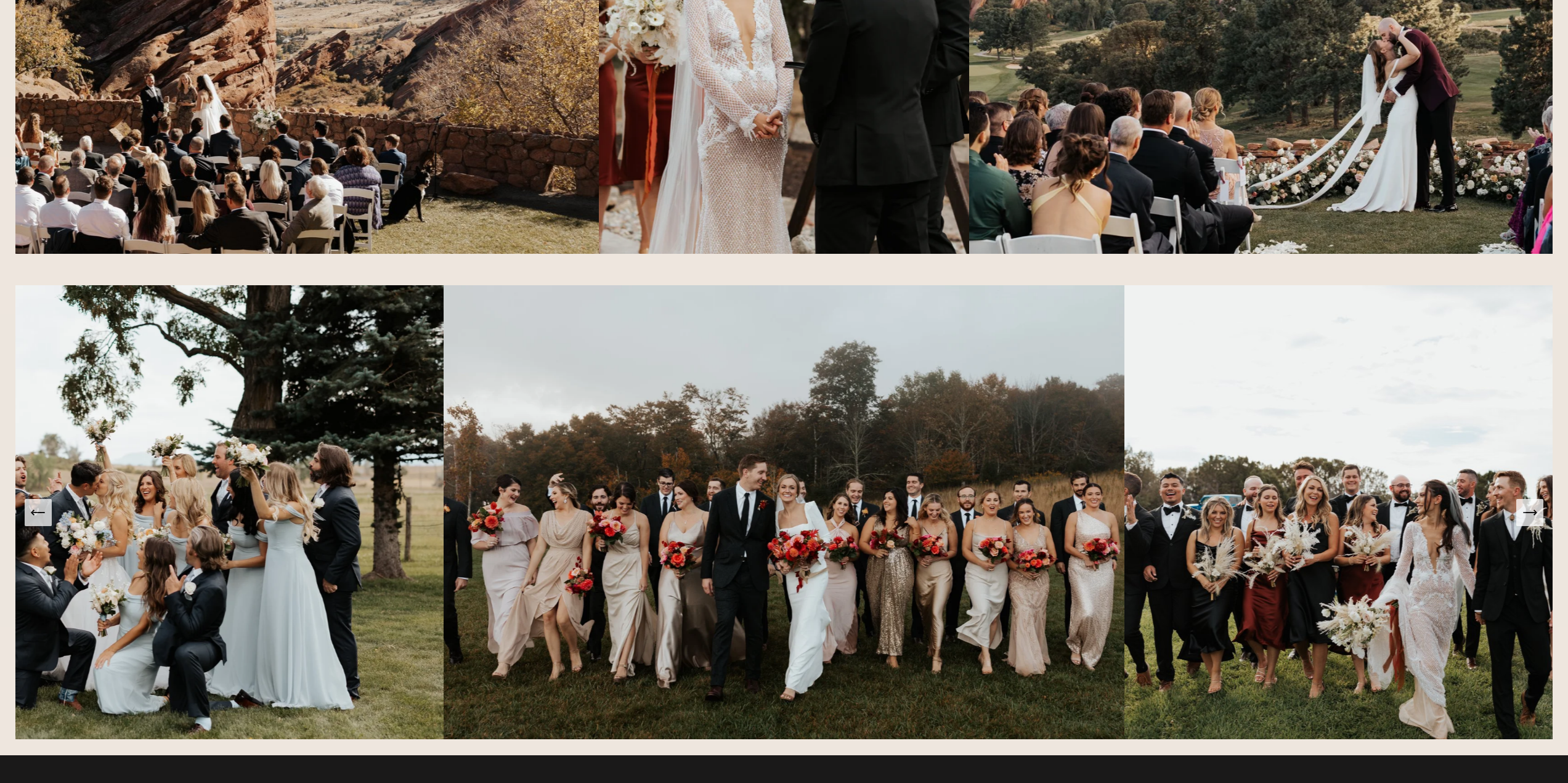
scroll to position [2771, 0]
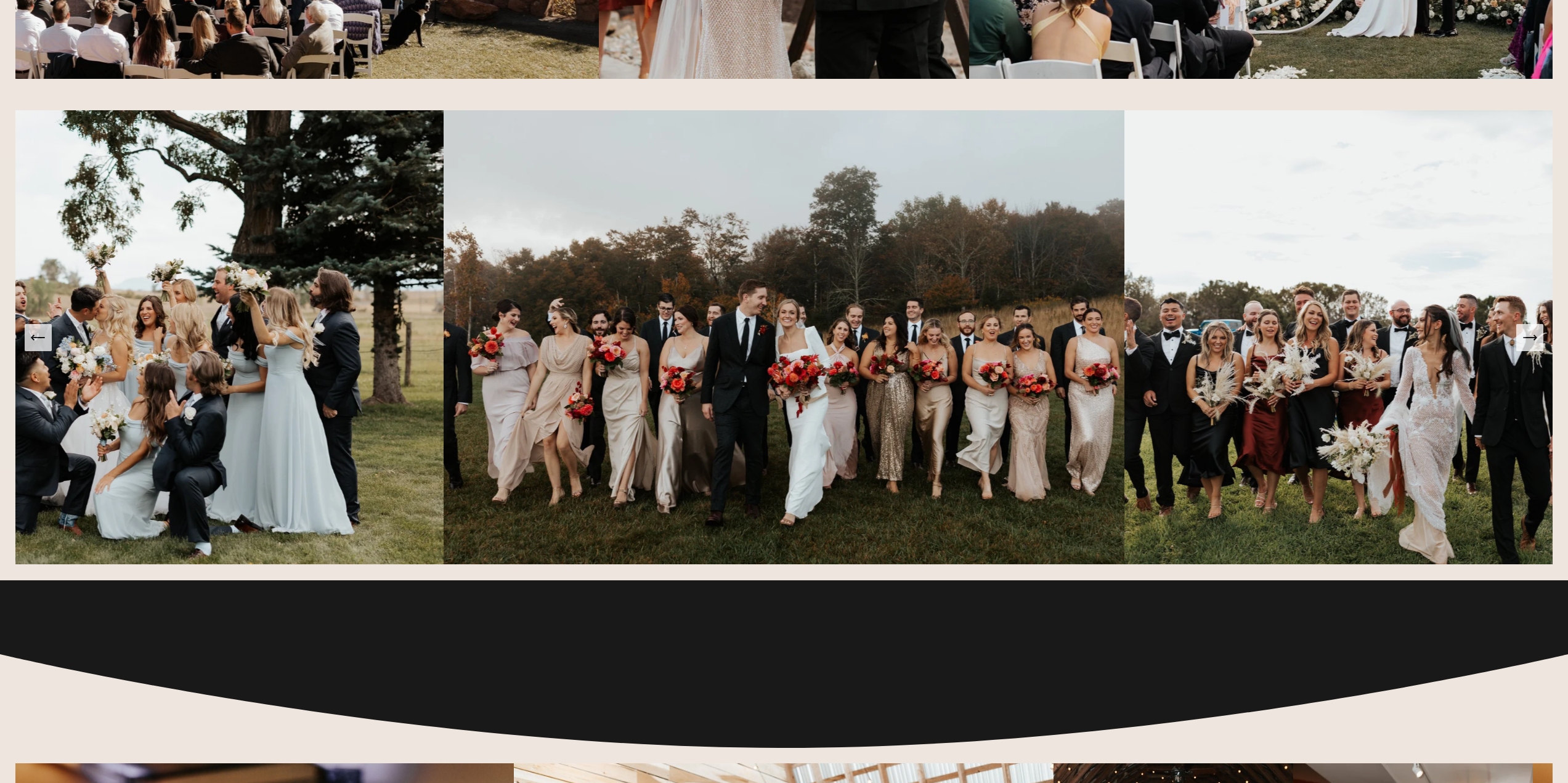
click at [1532, 337] on icon "Next Slide" at bounding box center [1529, 337] width 13 height 0
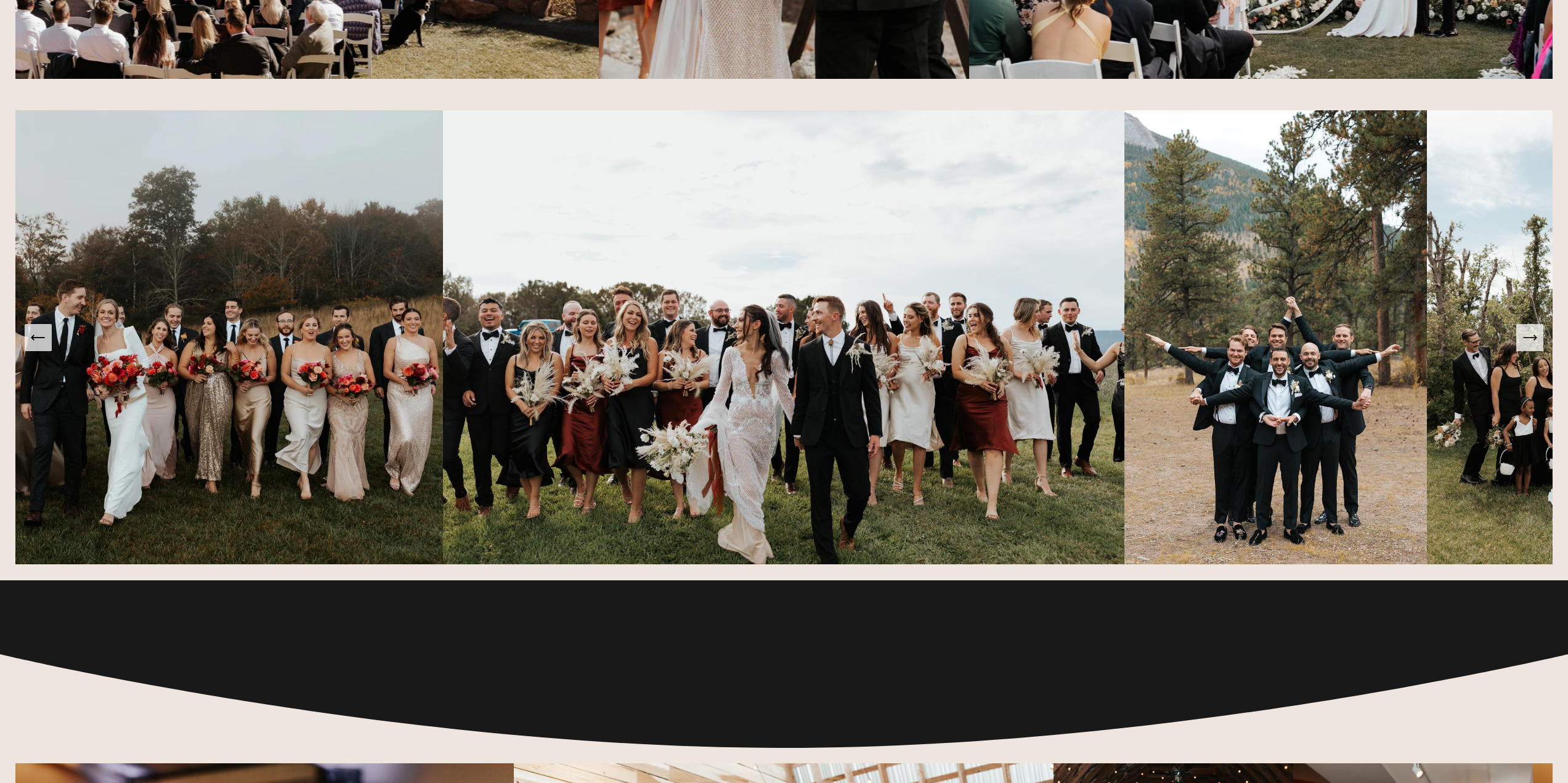
click at [1532, 337] on icon "Next Slide" at bounding box center [1529, 337] width 13 height 0
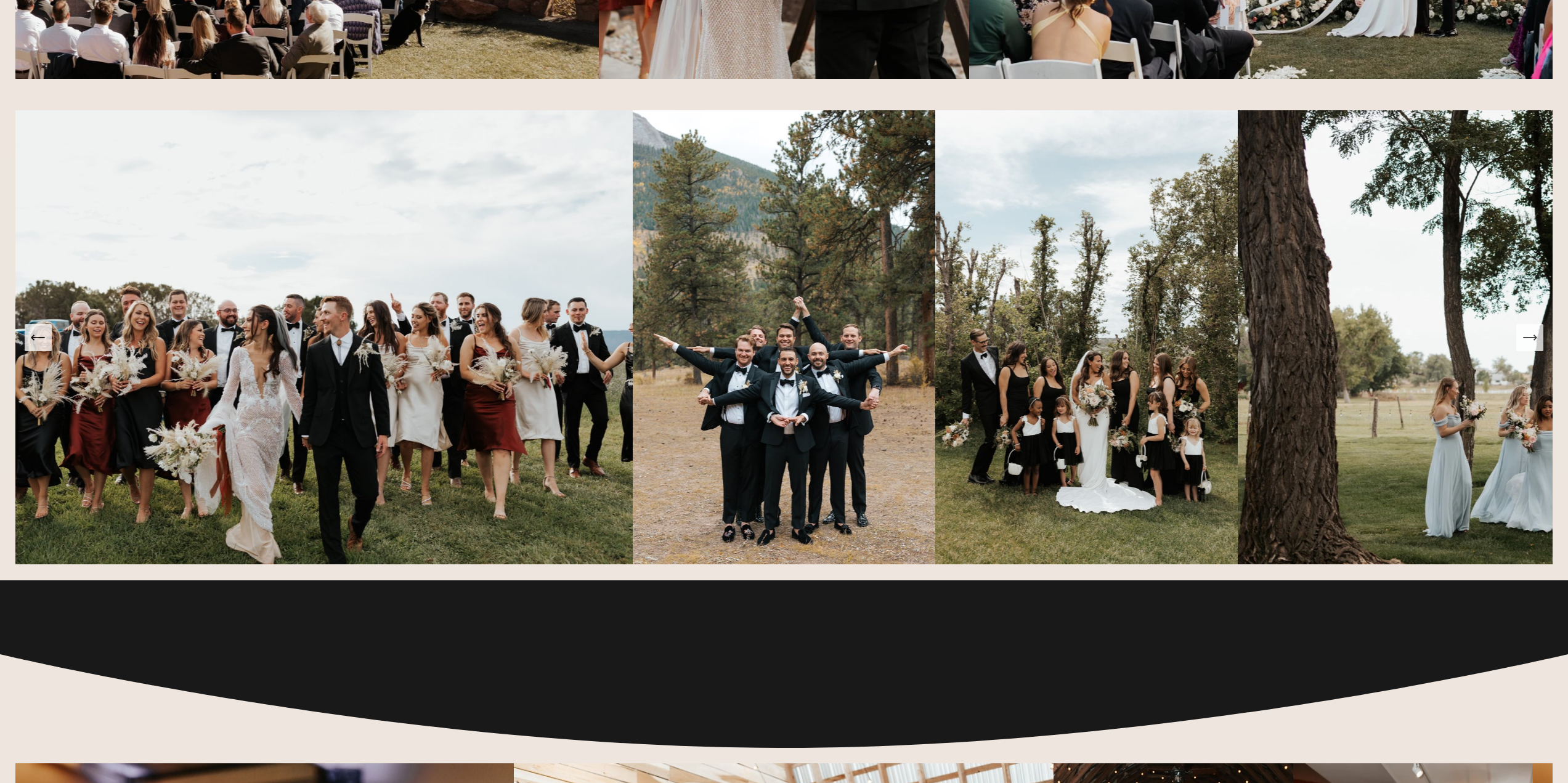
click at [1532, 337] on icon "Next Slide" at bounding box center [1529, 337] width 13 height 0
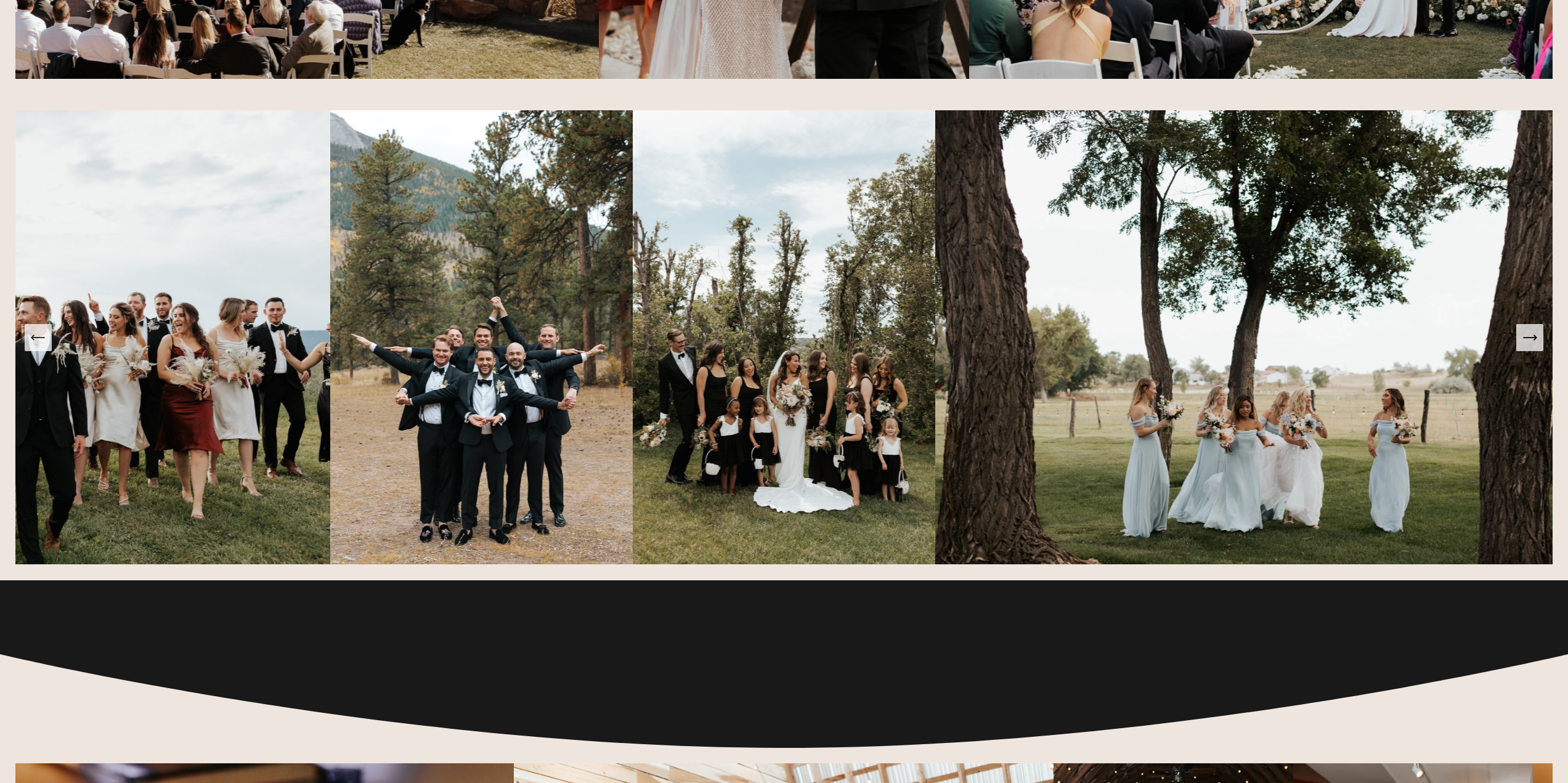
click at [1532, 337] on icon "Next Slide" at bounding box center [1529, 337] width 13 height 0
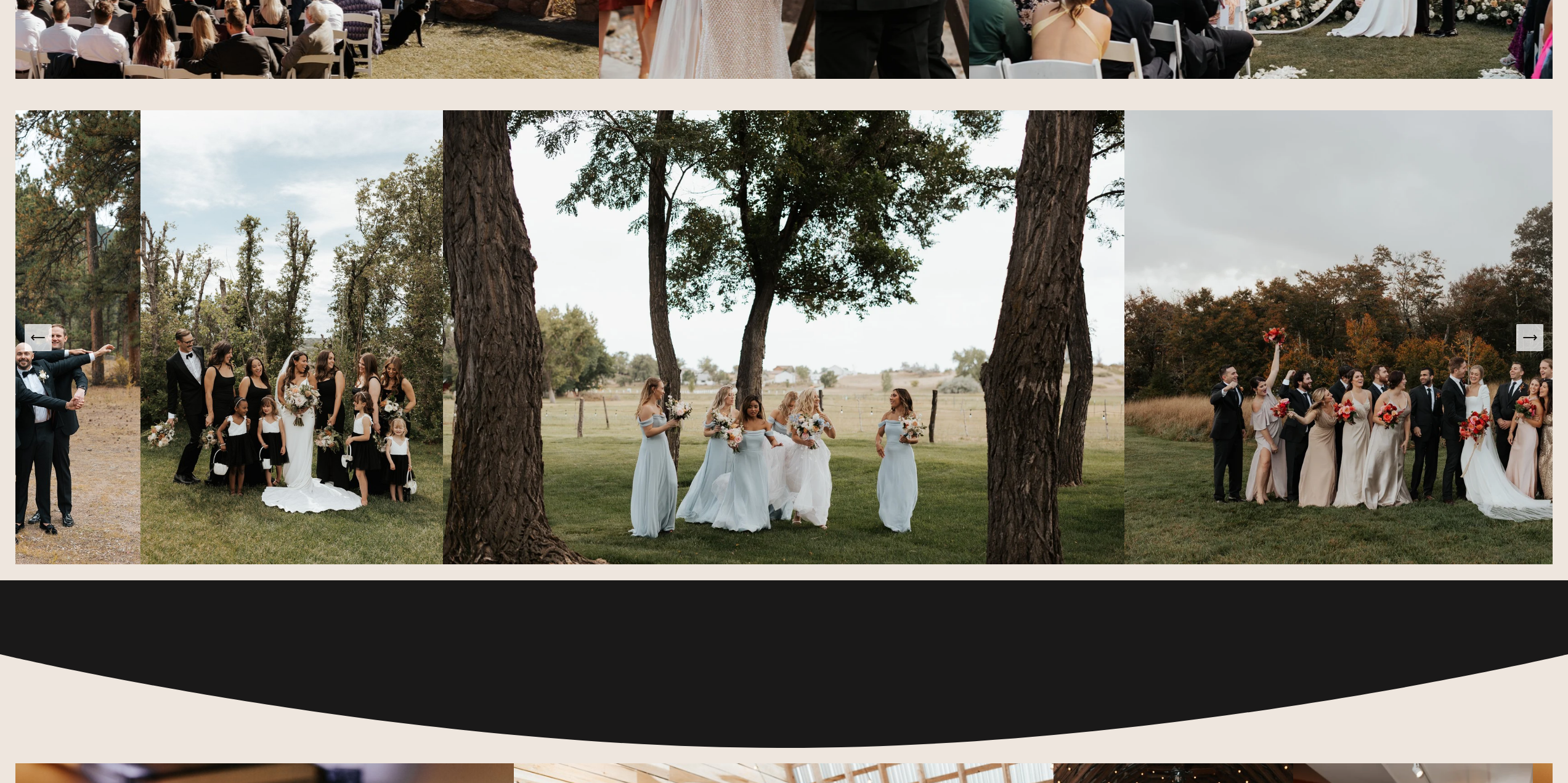
click at [1532, 337] on icon "Next Slide" at bounding box center [1529, 337] width 13 height 0
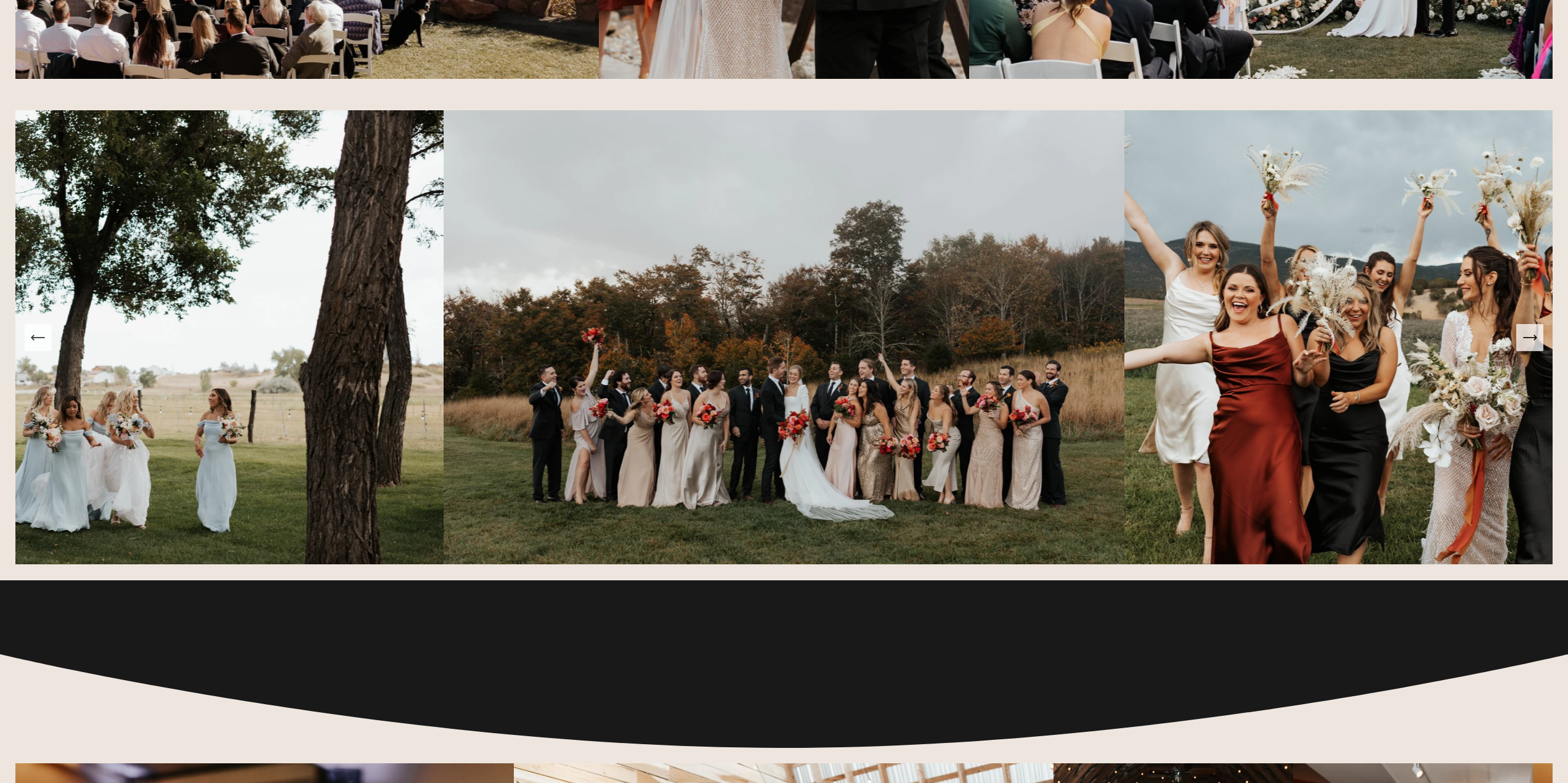
click at [1532, 337] on icon "Next Slide" at bounding box center [1529, 337] width 13 height 0
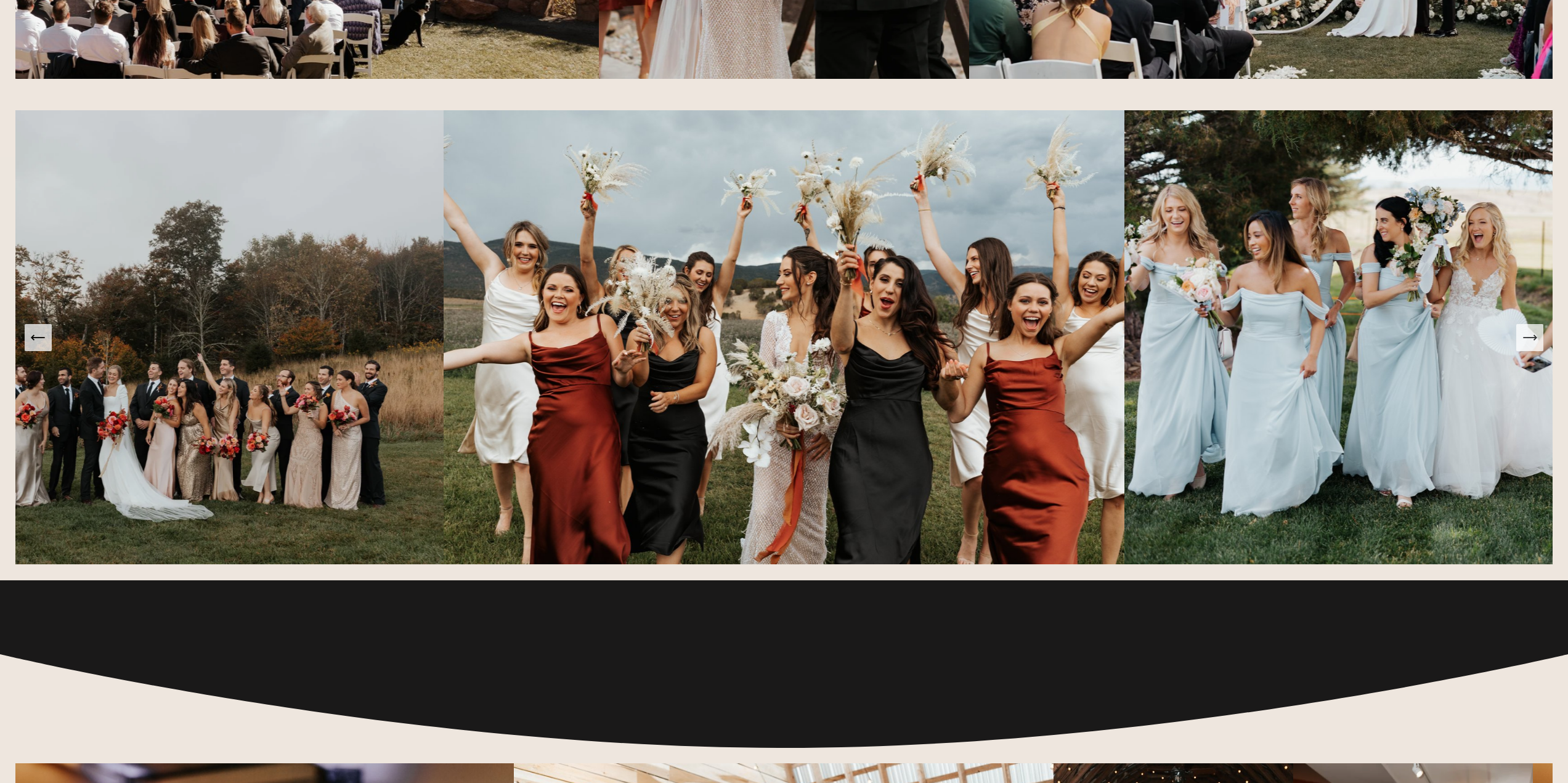
click at [1532, 337] on icon "Next Slide" at bounding box center [1529, 337] width 13 height 0
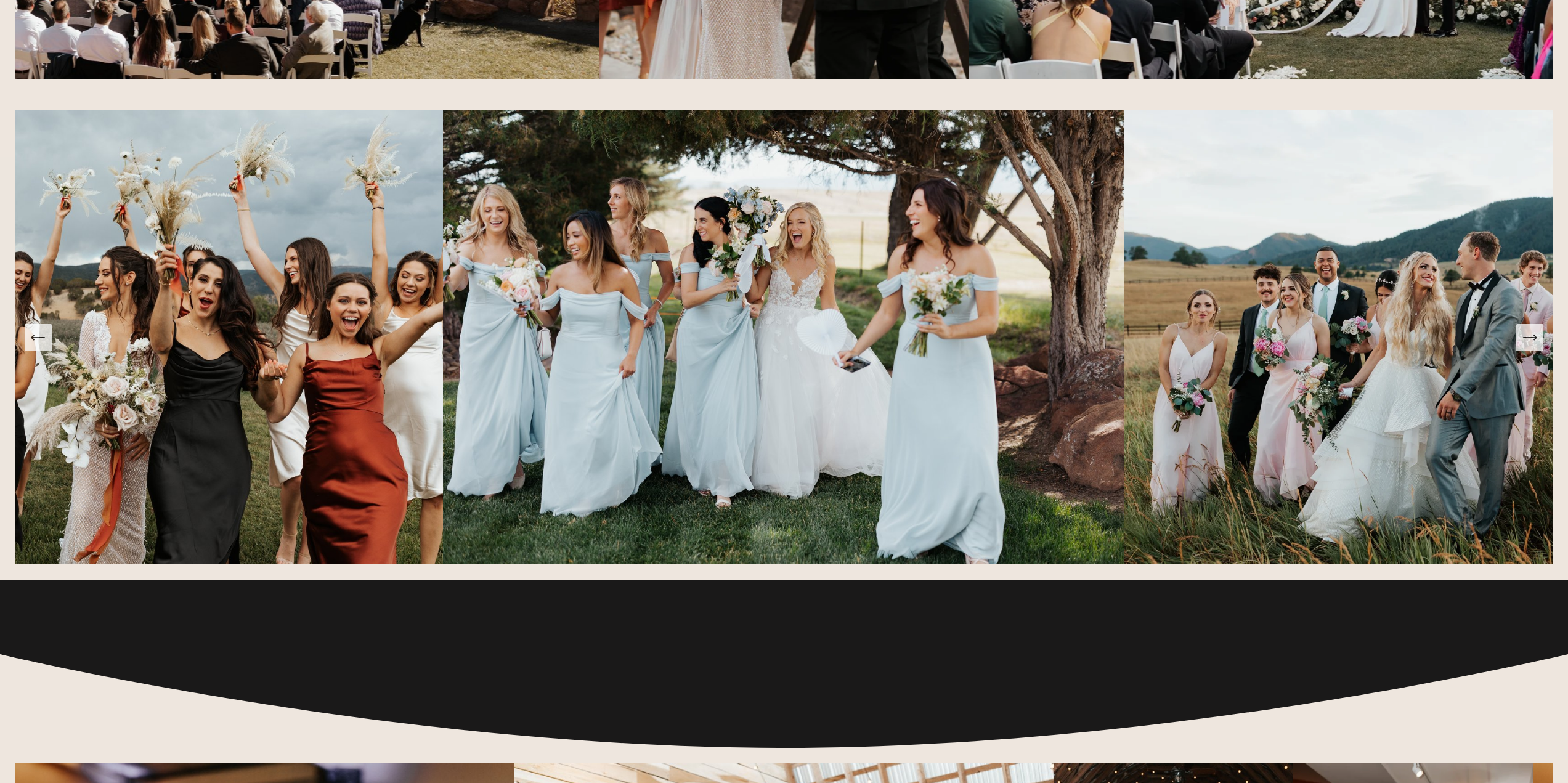
click at [1532, 337] on icon "Next Slide" at bounding box center [1529, 337] width 13 height 0
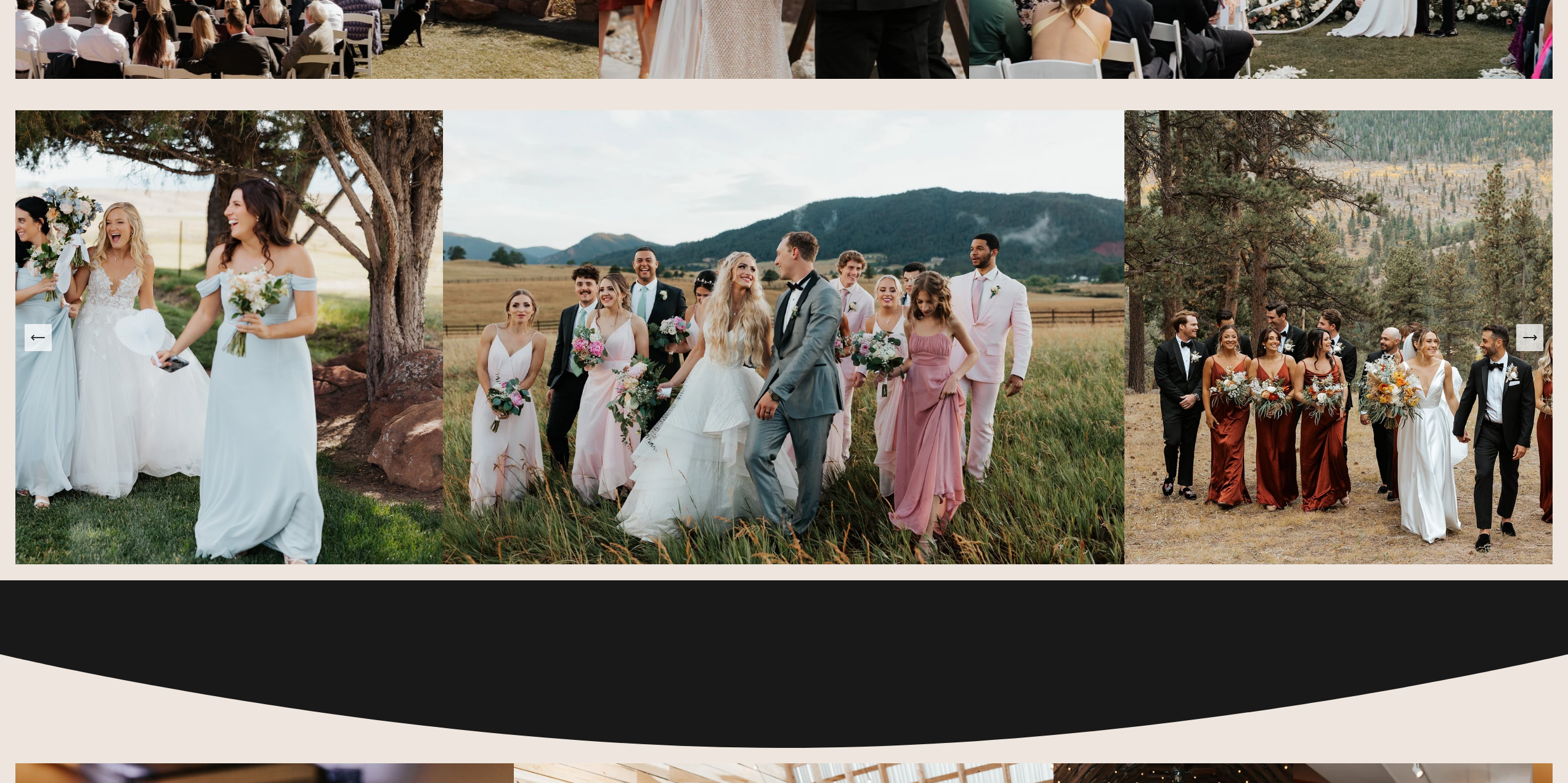
click at [1532, 337] on icon "Next Slide" at bounding box center [1529, 337] width 13 height 0
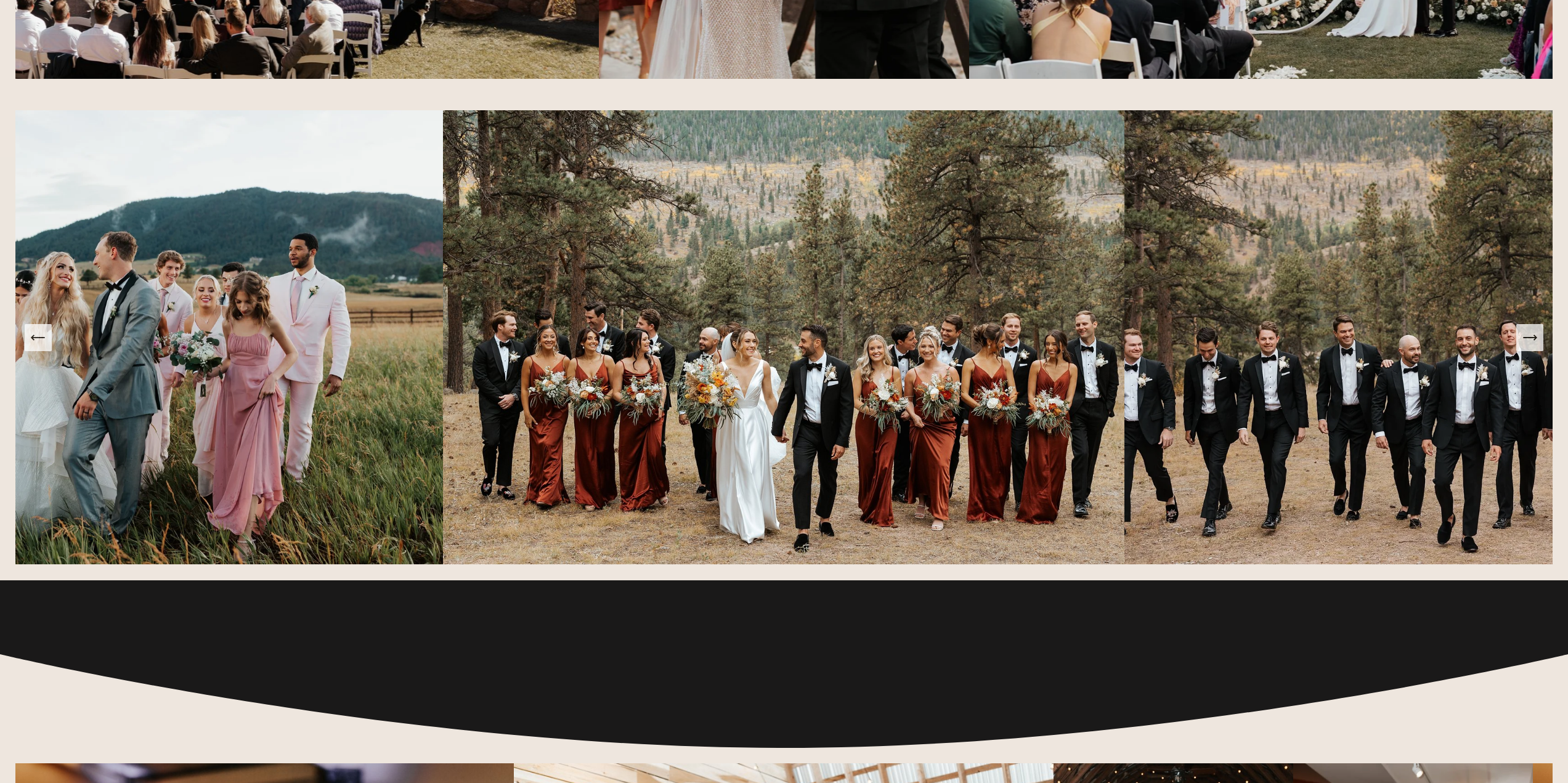
click at [1532, 337] on icon "Next Slide" at bounding box center [1529, 337] width 13 height 0
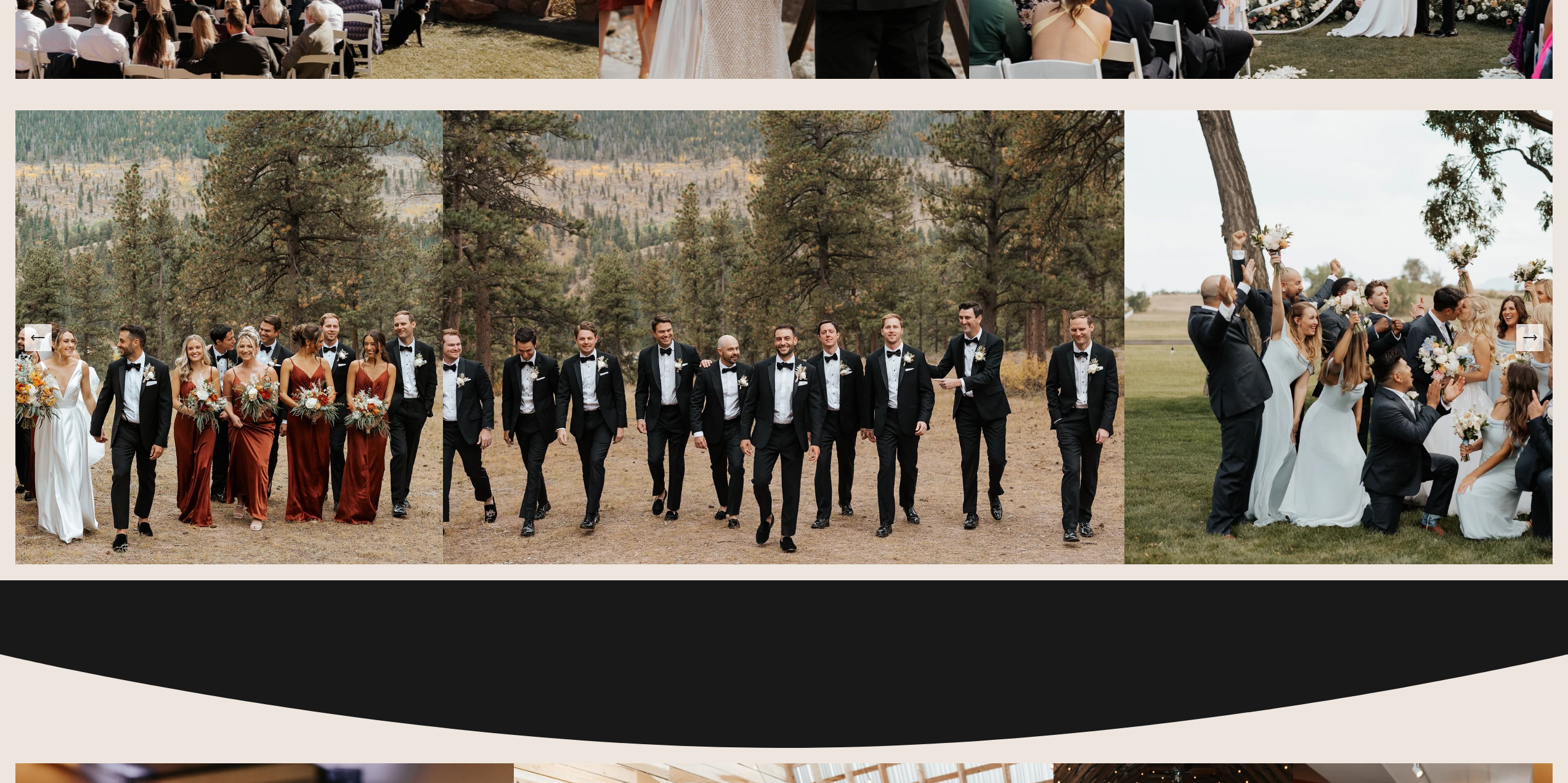
click at [1532, 337] on icon "Next Slide" at bounding box center [1529, 337] width 13 height 0
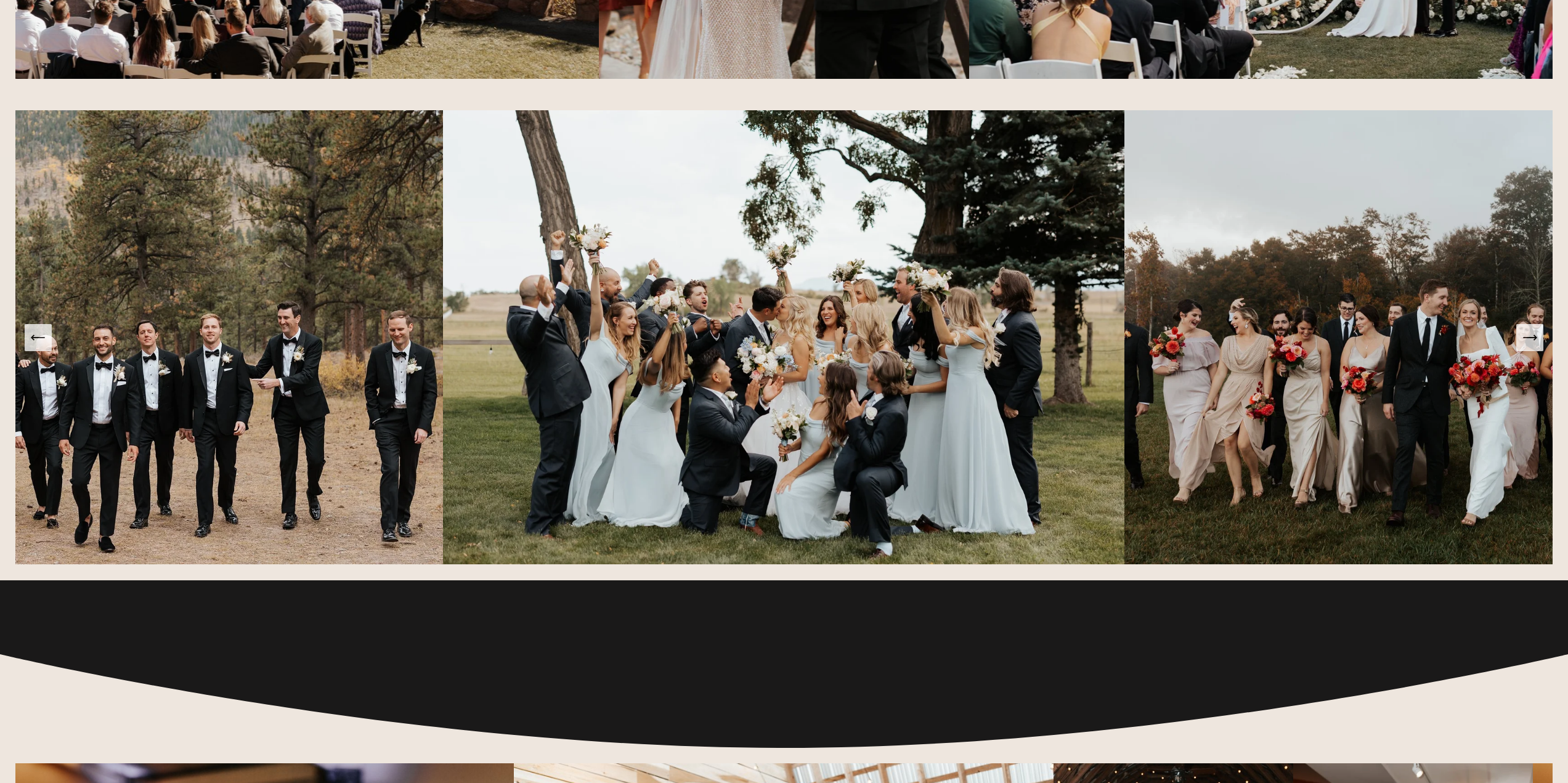
click at [1532, 337] on icon "Next Slide" at bounding box center [1529, 337] width 13 height 0
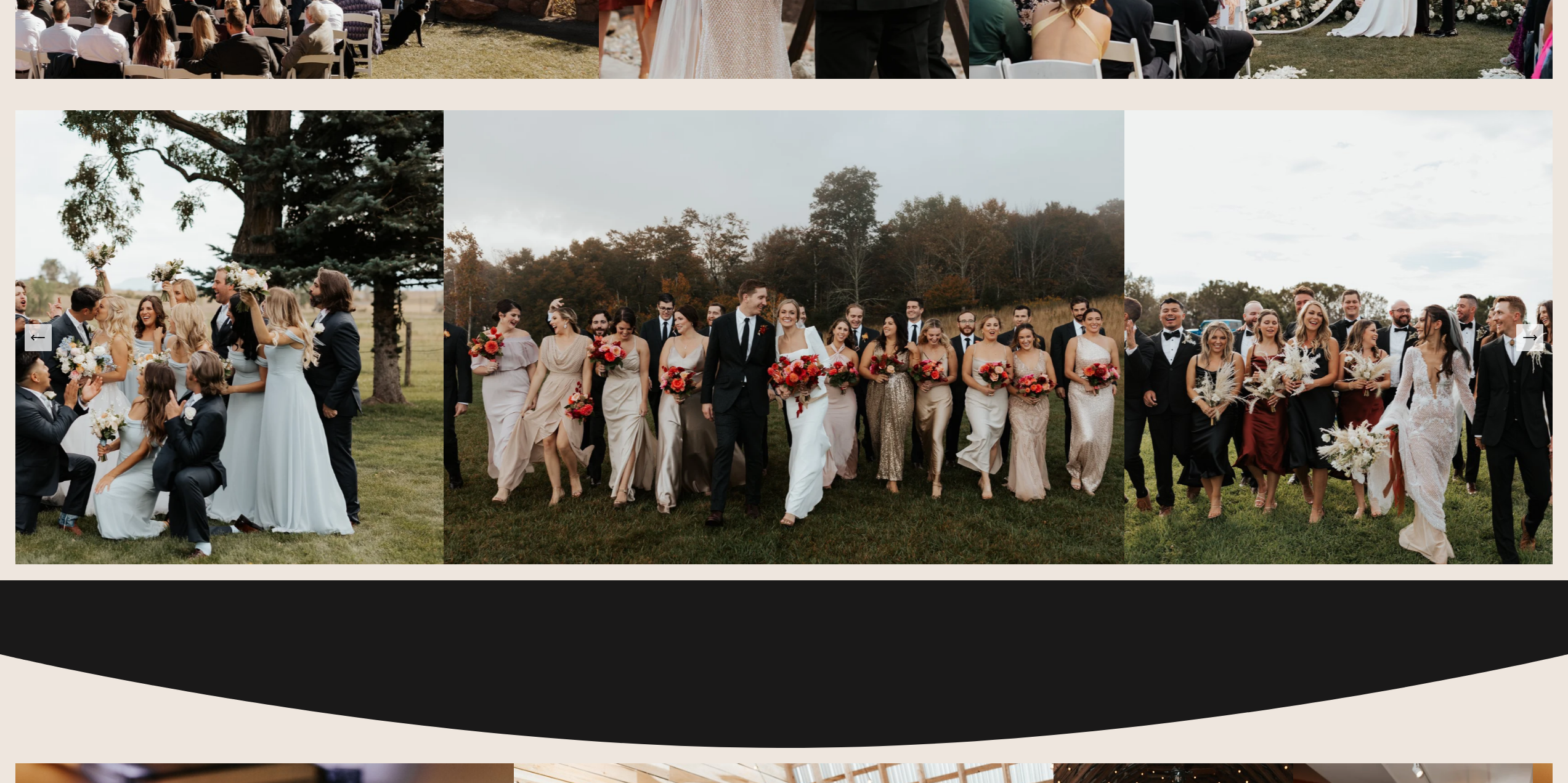
click at [1532, 337] on icon "Next Slide" at bounding box center [1529, 337] width 13 height 0
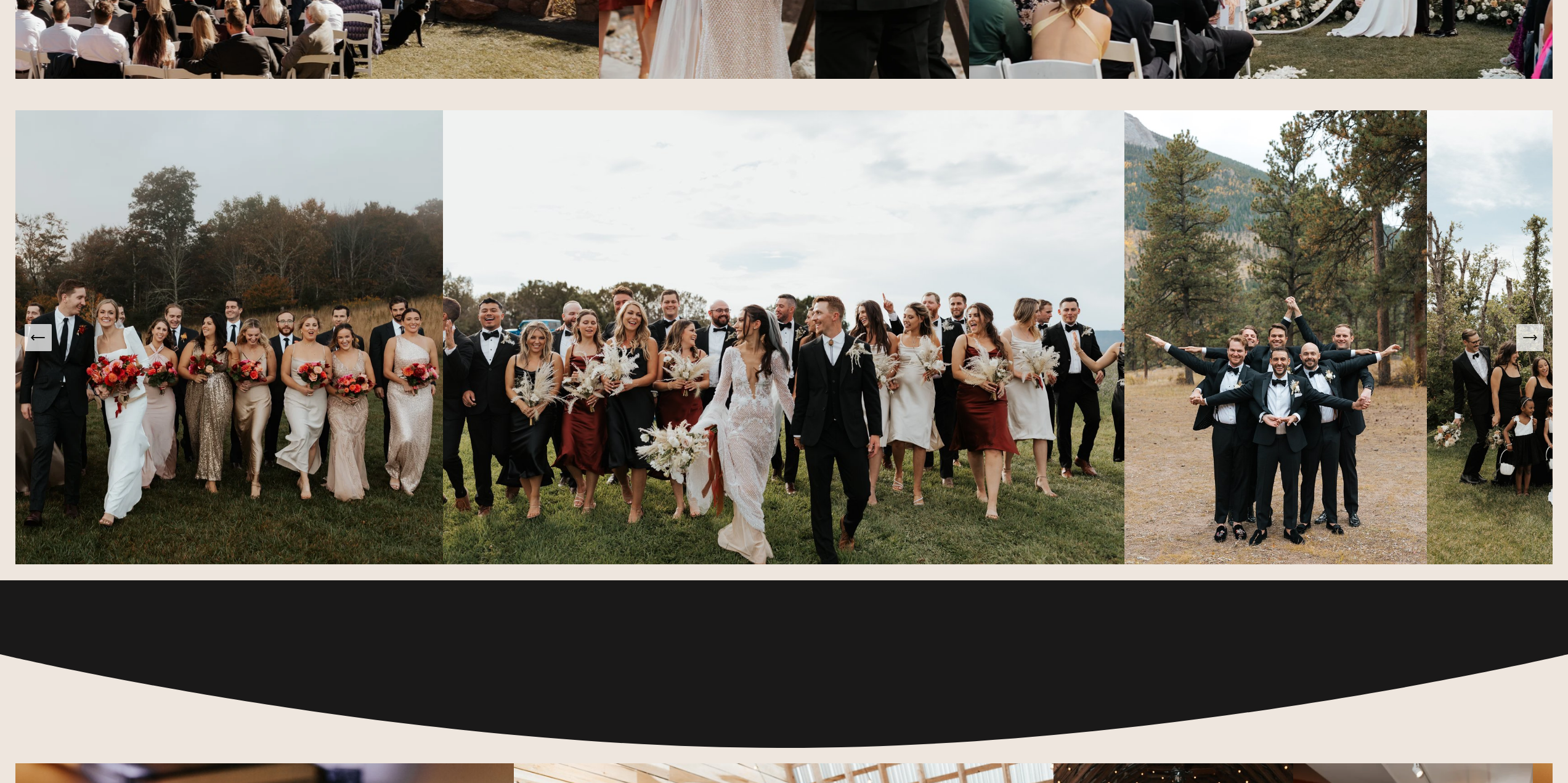
click at [1532, 337] on icon "Next Slide" at bounding box center [1529, 337] width 13 height 0
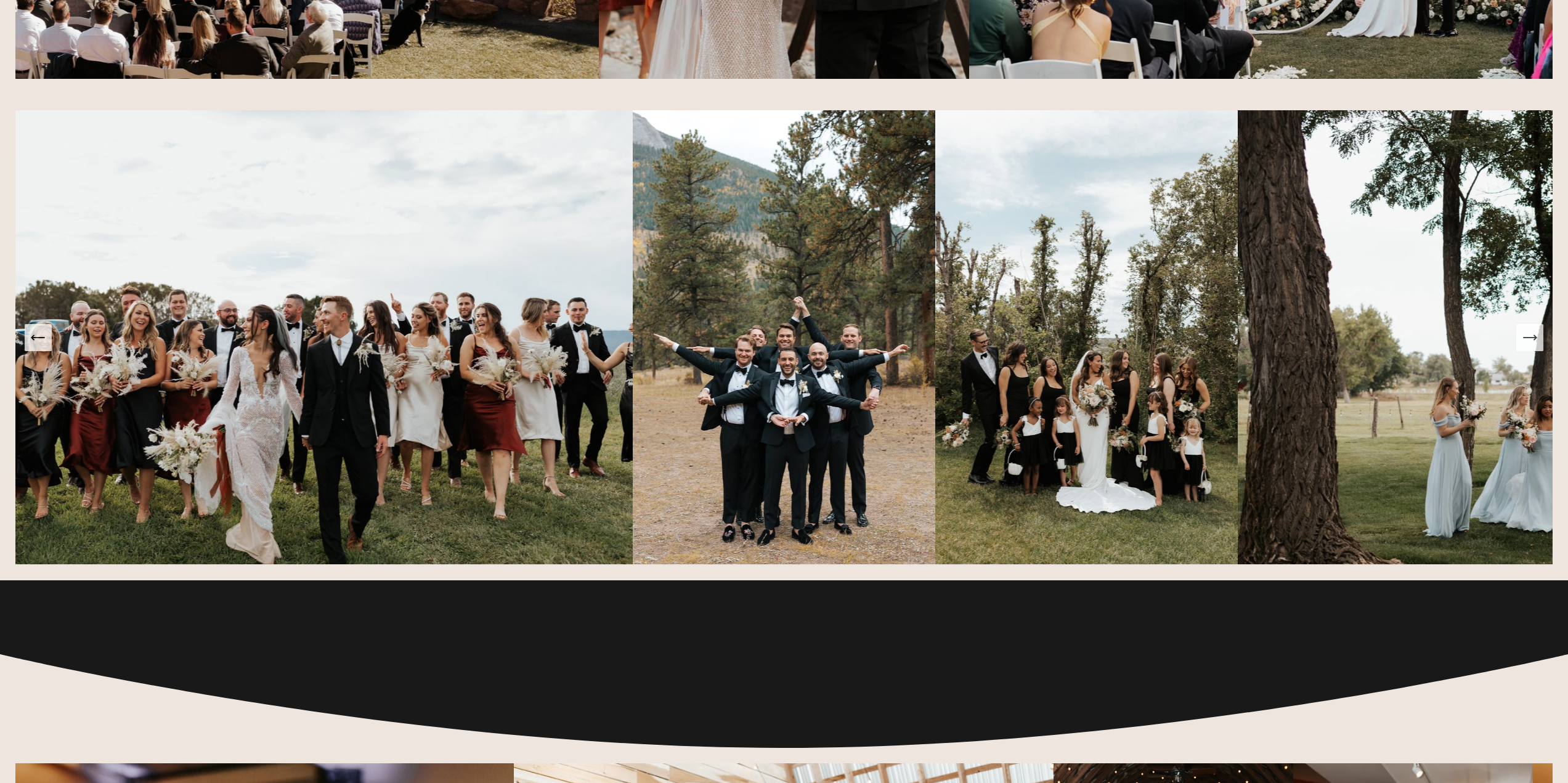
click at [1532, 337] on icon "Next Slide" at bounding box center [1529, 337] width 13 height 0
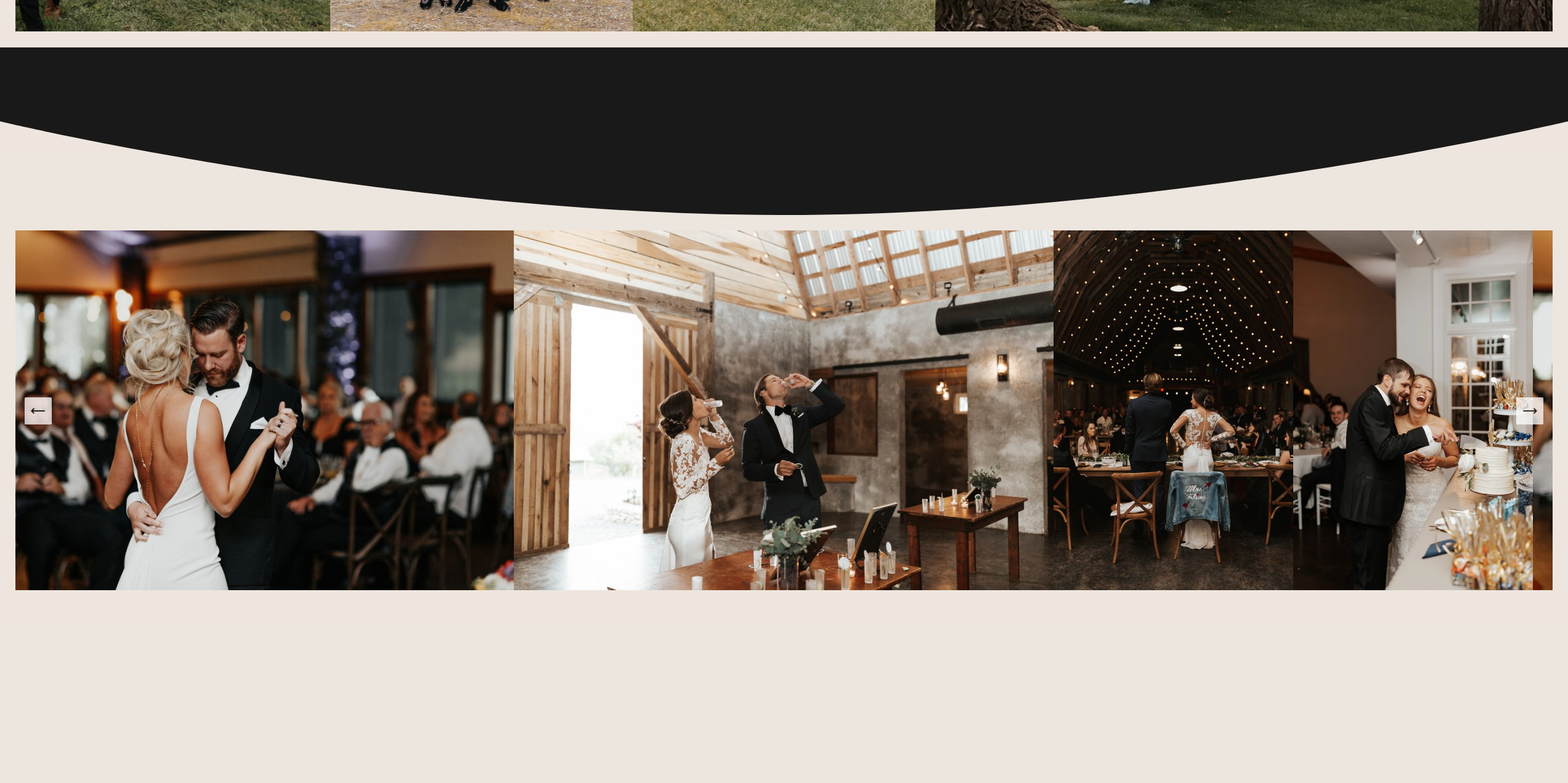
scroll to position [3326, 0]
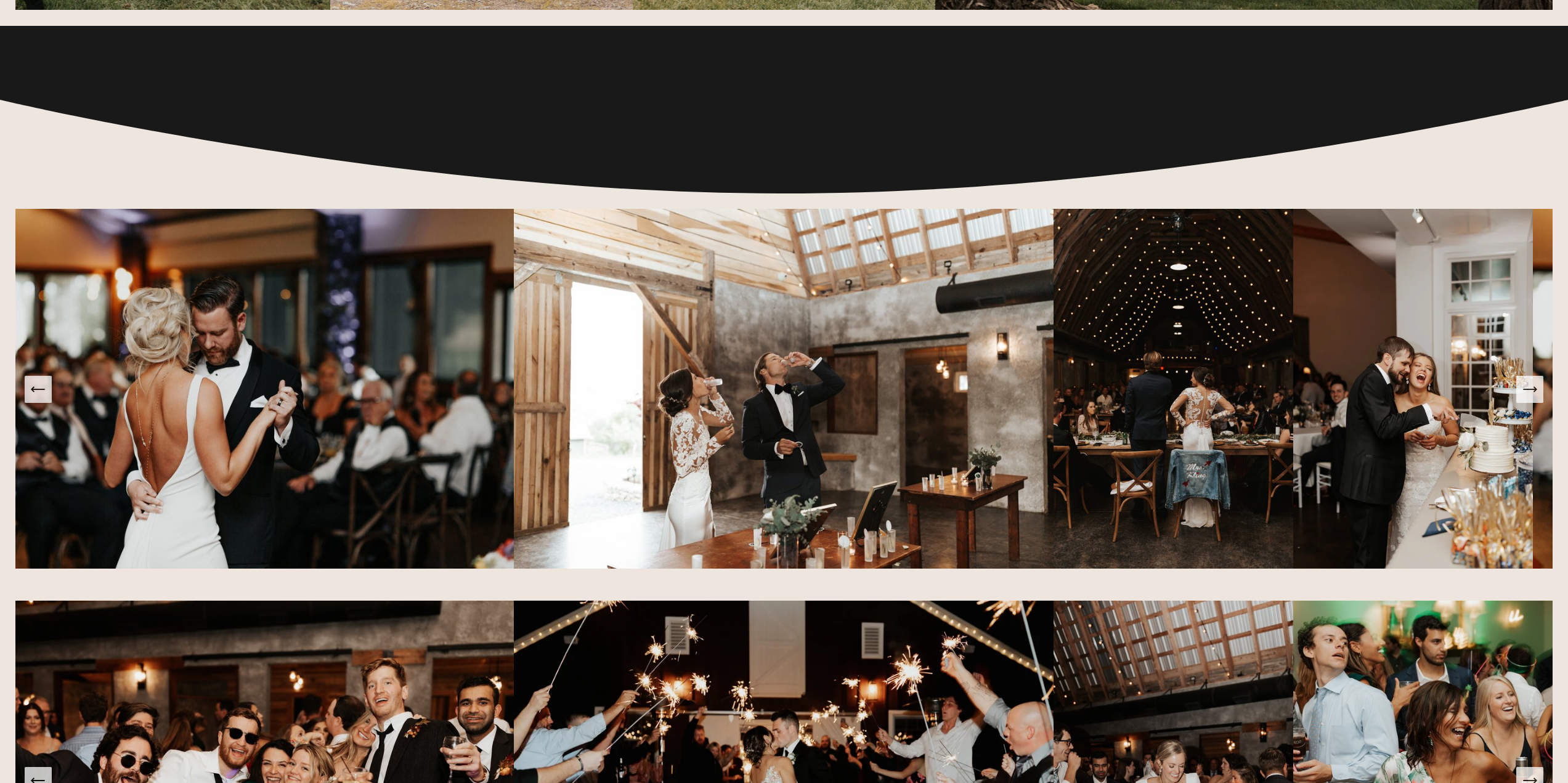
click at [1530, 398] on icon "Next Slide" at bounding box center [1529, 389] width 17 height 17
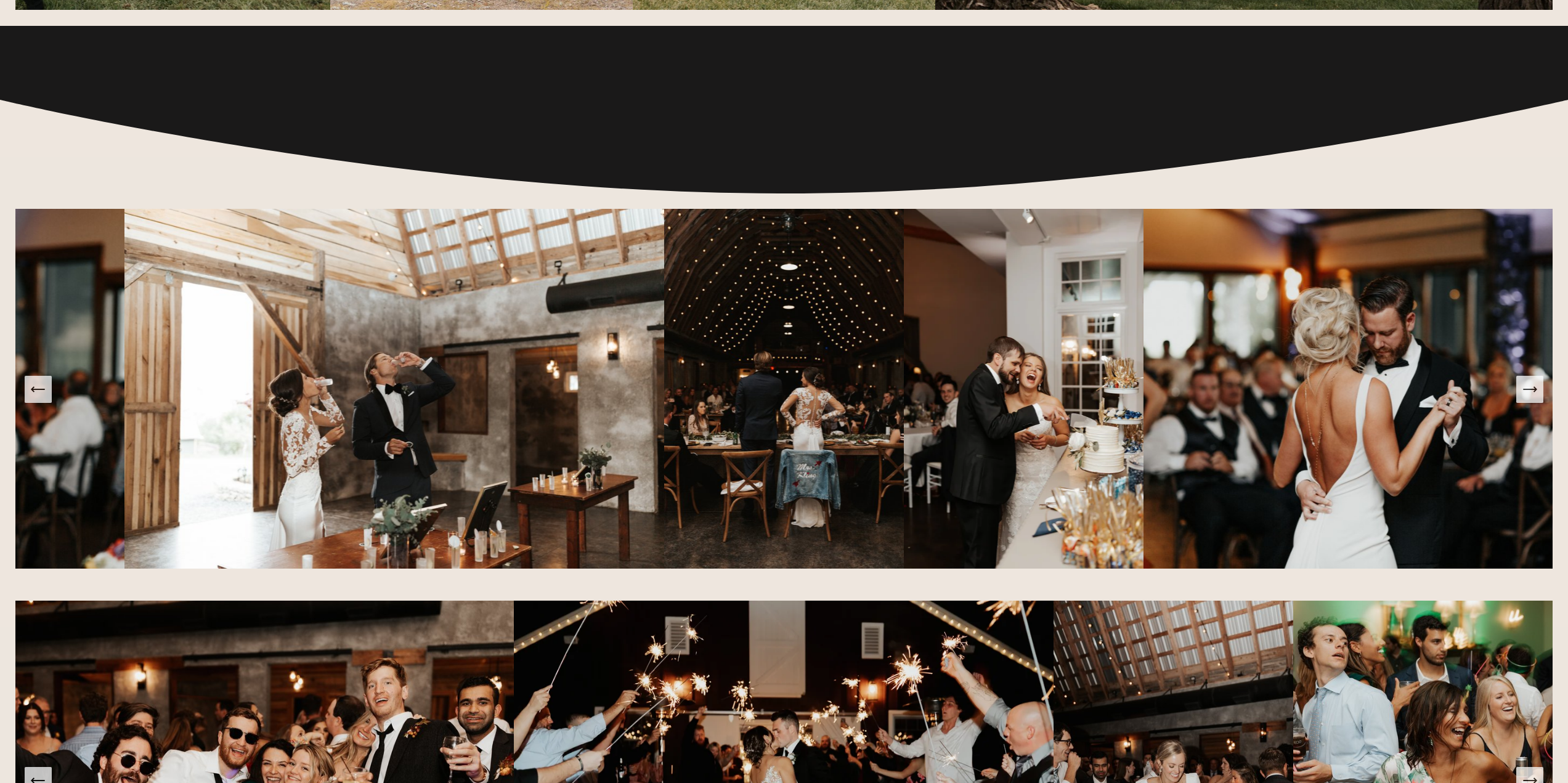
click at [1530, 398] on icon "Next Slide" at bounding box center [1529, 389] width 17 height 17
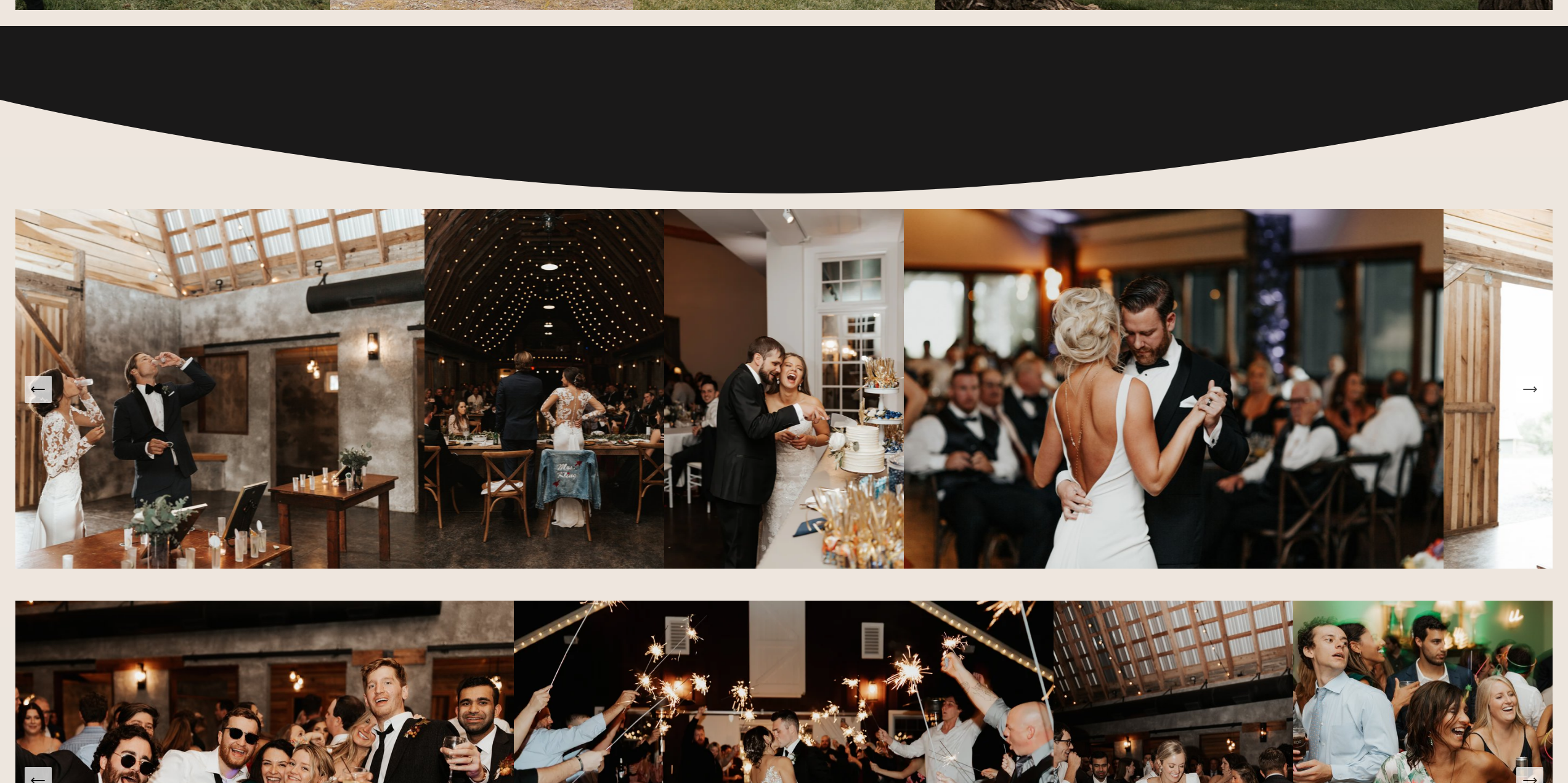
click at [1530, 398] on icon "Next Slide" at bounding box center [1529, 389] width 17 height 17
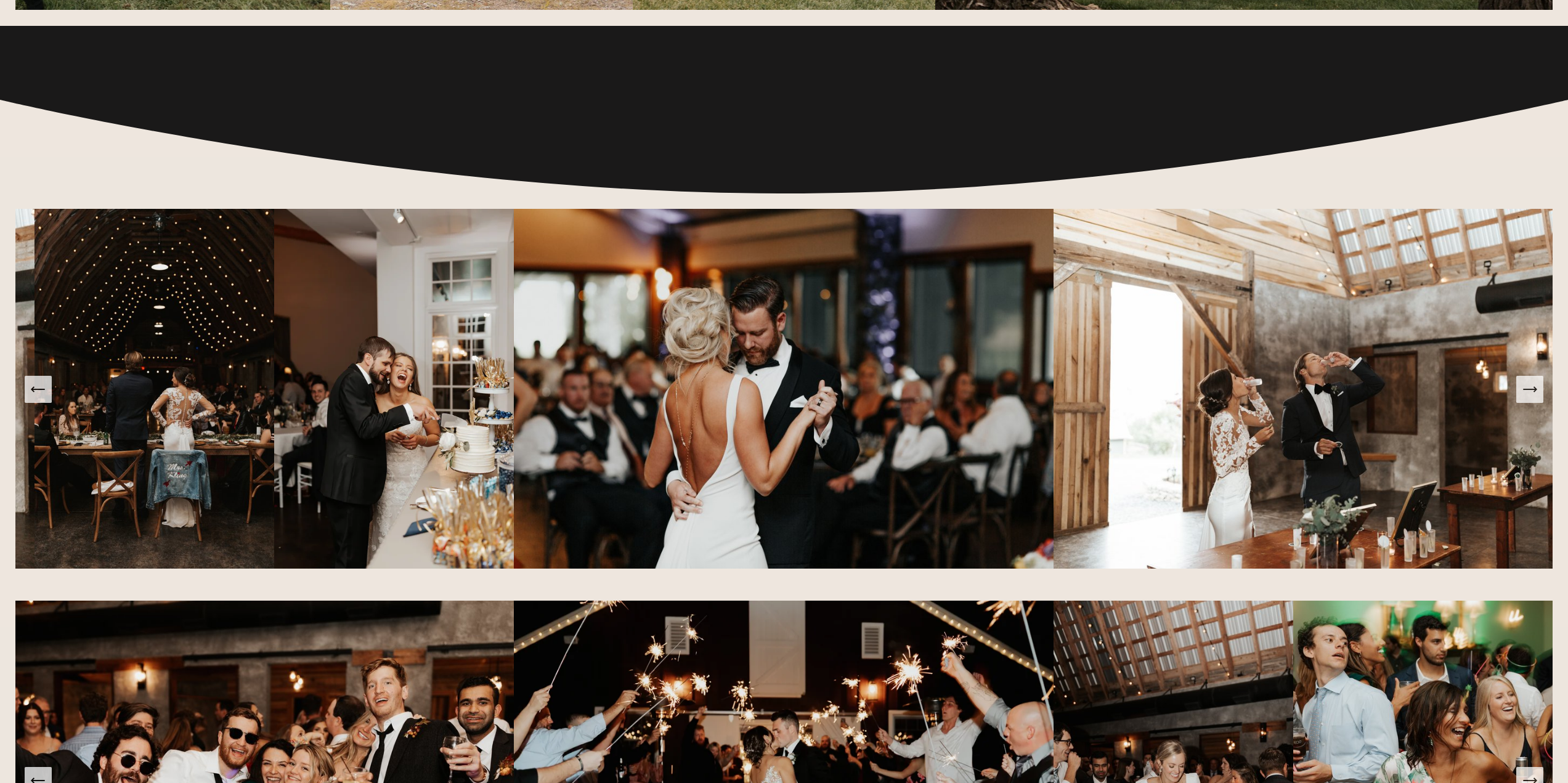
click at [1530, 398] on icon "Next Slide" at bounding box center [1529, 389] width 17 height 17
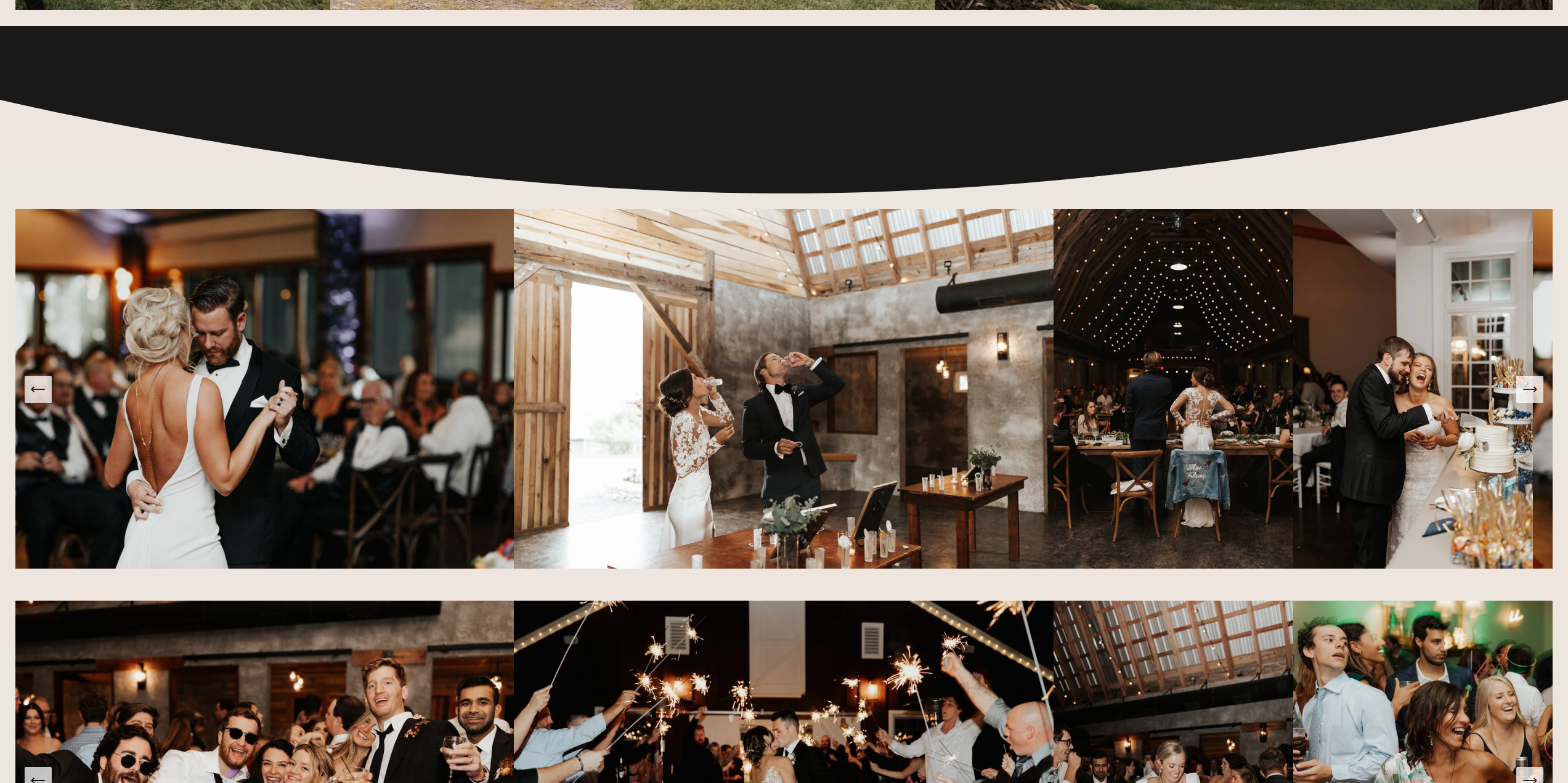
click at [1530, 398] on icon "Next Slide" at bounding box center [1529, 389] width 17 height 17
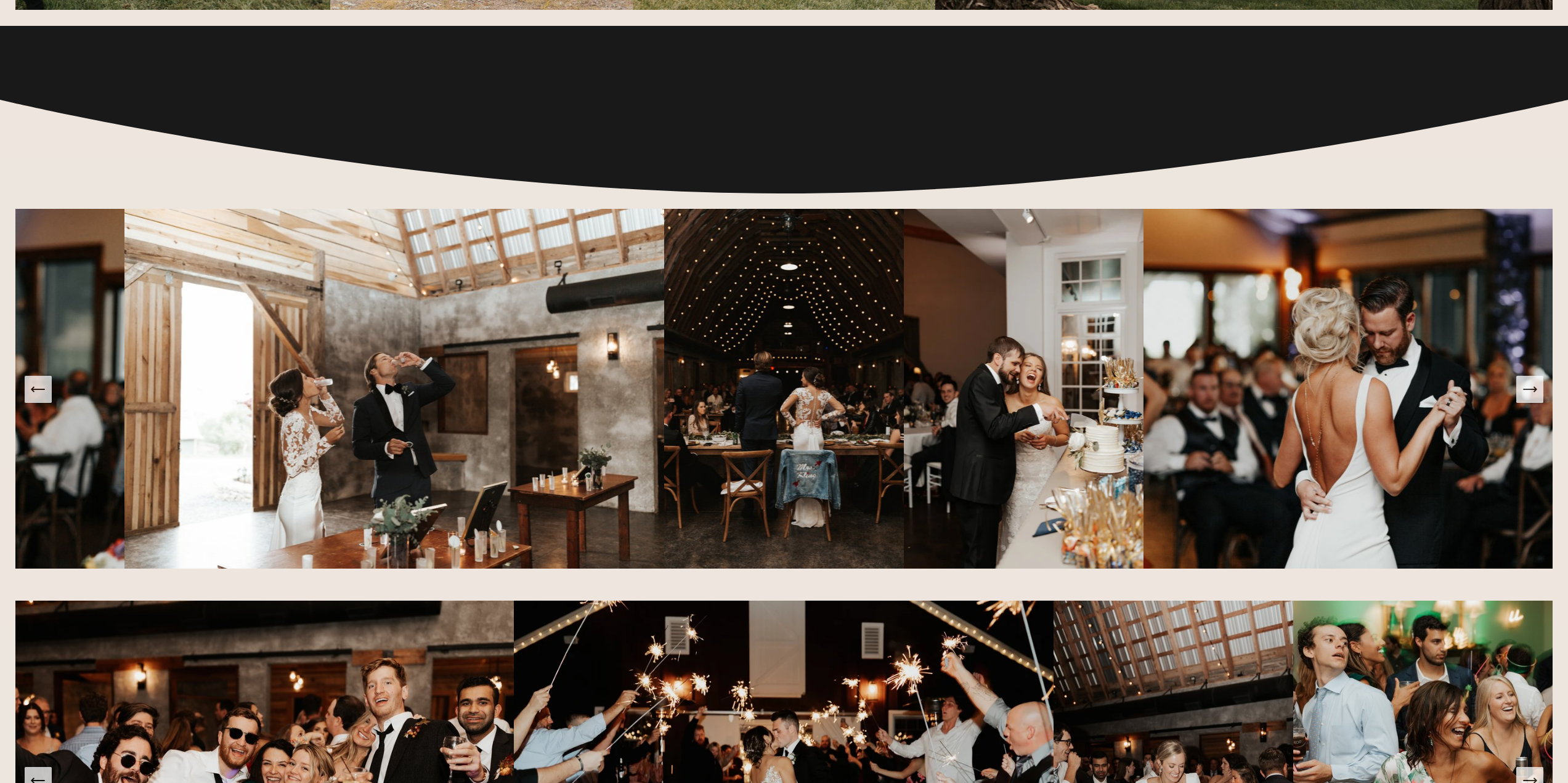
click at [1530, 398] on icon "Next Slide" at bounding box center [1529, 389] width 17 height 17
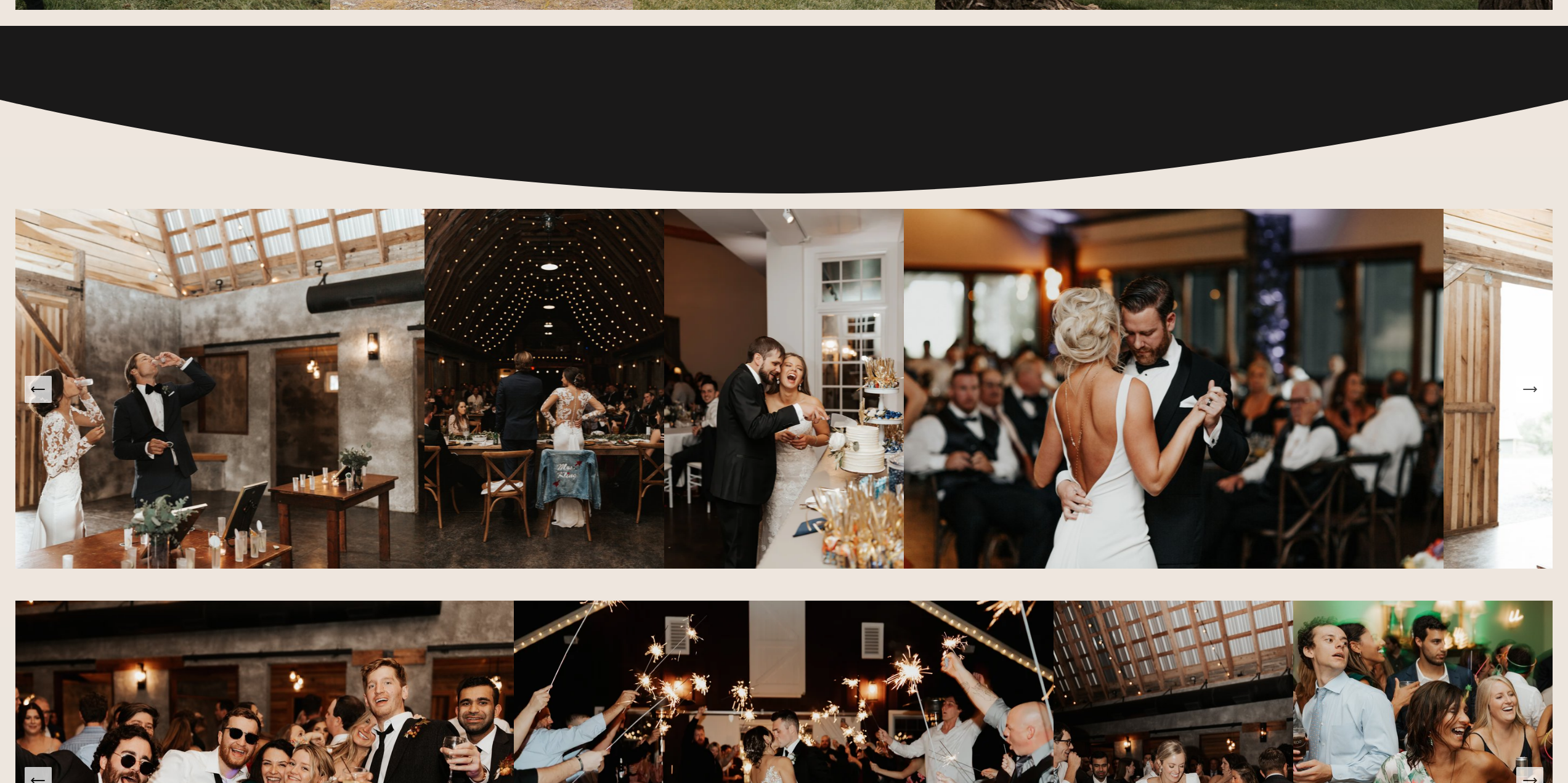
click at [1530, 398] on icon "Next Slide" at bounding box center [1529, 389] width 17 height 17
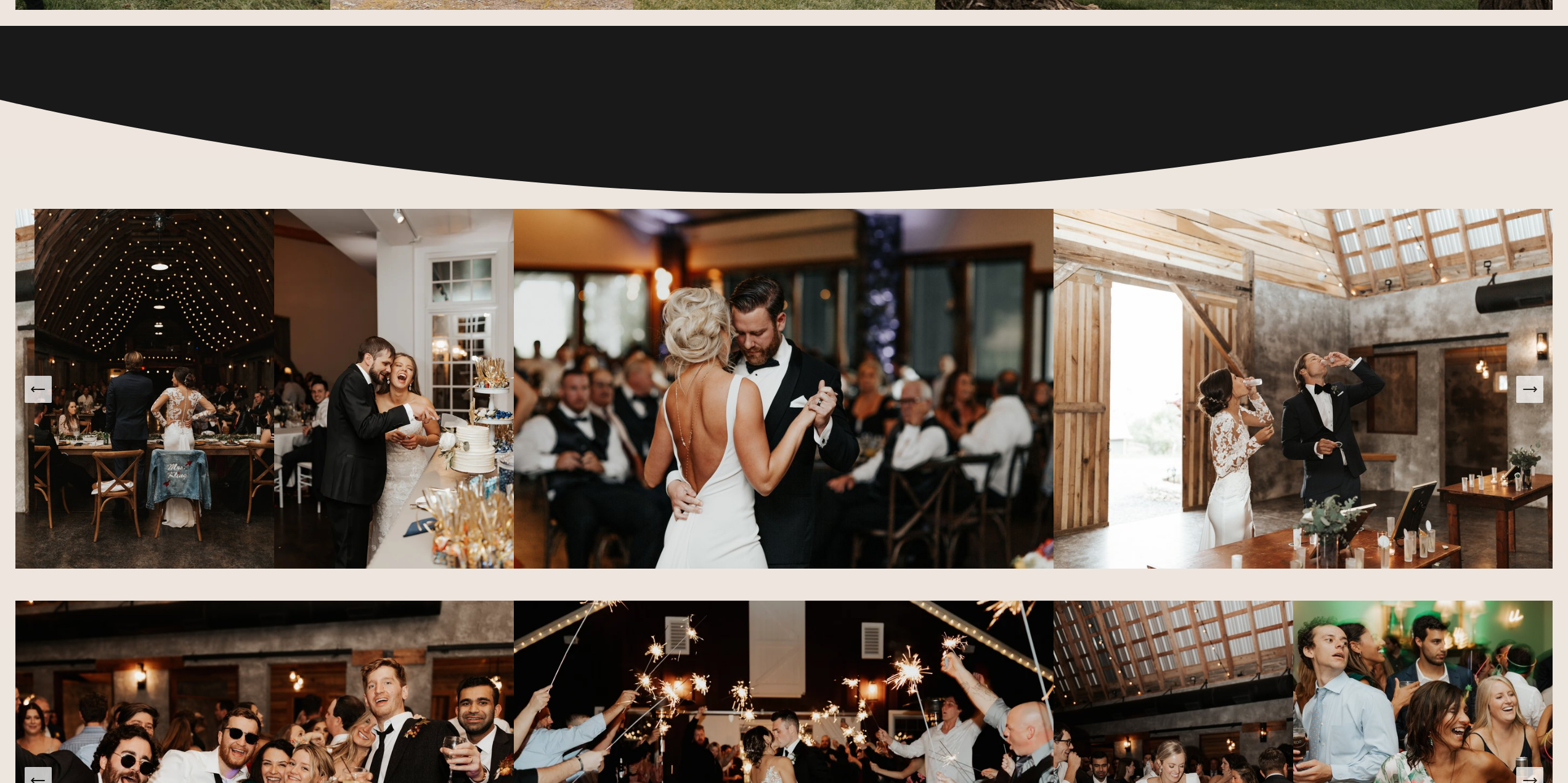
click at [1530, 398] on icon "Next Slide" at bounding box center [1529, 389] width 17 height 17
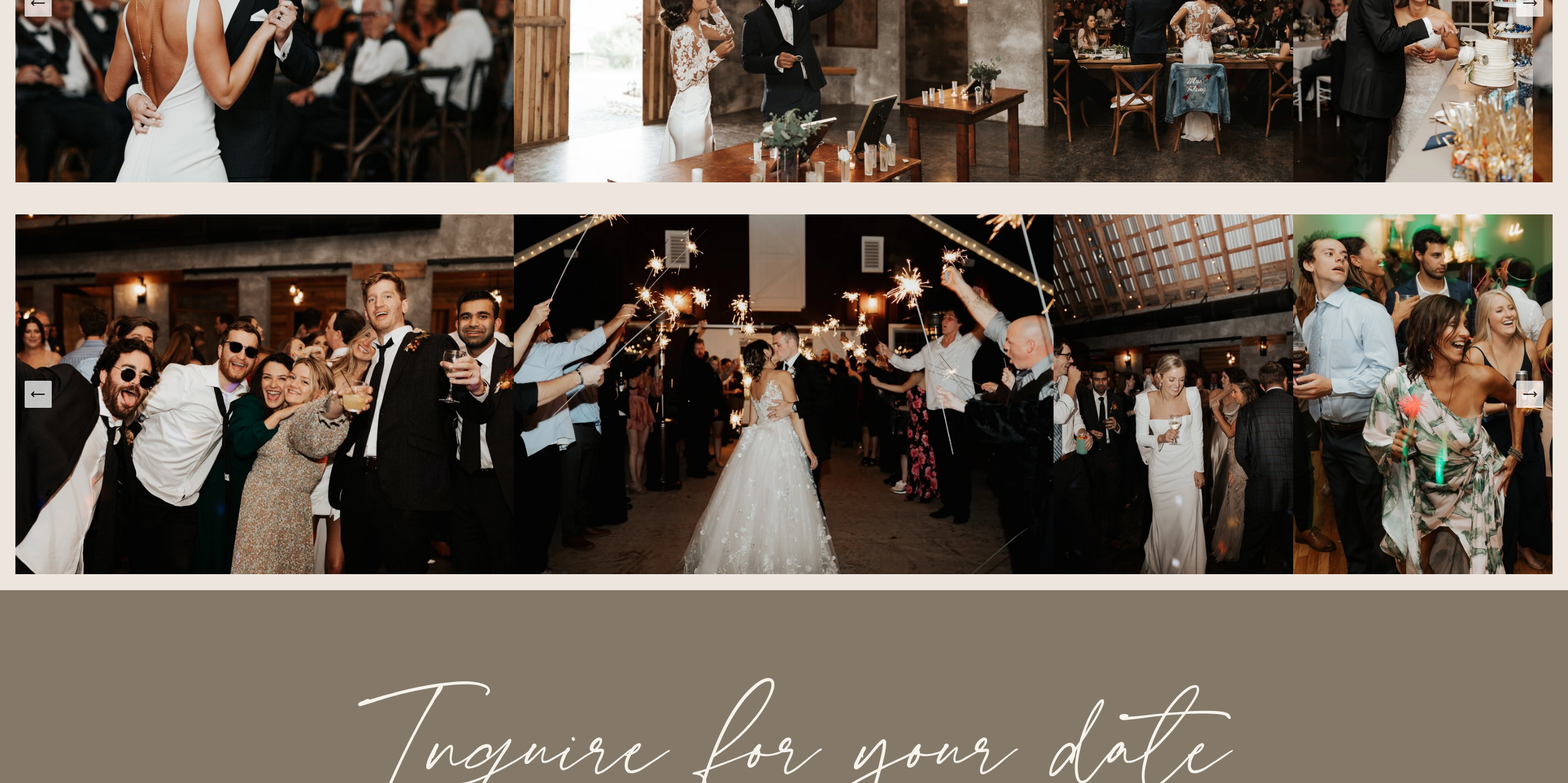
scroll to position [3757, 0]
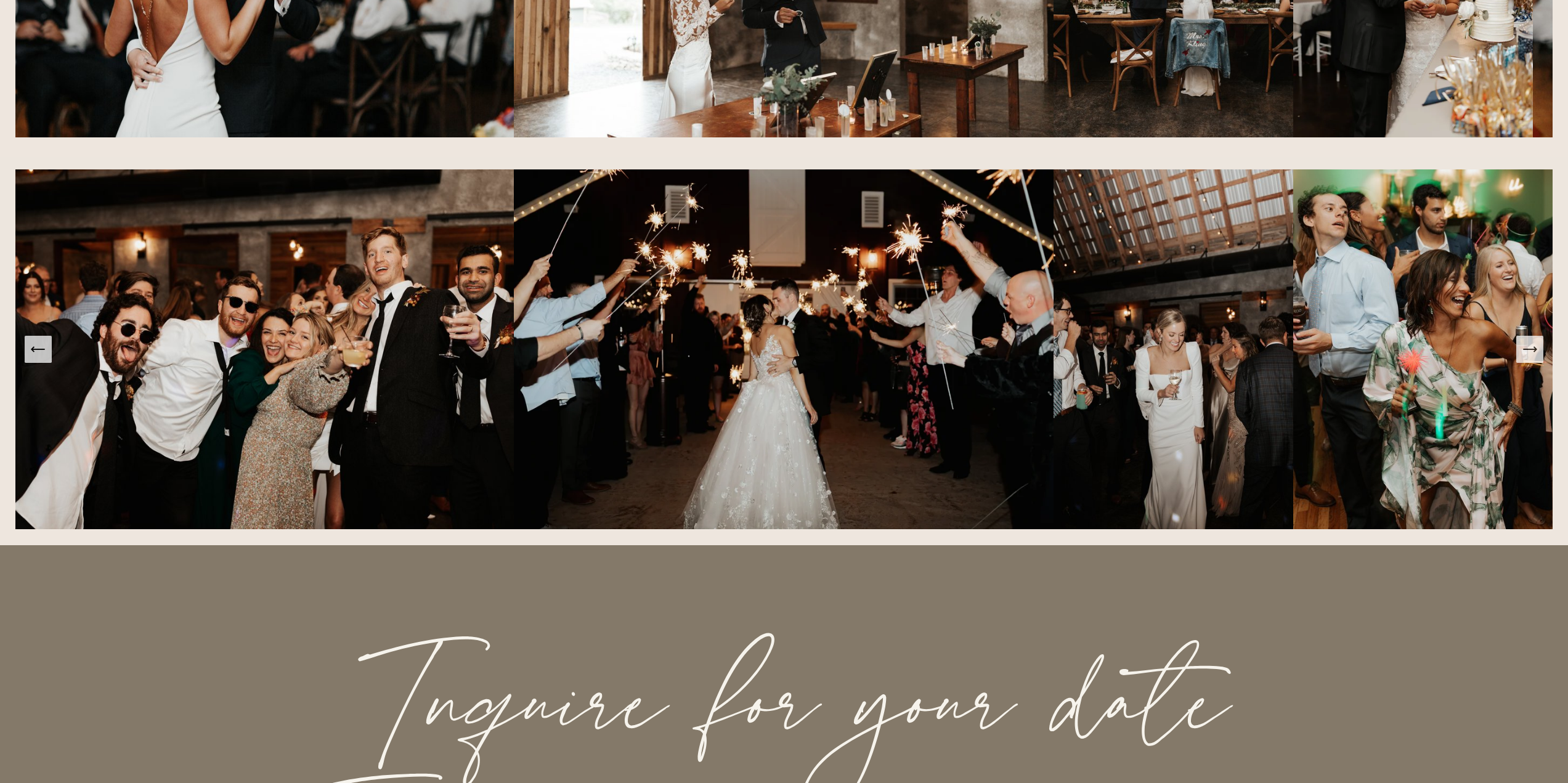
click at [1532, 358] on icon "Next Slide" at bounding box center [1529, 349] width 17 height 17
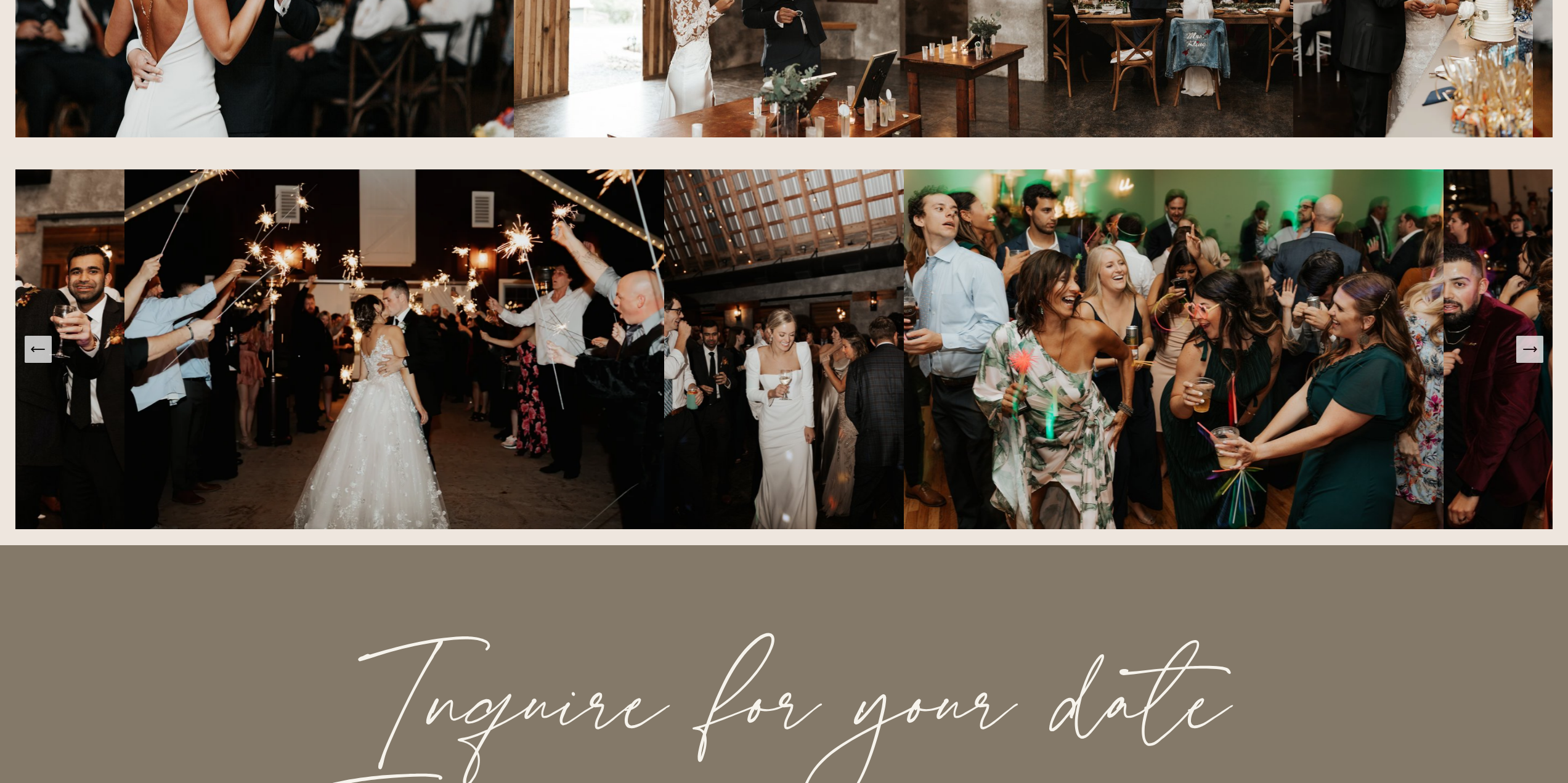
click at [1532, 358] on icon "Next Slide" at bounding box center [1529, 349] width 17 height 17
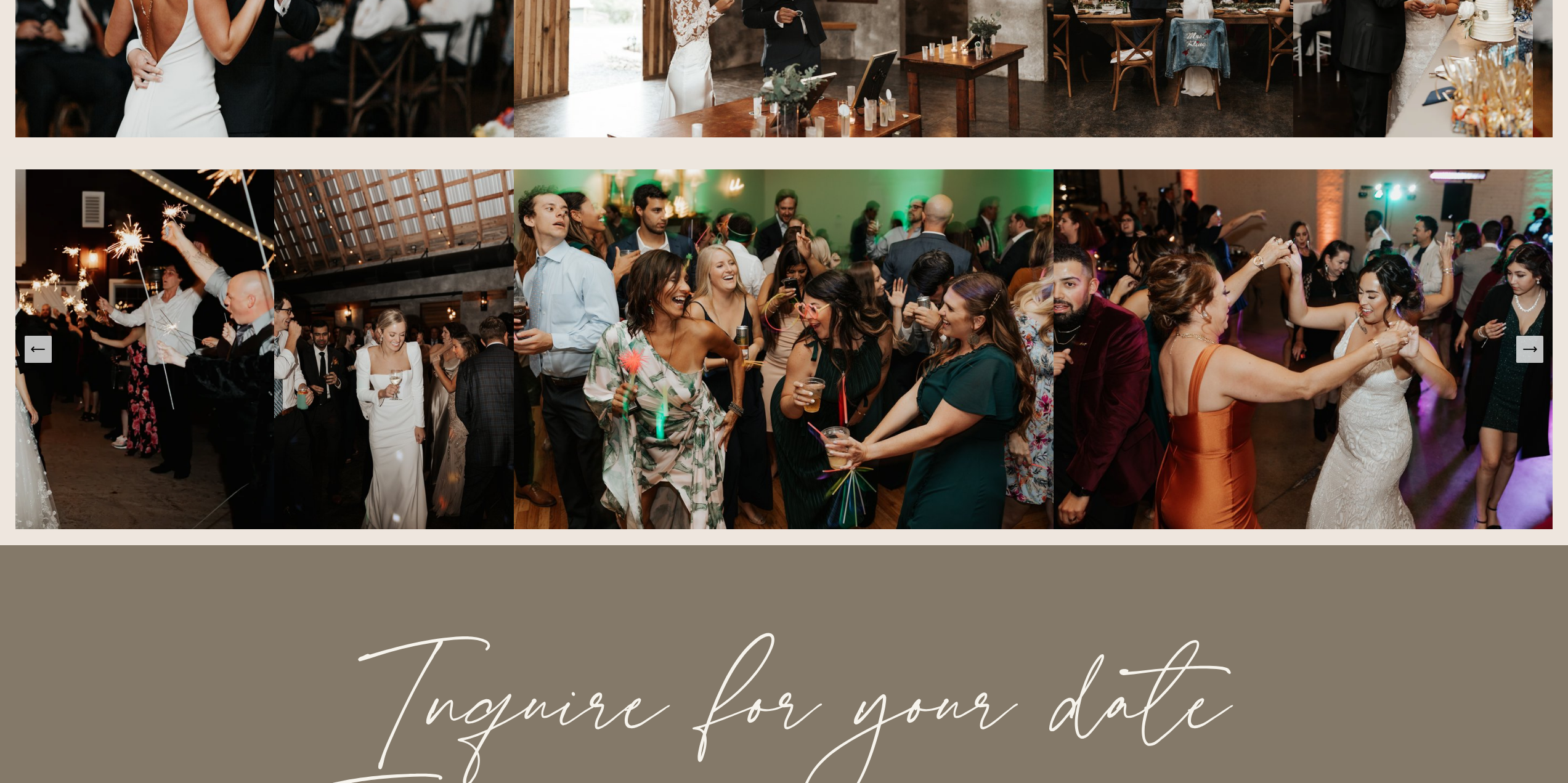
click at [1532, 358] on icon "Next Slide" at bounding box center [1529, 349] width 17 height 17
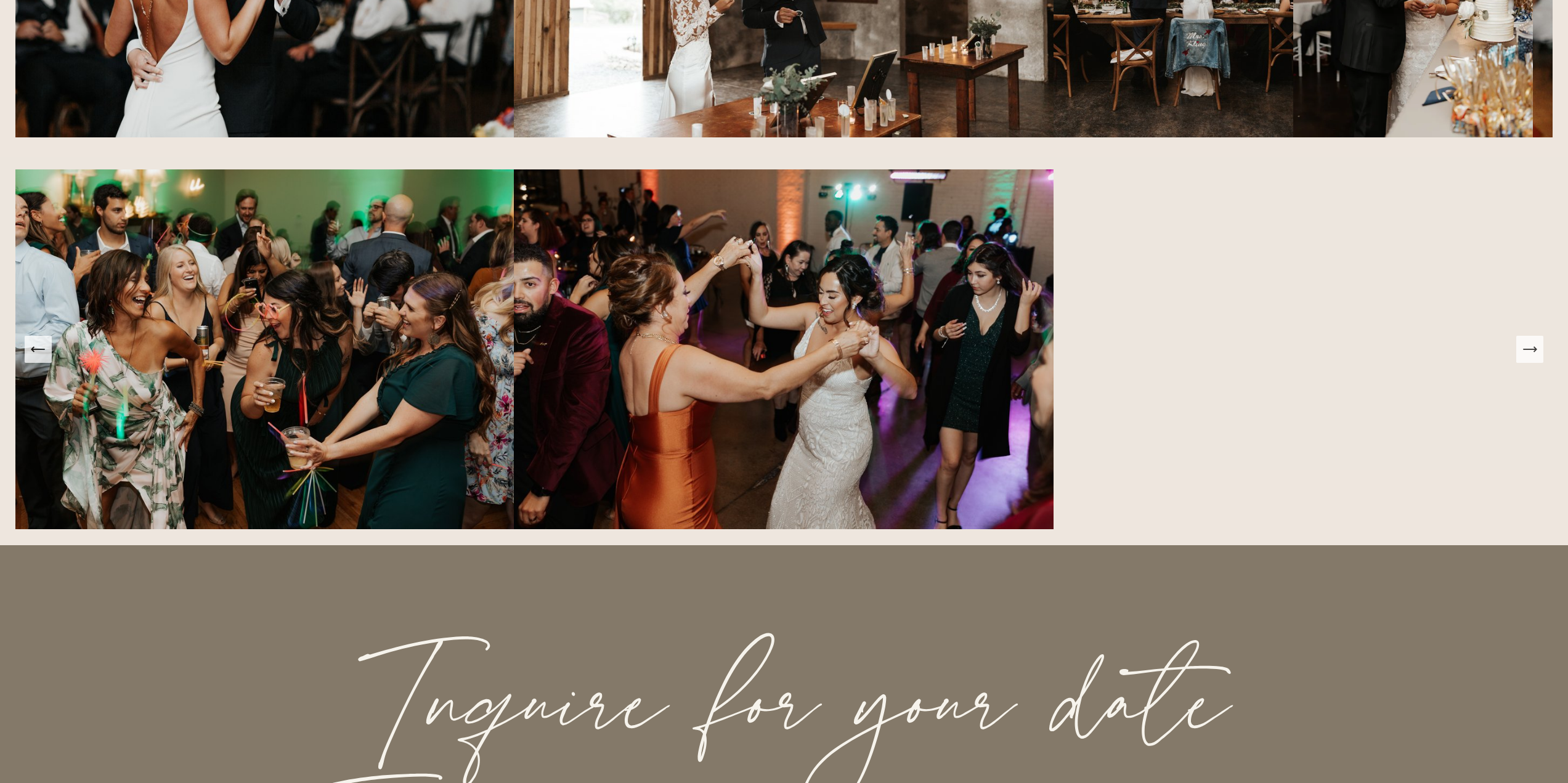
click at [1532, 358] on icon "Next Slide" at bounding box center [1529, 349] width 17 height 17
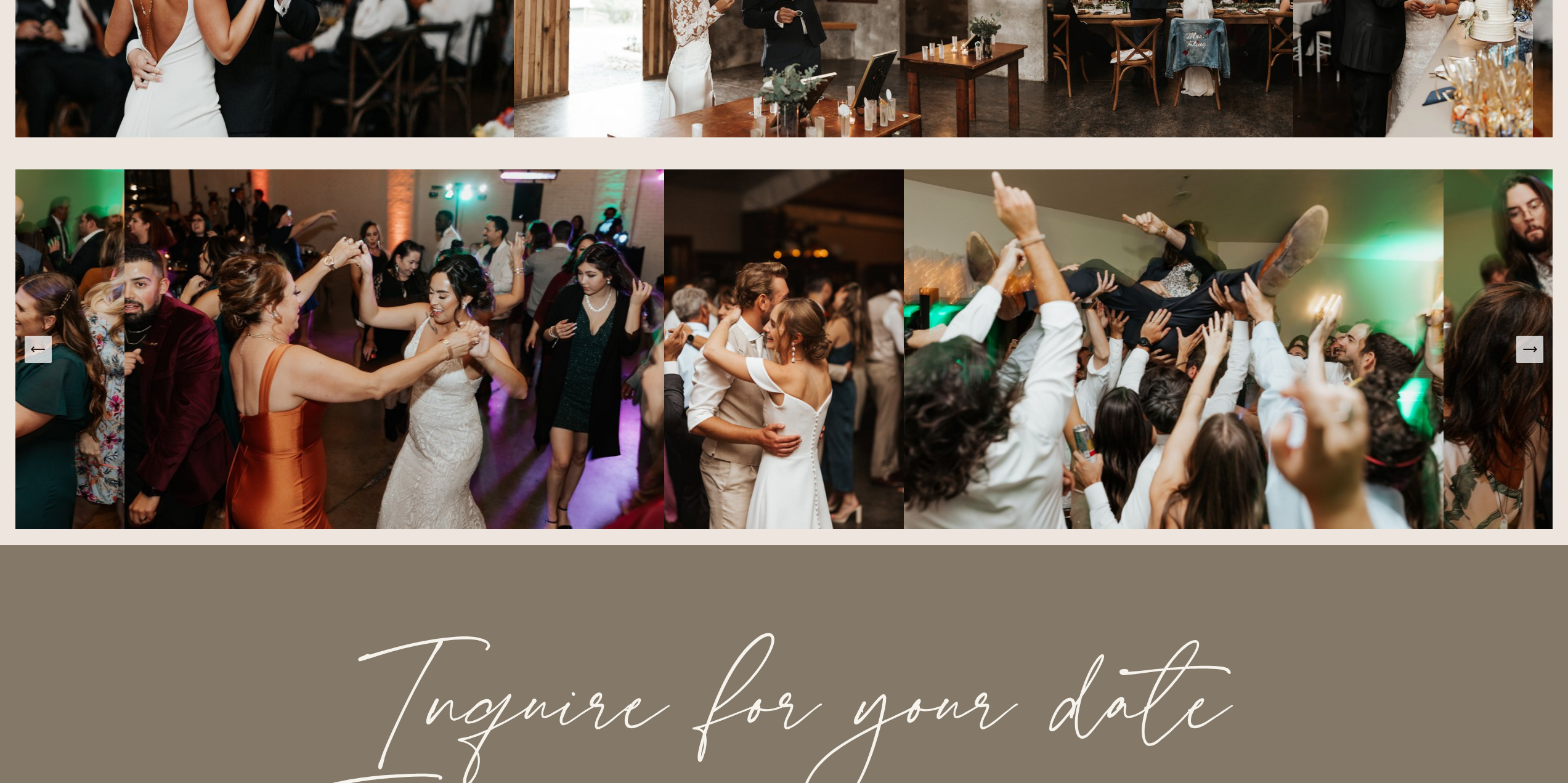
click at [1532, 358] on icon "Next Slide" at bounding box center [1529, 349] width 17 height 17
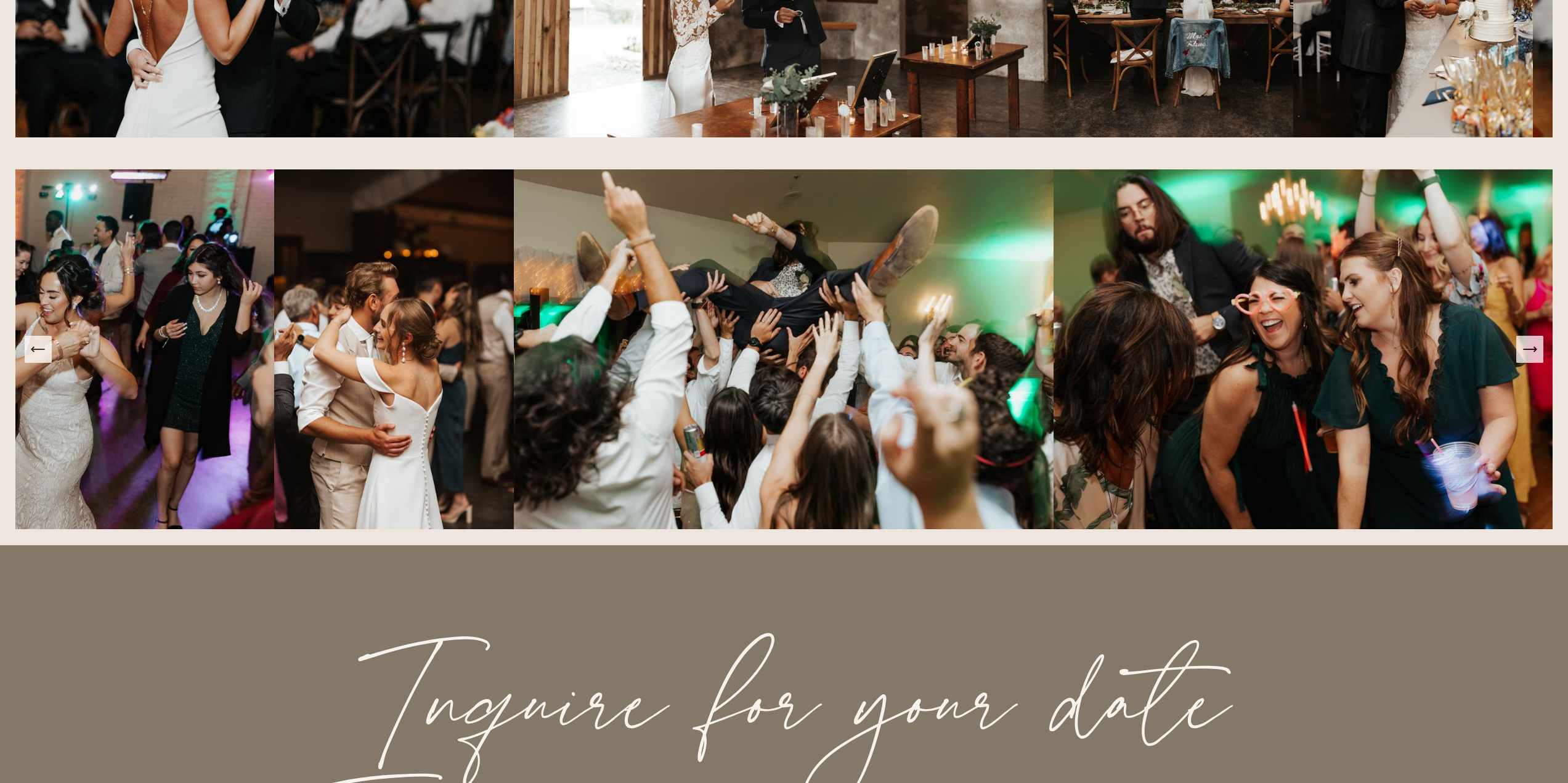
click at [1532, 358] on icon "Next Slide" at bounding box center [1529, 349] width 17 height 17
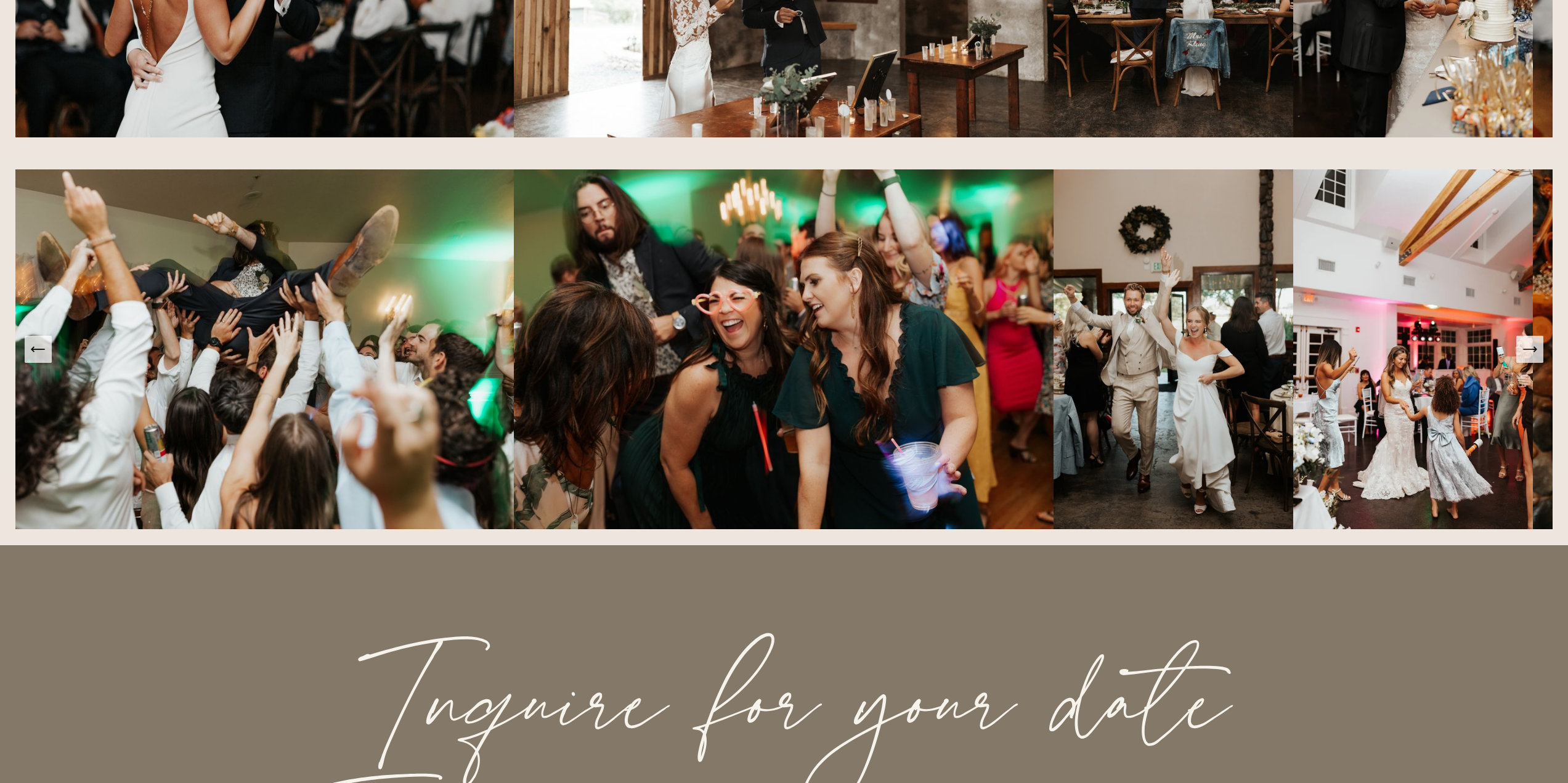
click at [1532, 358] on icon "Next Slide" at bounding box center [1529, 349] width 17 height 17
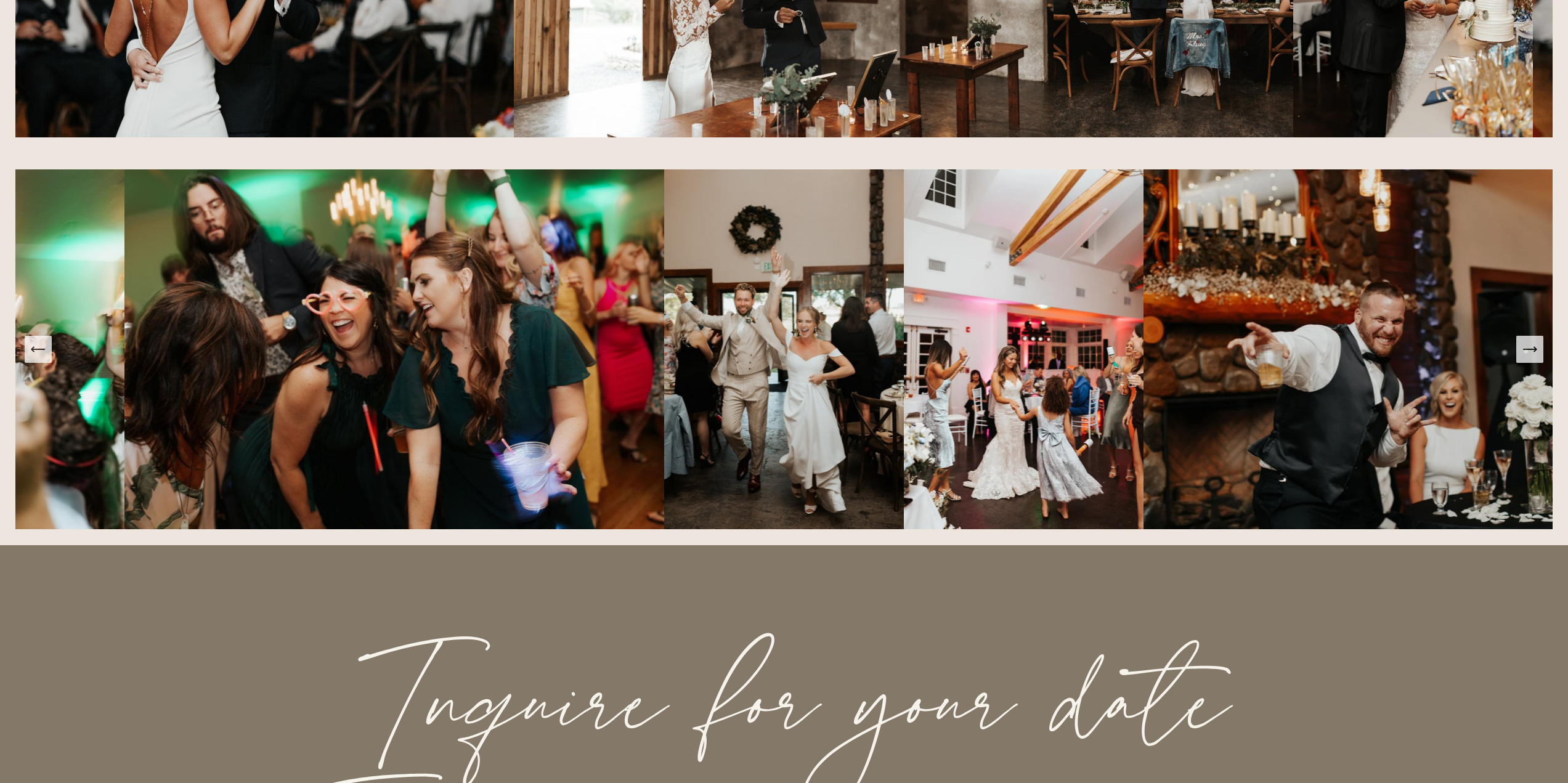
click at [1532, 358] on icon "Next Slide" at bounding box center [1529, 349] width 17 height 17
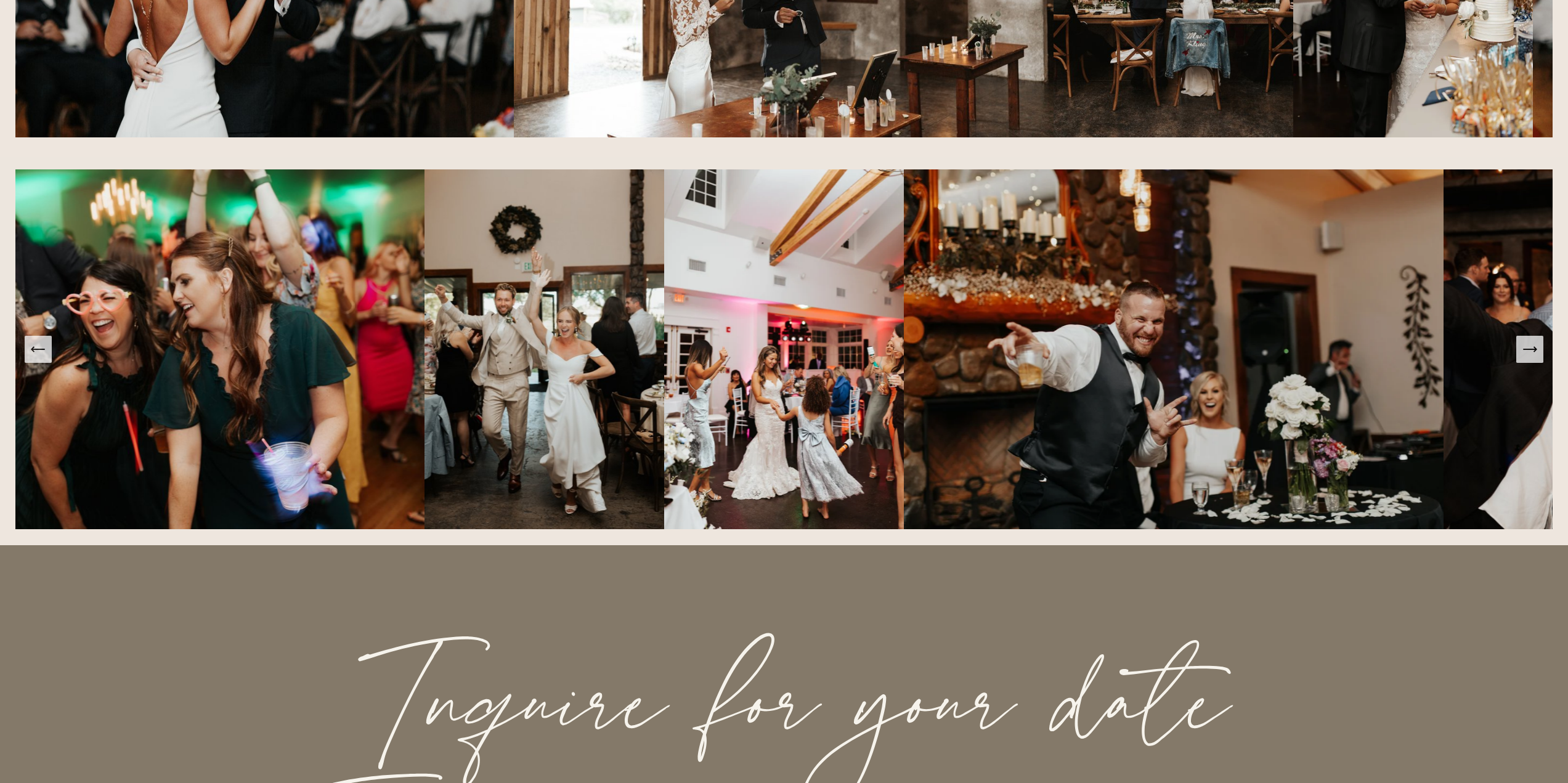
click at [1532, 358] on icon "Next Slide" at bounding box center [1529, 349] width 17 height 17
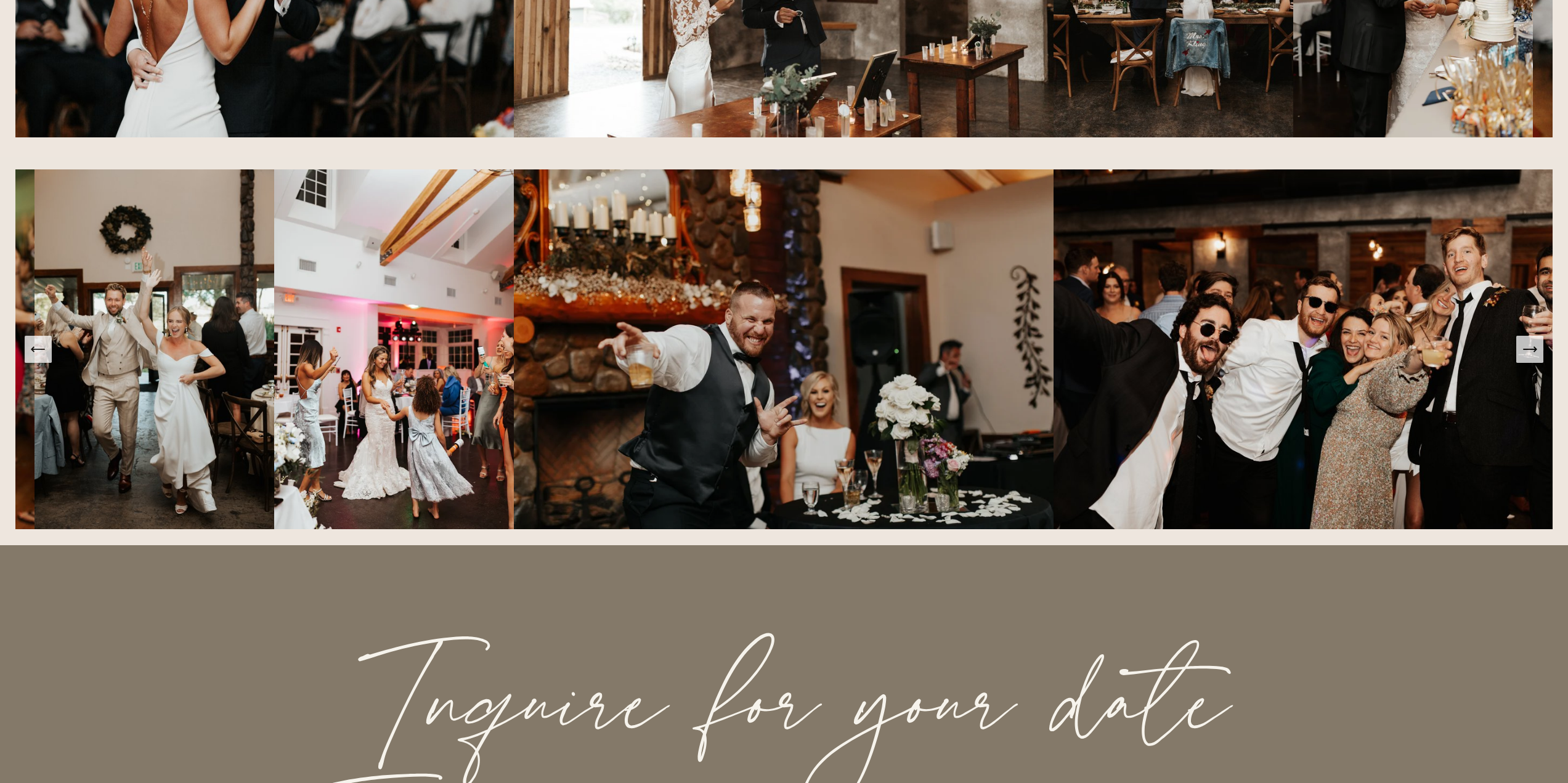
click at [1532, 358] on icon "Next Slide" at bounding box center [1529, 349] width 17 height 17
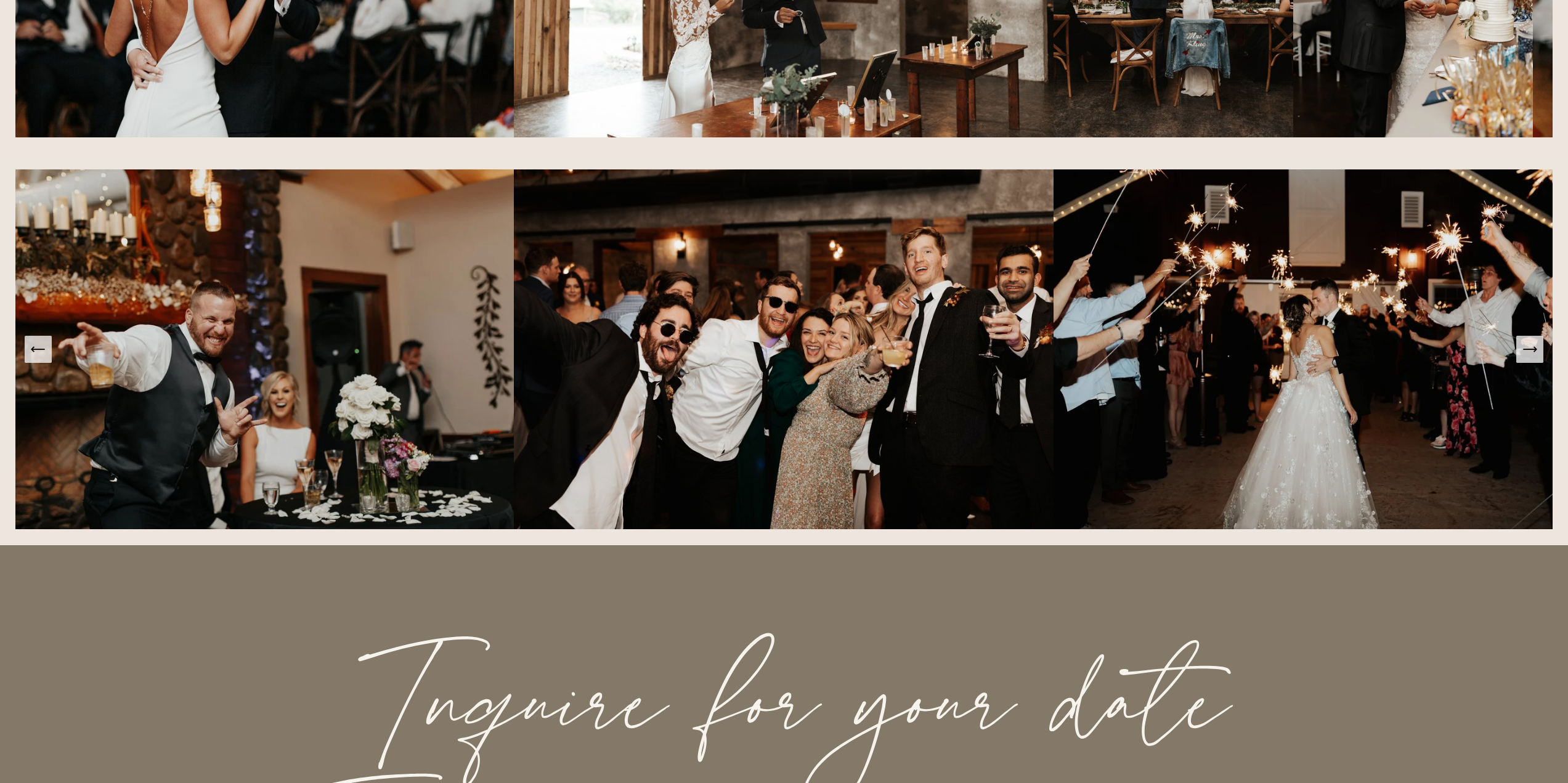
click at [1532, 358] on icon "Next Slide" at bounding box center [1529, 349] width 17 height 17
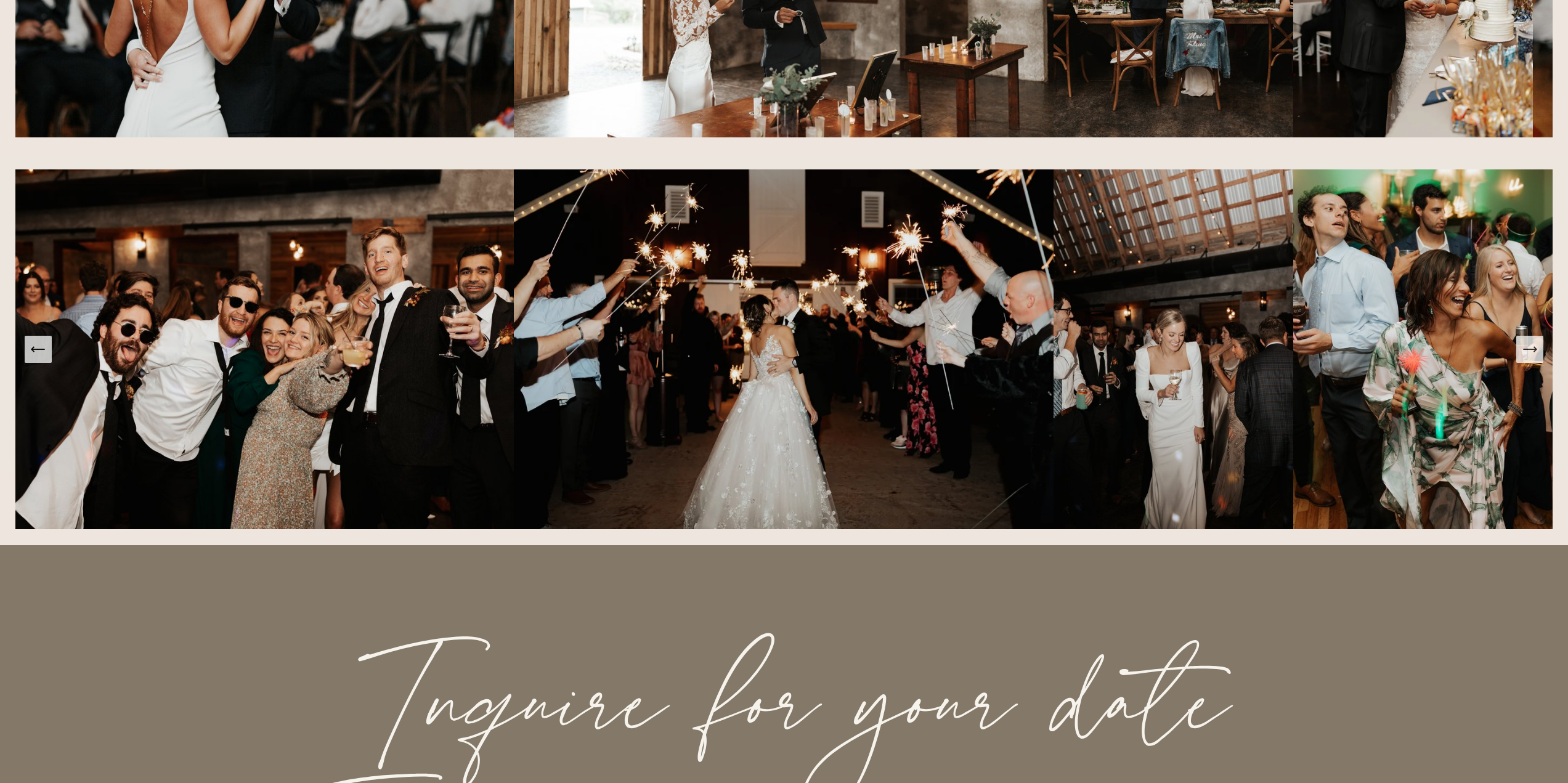
click at [1532, 358] on icon "Next Slide" at bounding box center [1529, 349] width 17 height 17
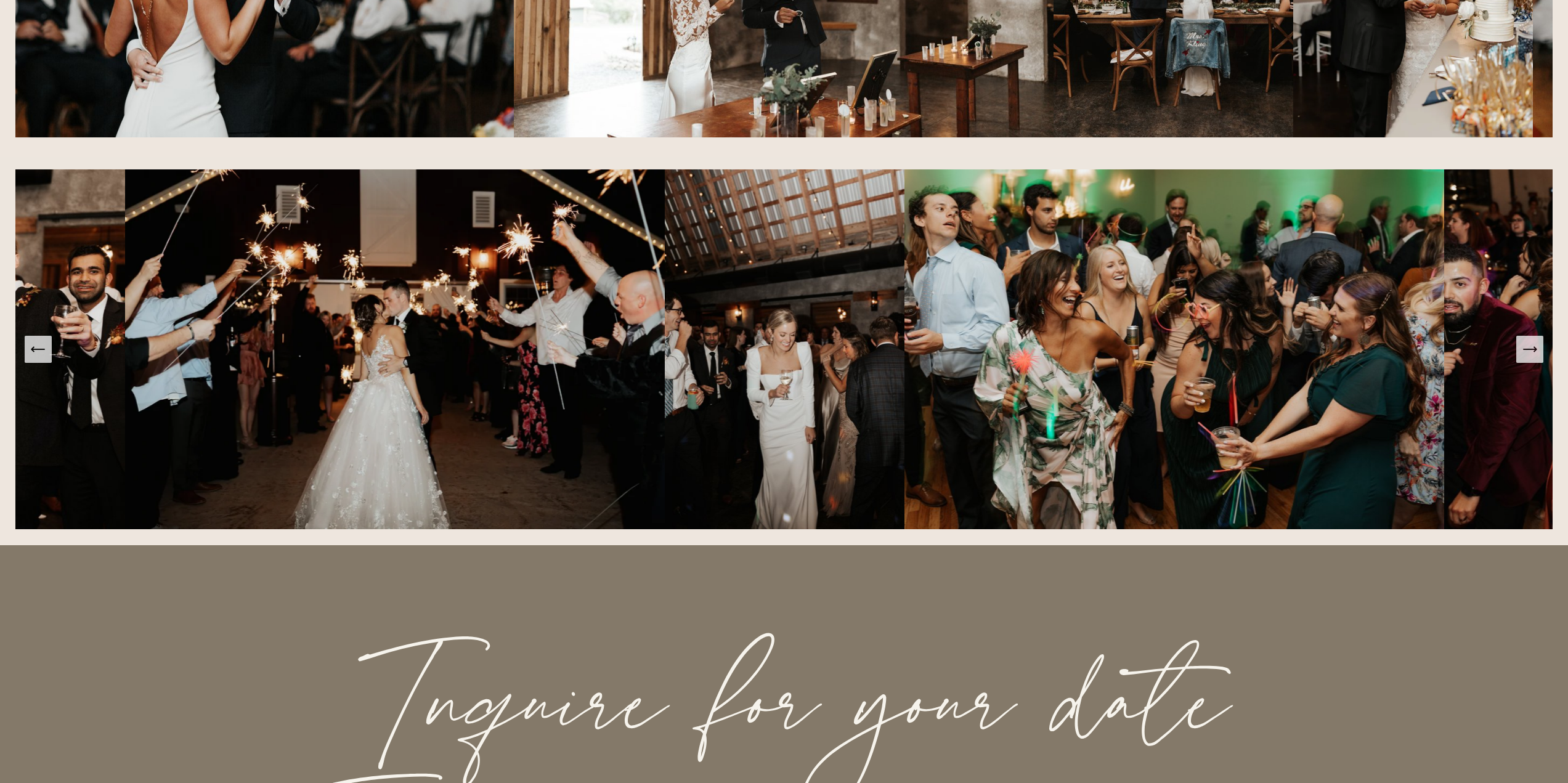
click at [1532, 358] on icon "Next Slide" at bounding box center [1529, 349] width 17 height 17
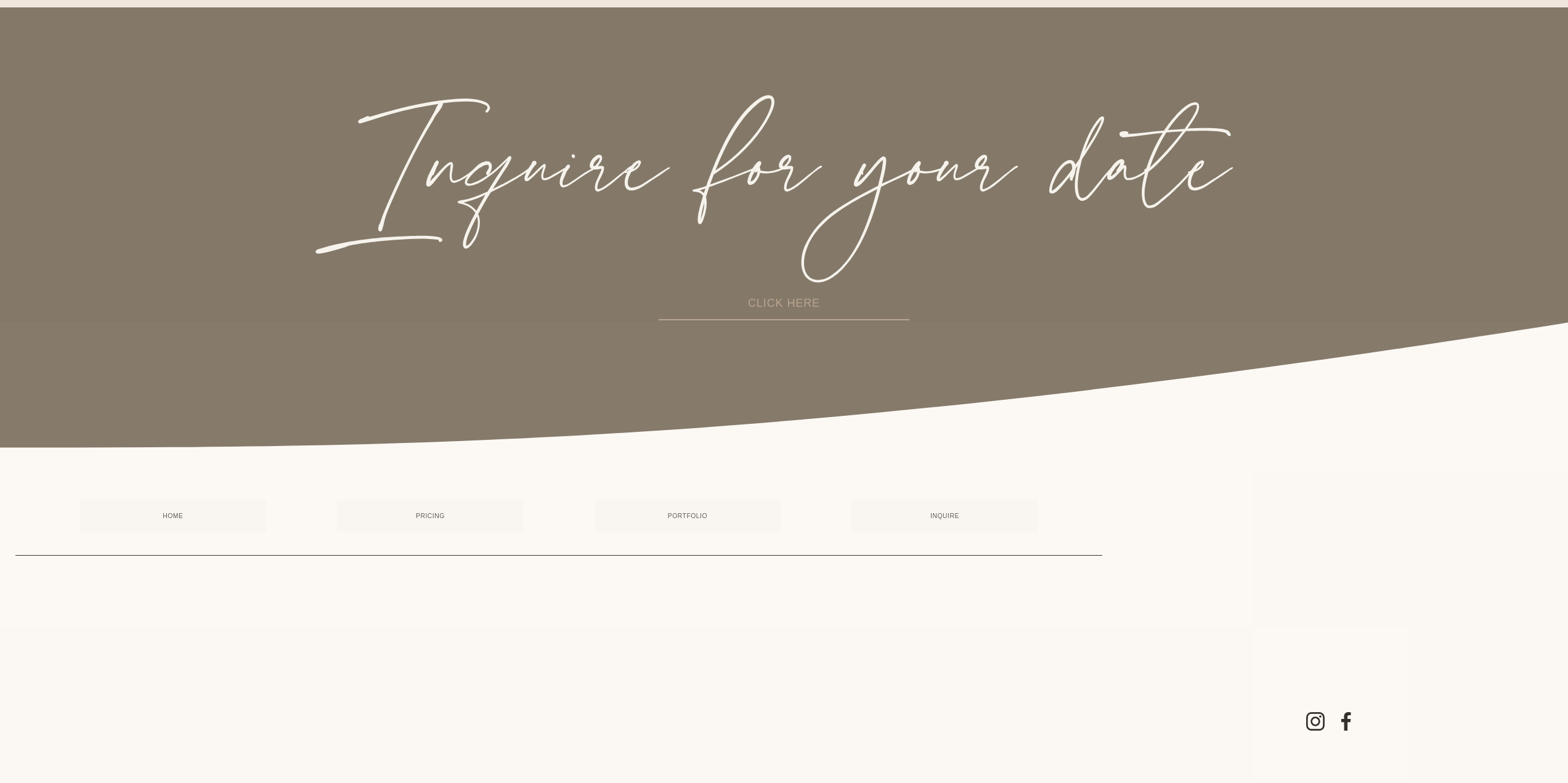
scroll to position [4307, 0]
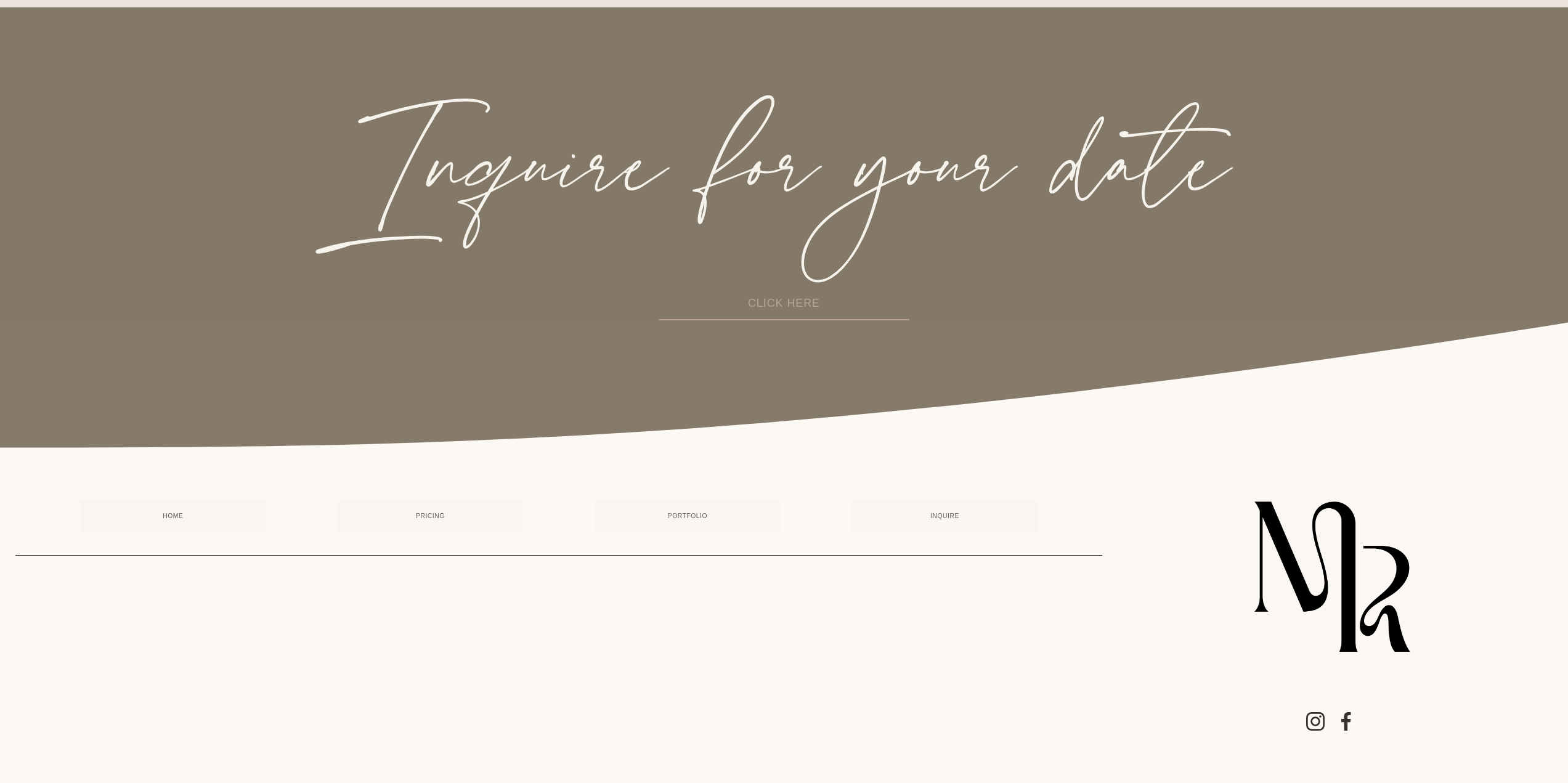
click at [760, 294] on link "CLICK HERE" at bounding box center [783, 304] width 251 height 33
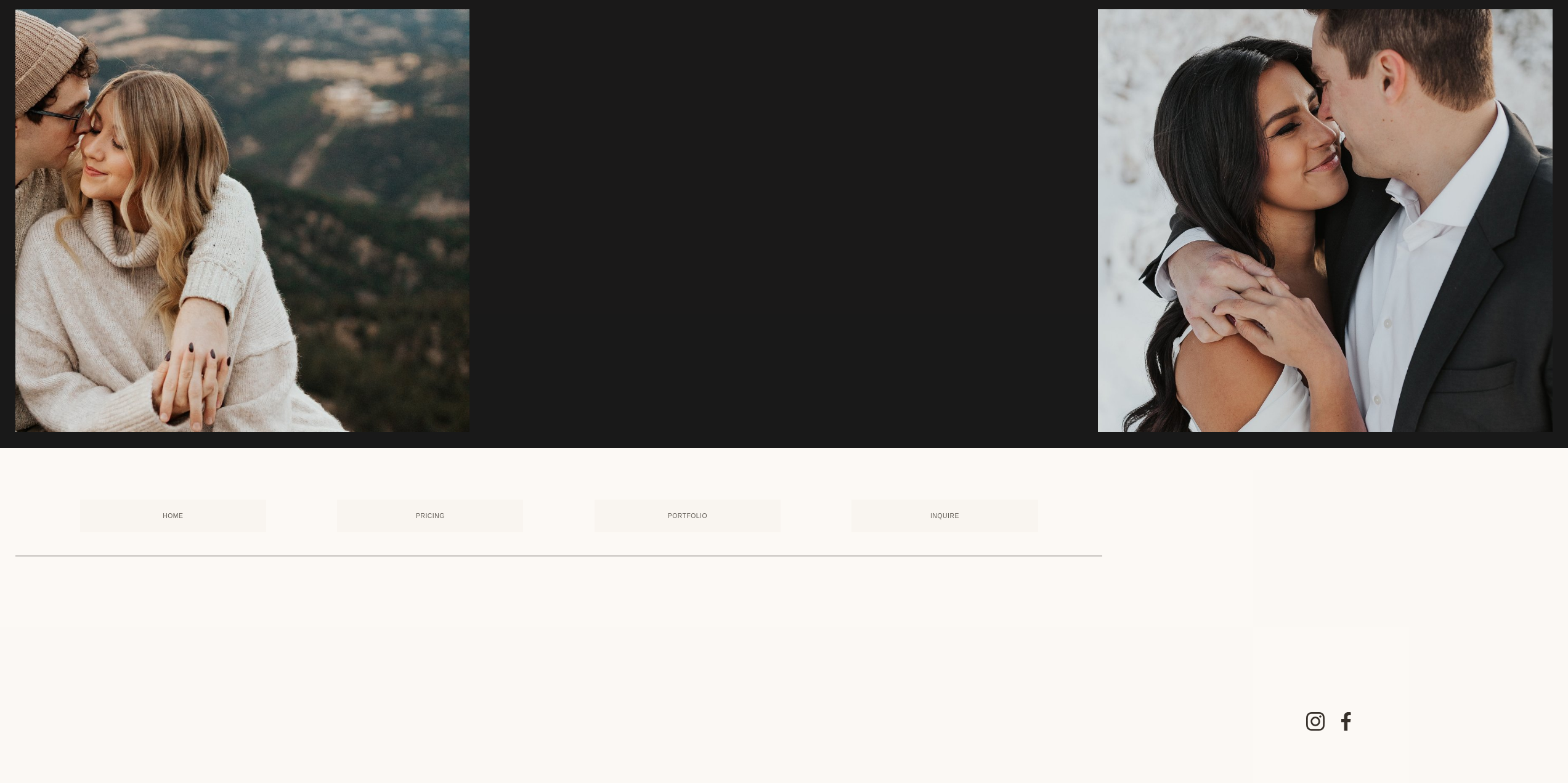
scroll to position [1314, 0]
